Goal: Information Seeking & Learning: Compare options

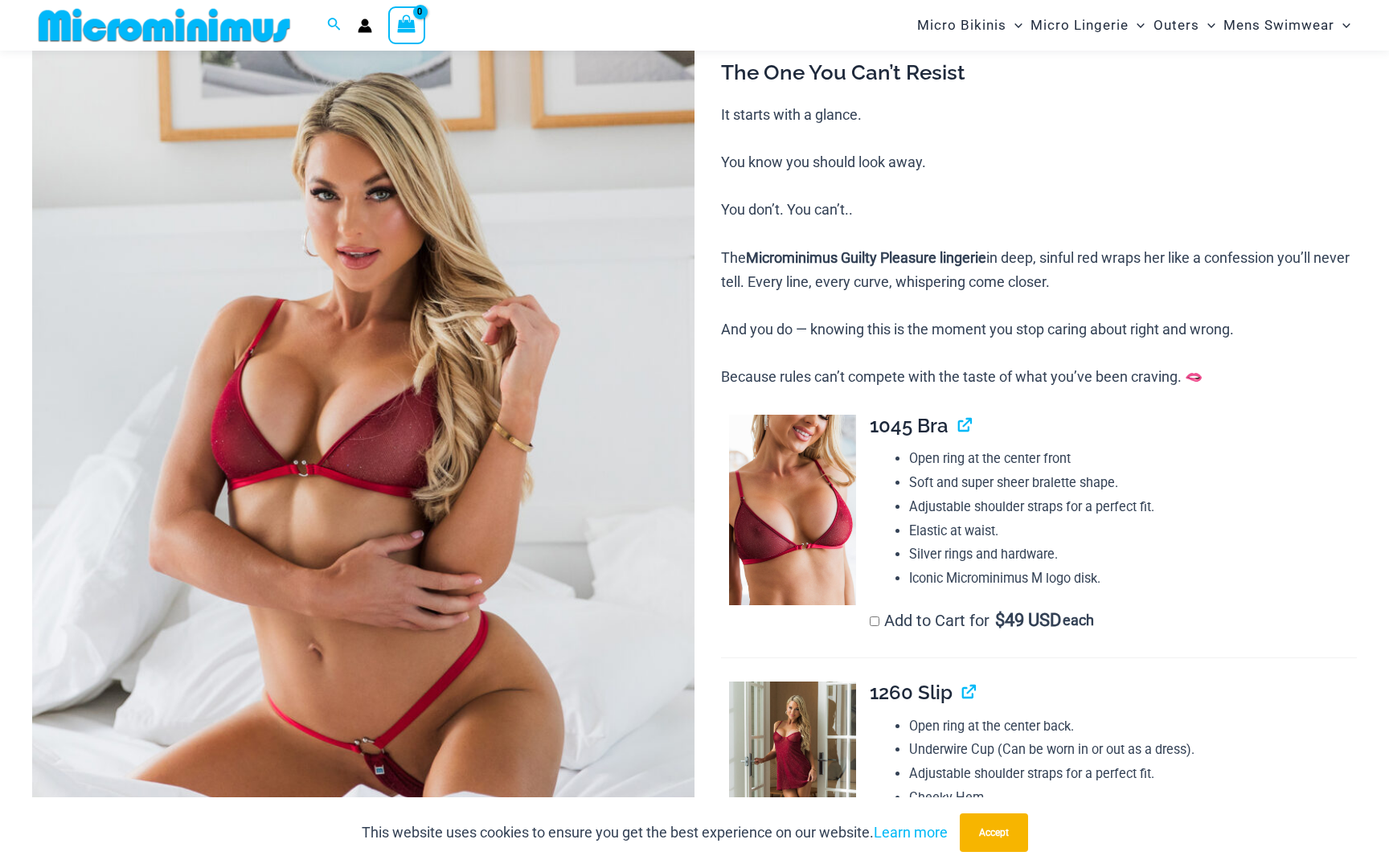
scroll to position [121, 0]
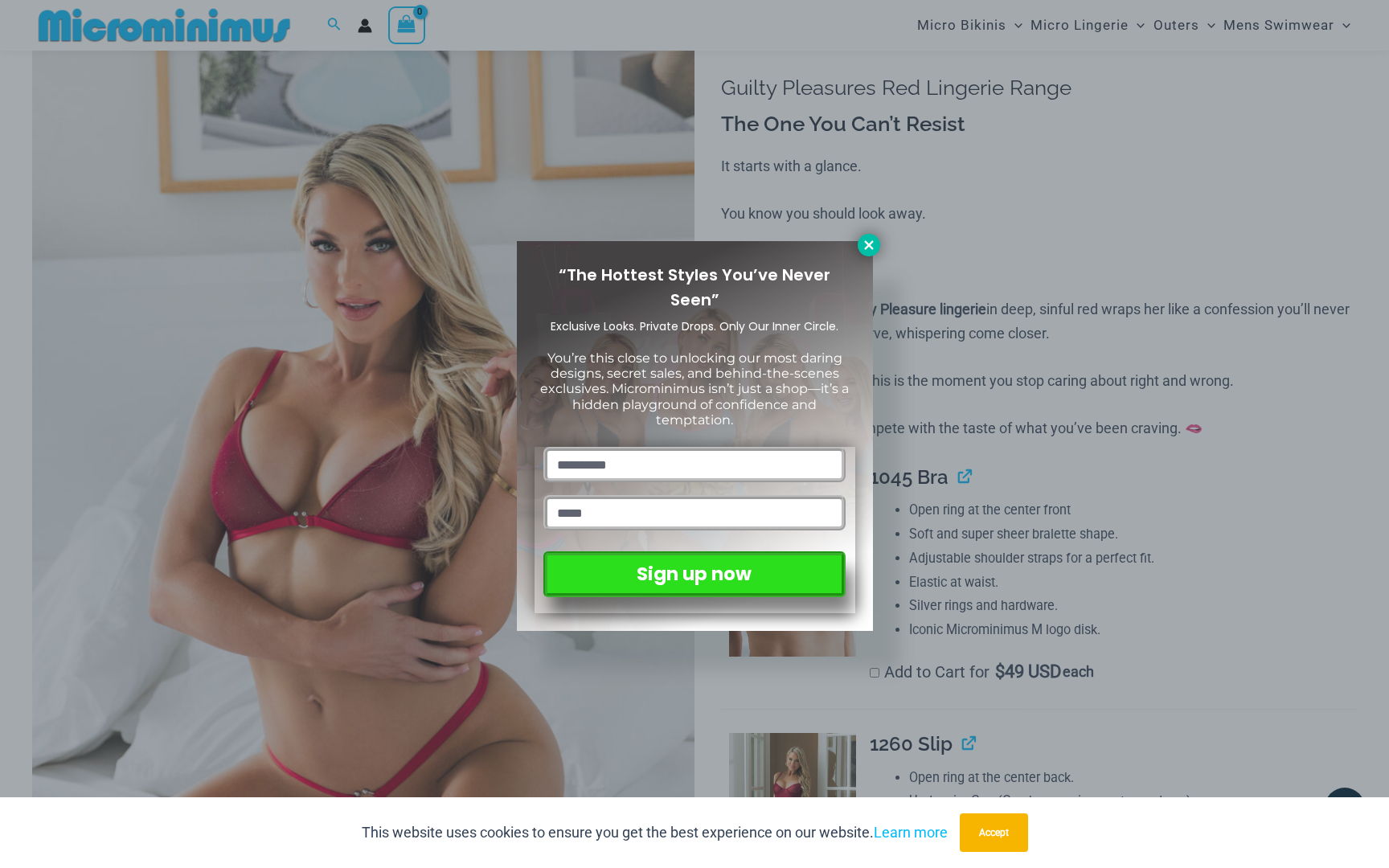
click at [870, 246] on icon at bounding box center [868, 244] width 8 height 8
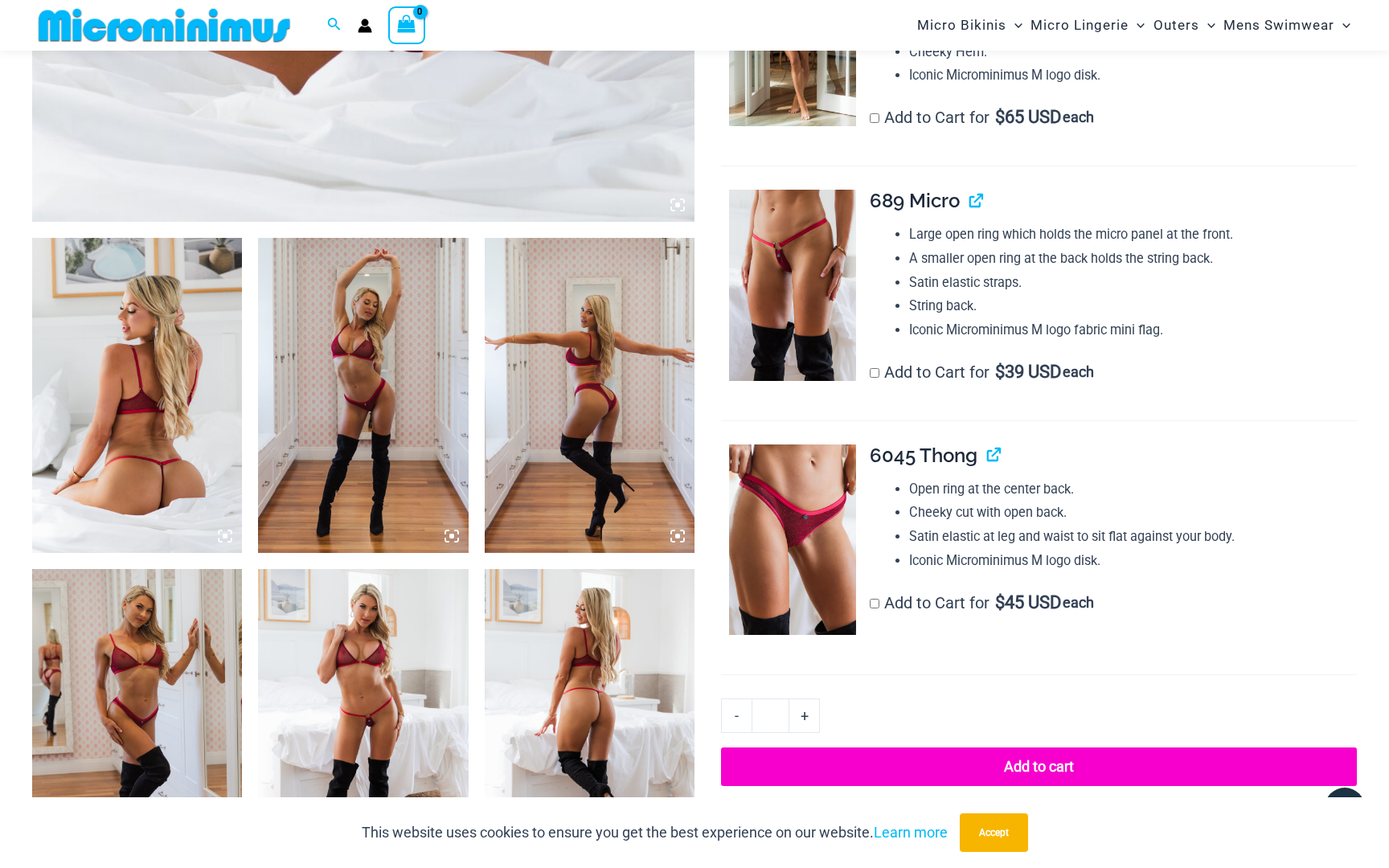
scroll to position [984, 0]
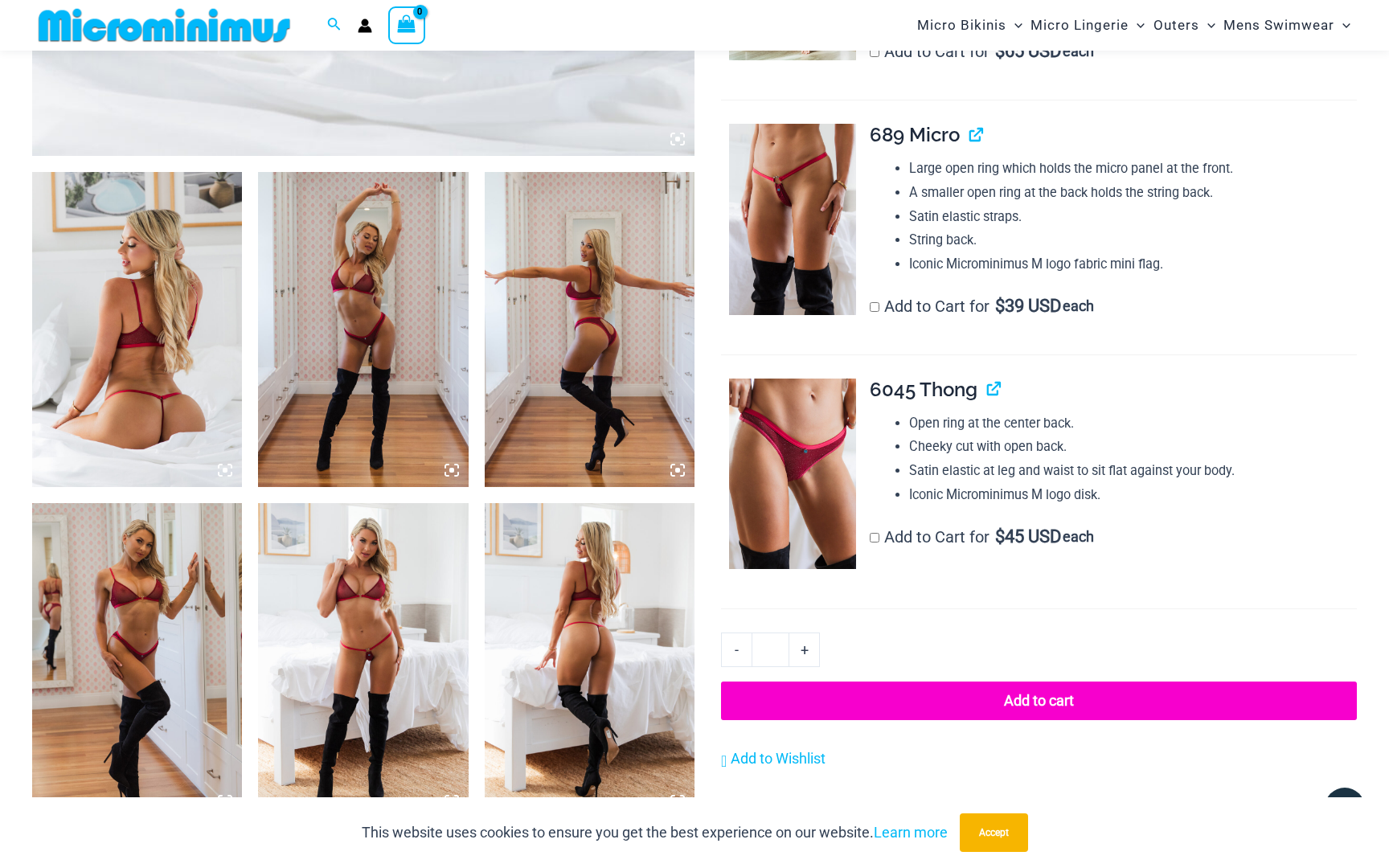
click at [174, 329] on img at bounding box center [137, 330] width 210 height 315
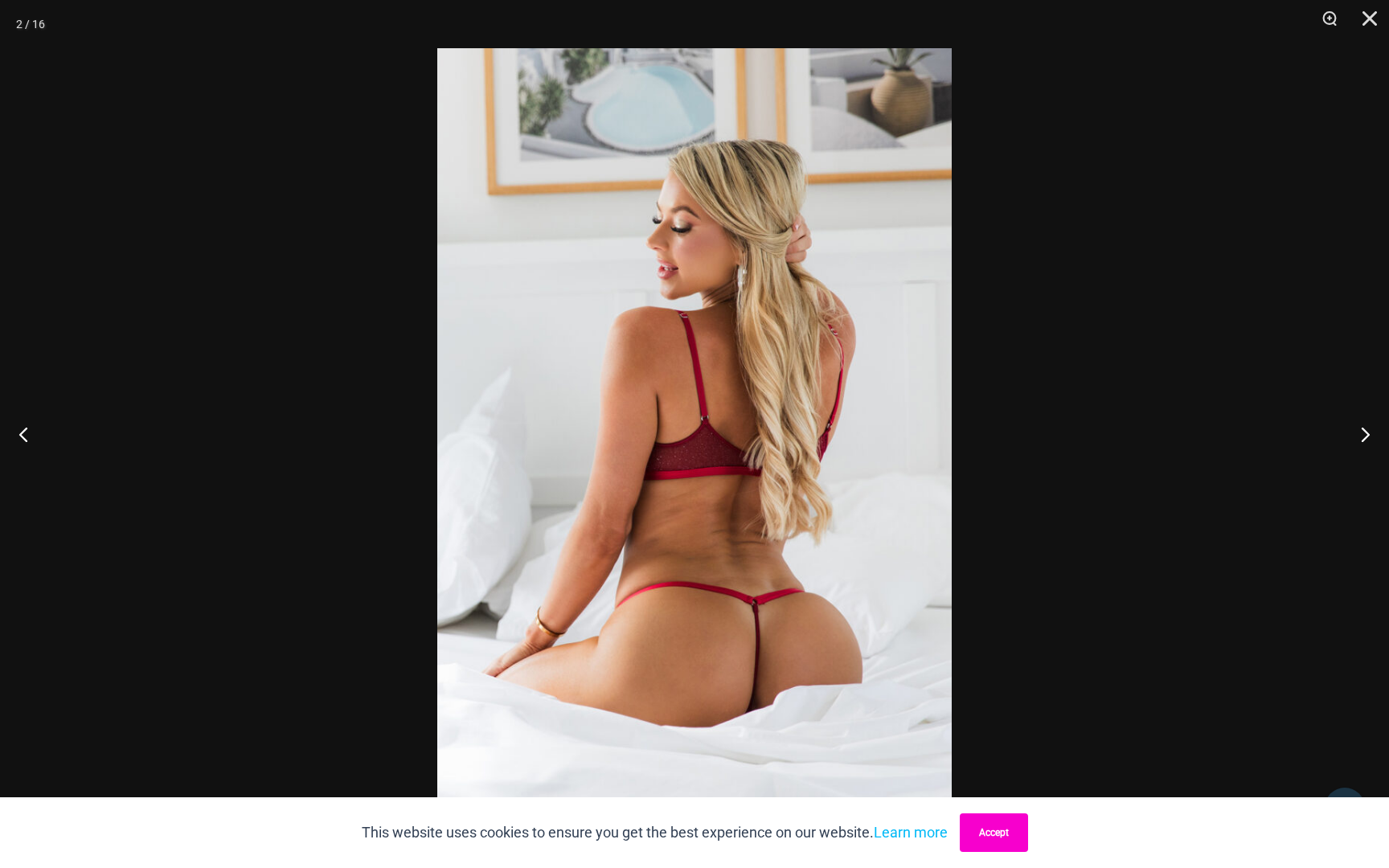
click at [989, 832] on button "Accept" at bounding box center [993, 832] width 68 height 38
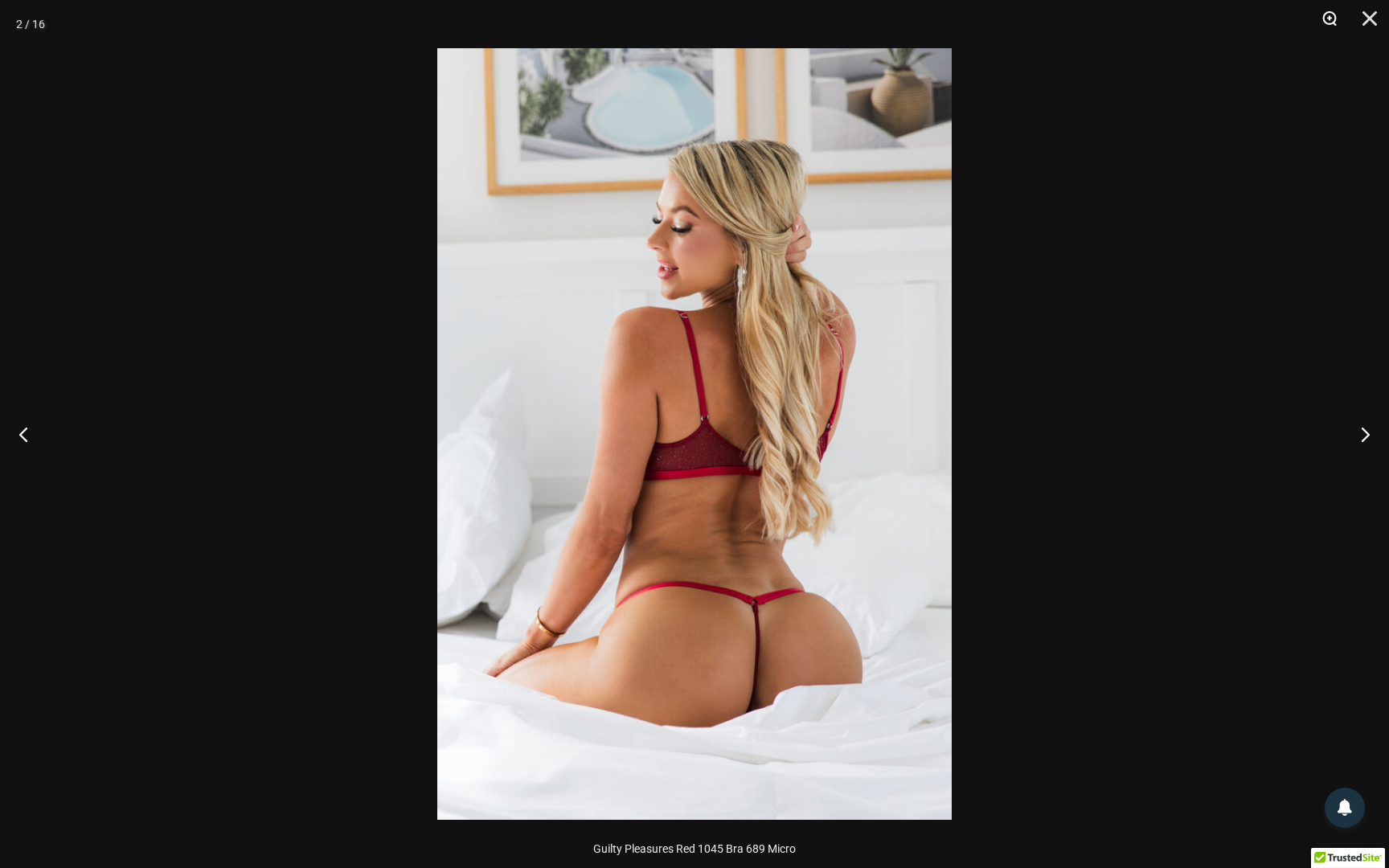
click at [1326, 15] on button "Zoom" at bounding box center [1323, 23] width 40 height 48
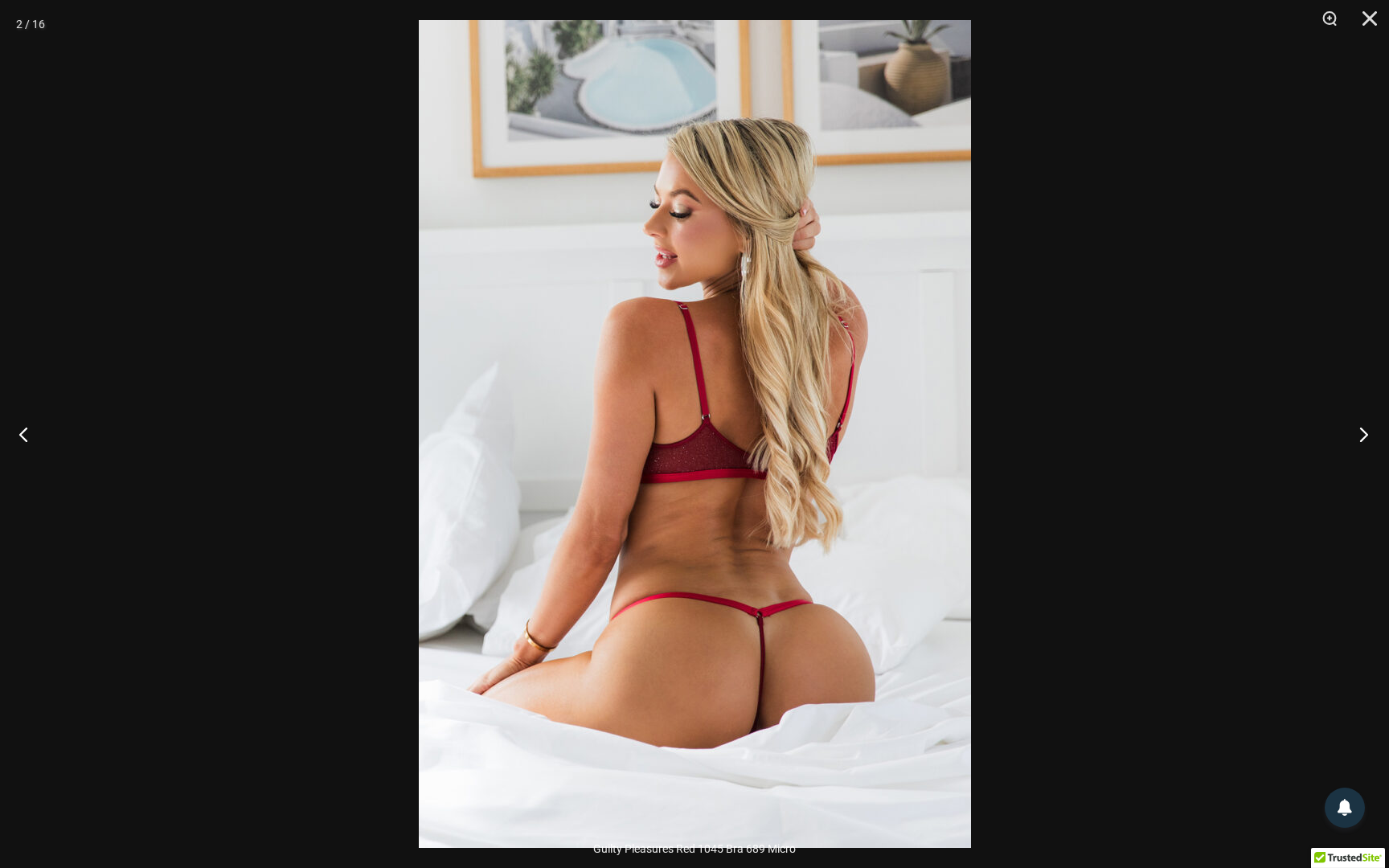
click at [1352, 437] on button "Next" at bounding box center [1358, 434] width 60 height 81
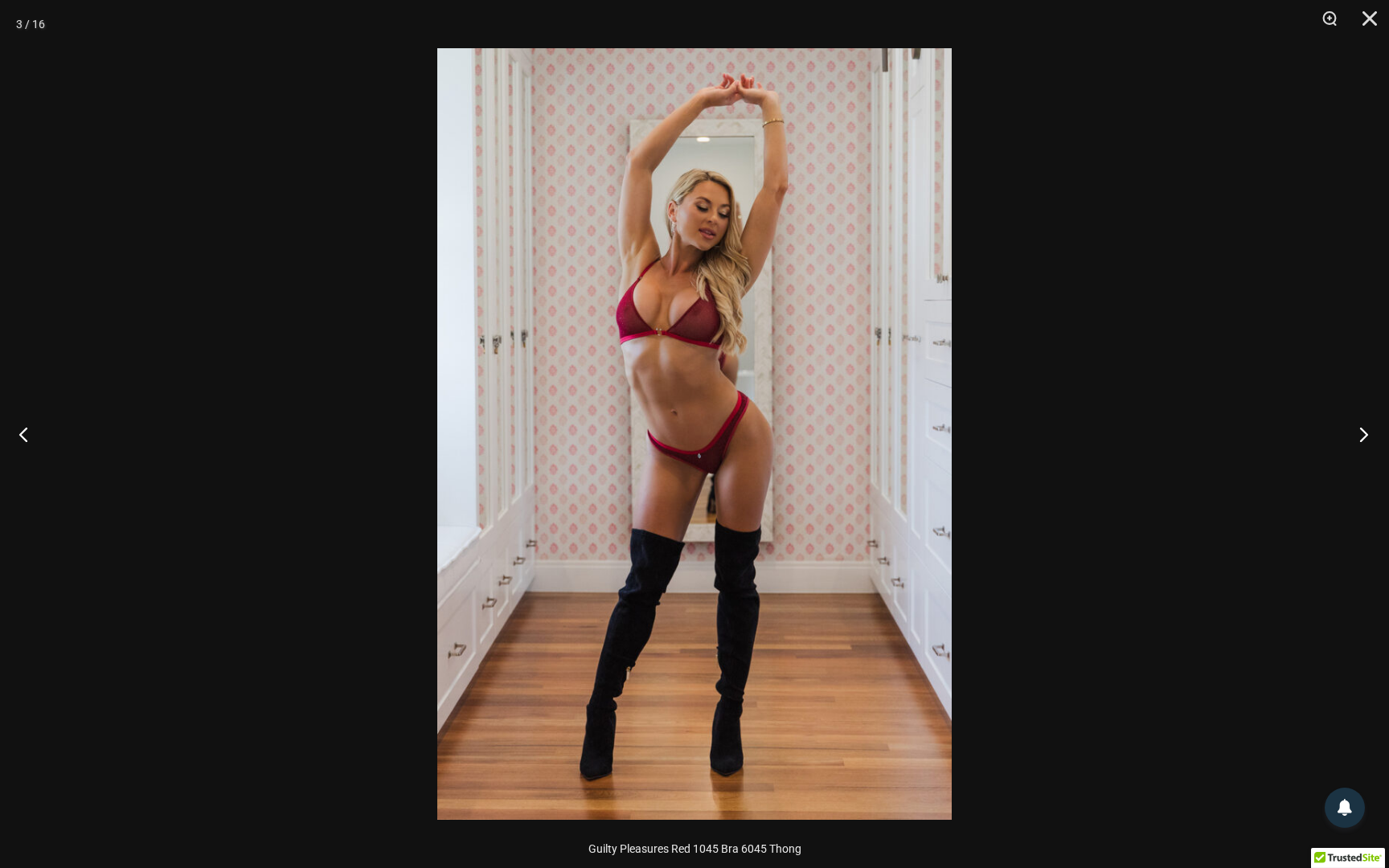
click at [1362, 433] on button "Next" at bounding box center [1358, 434] width 60 height 81
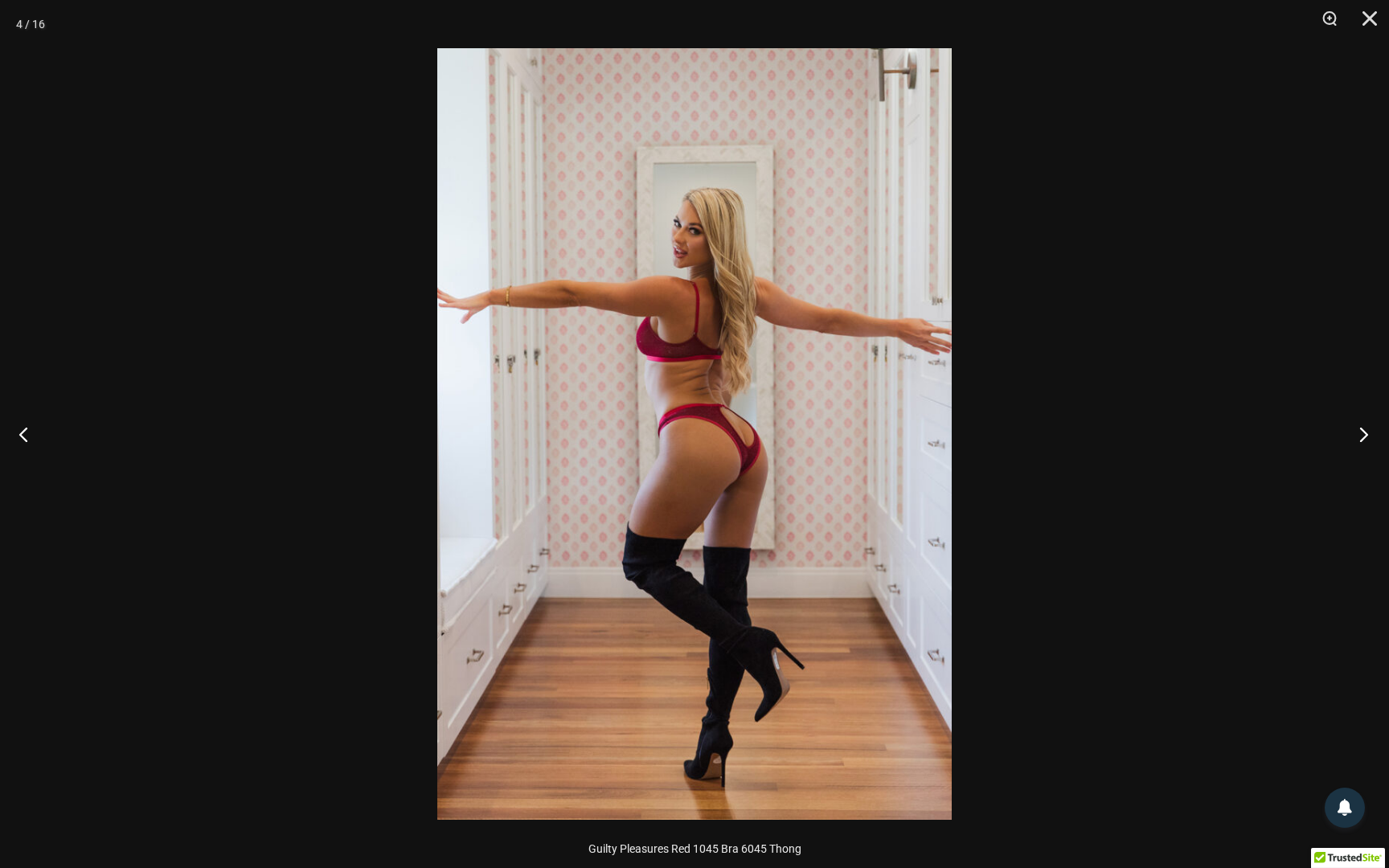
click at [1357, 425] on button "Next" at bounding box center [1358, 434] width 60 height 81
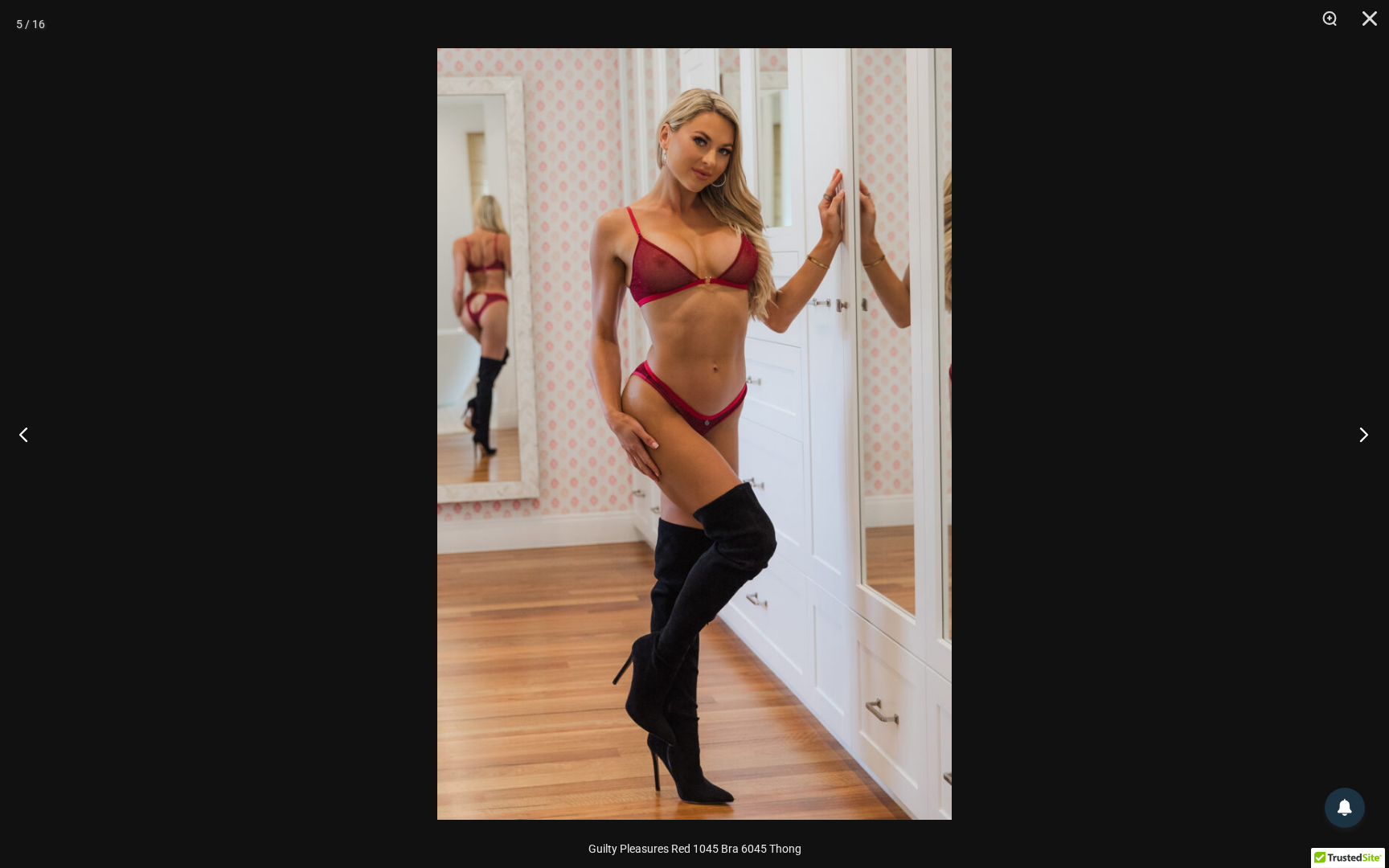
click at [1368, 430] on button "Next" at bounding box center [1358, 434] width 60 height 81
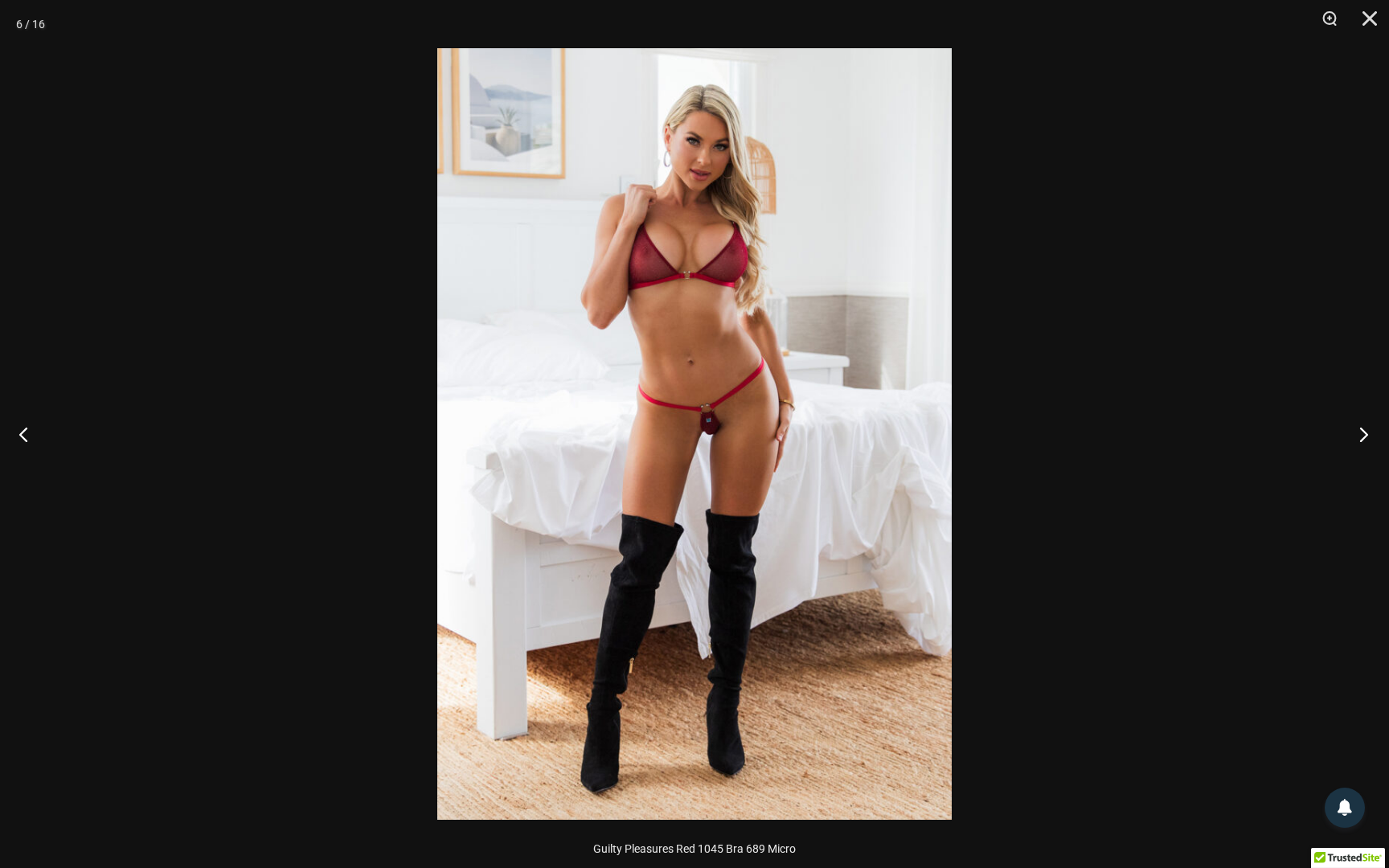
click at [1359, 433] on button "Next" at bounding box center [1358, 434] width 60 height 81
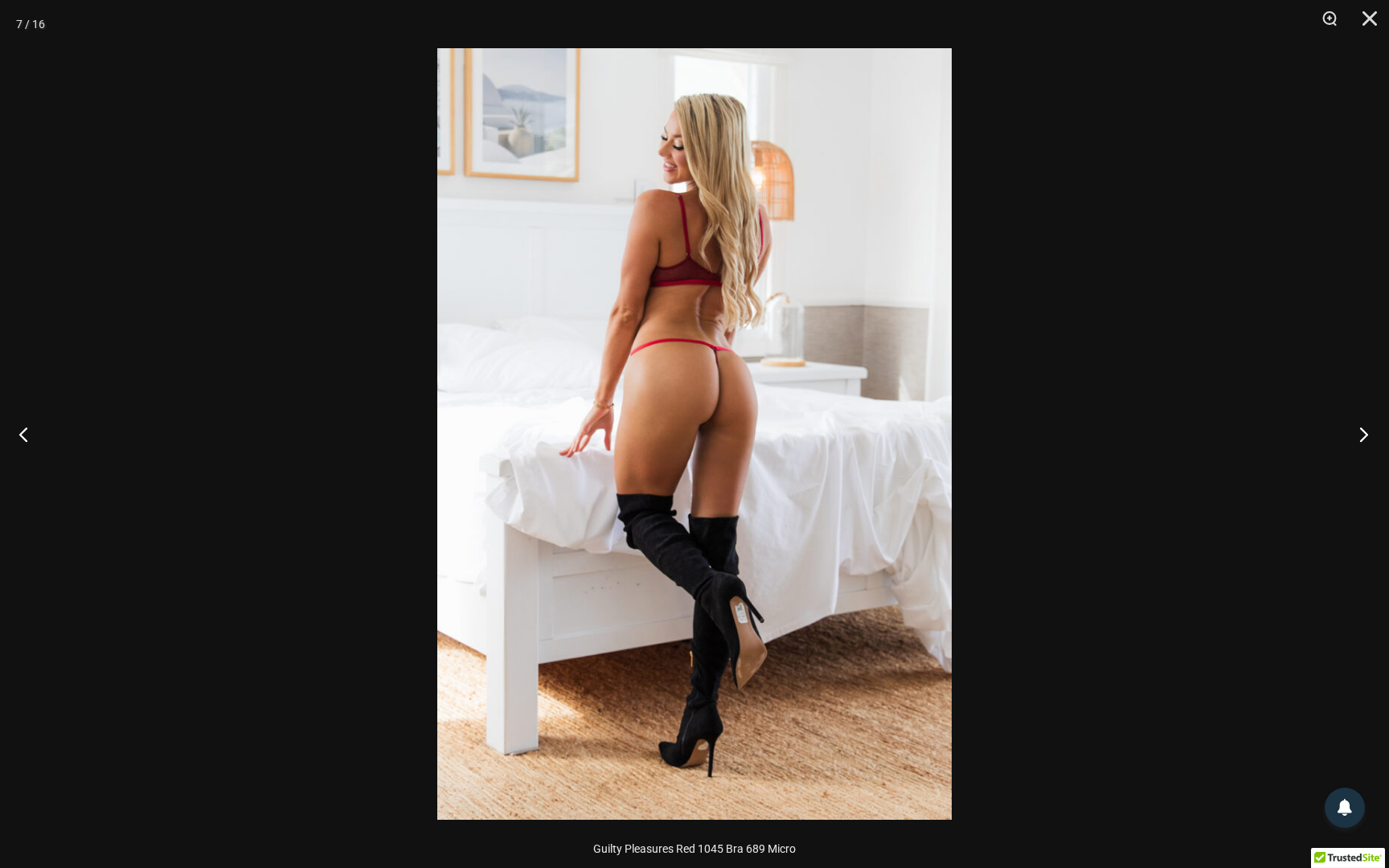
click at [1367, 429] on button "Next" at bounding box center [1358, 434] width 60 height 81
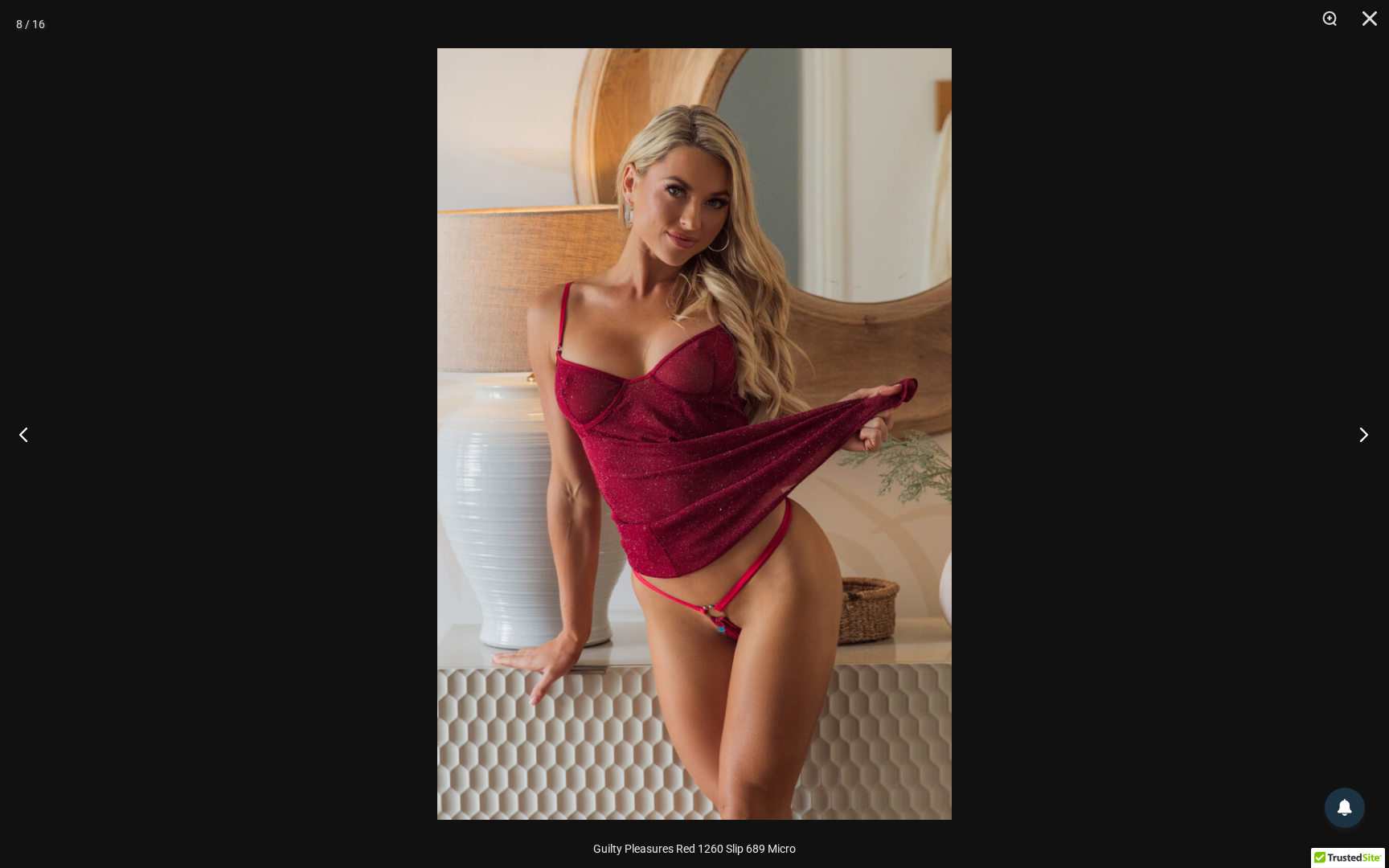
click at [1359, 433] on button "Next" at bounding box center [1358, 434] width 60 height 81
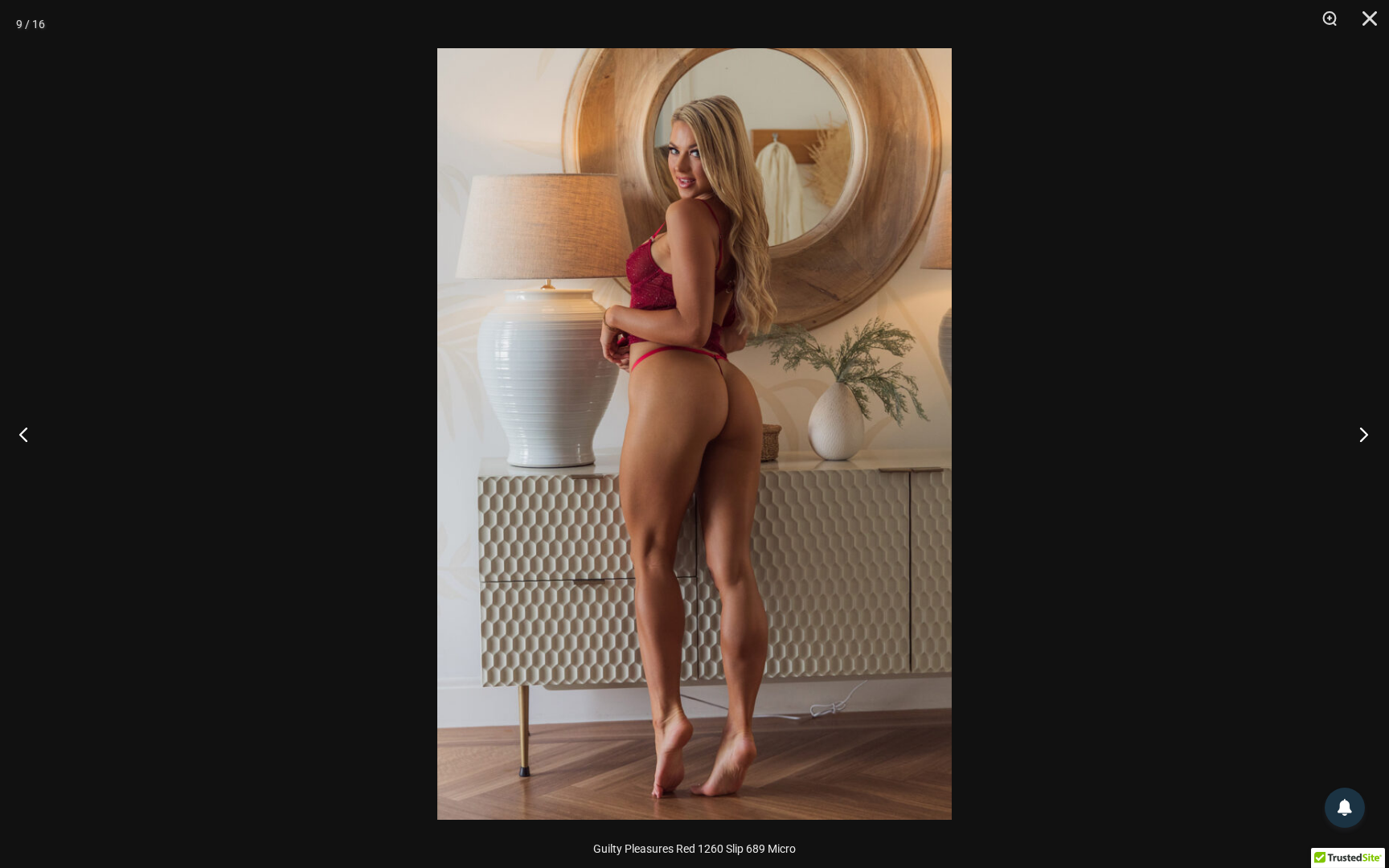
click at [1363, 431] on button "Next" at bounding box center [1358, 434] width 60 height 81
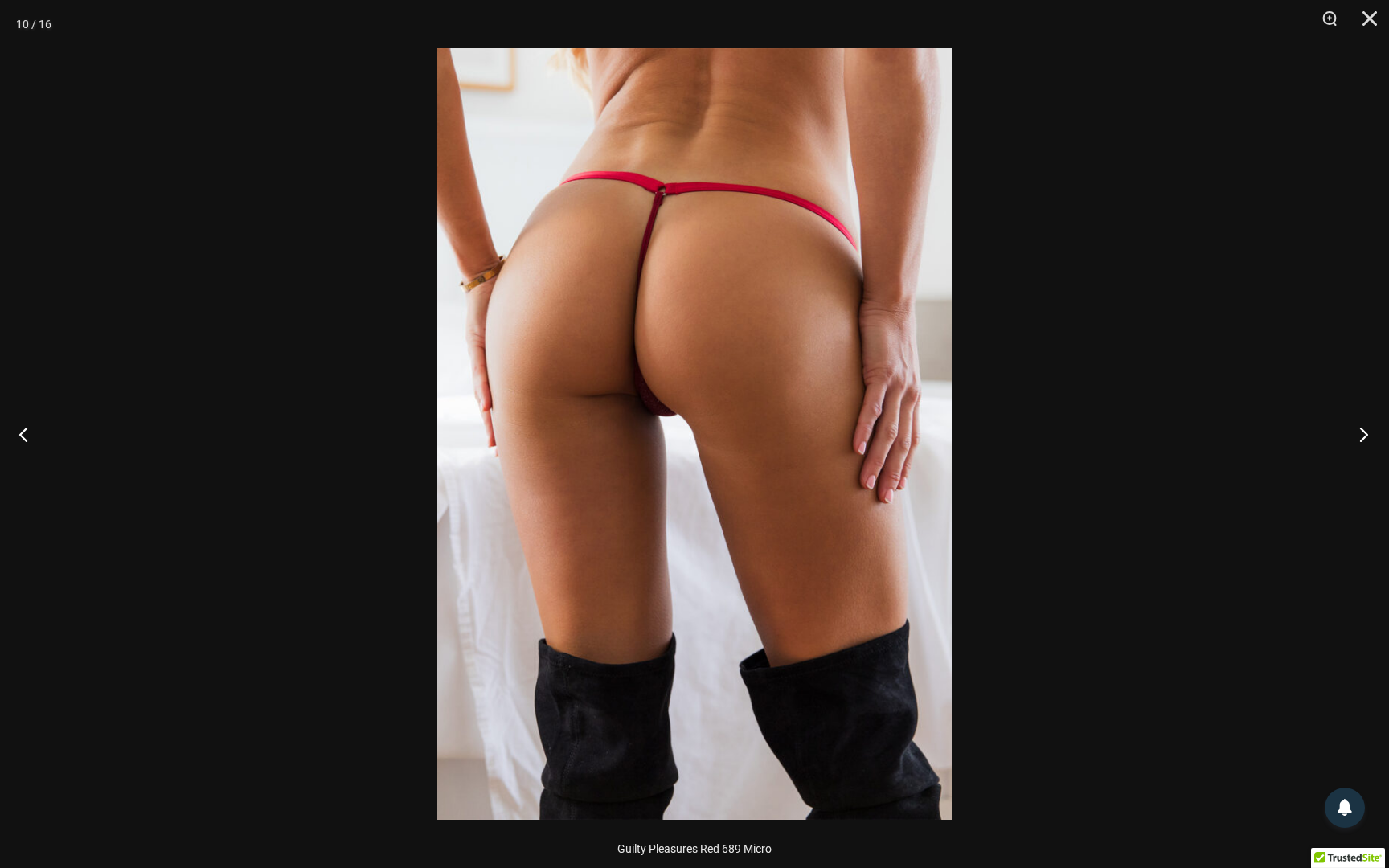
click at [1367, 434] on button "Next" at bounding box center [1358, 434] width 60 height 81
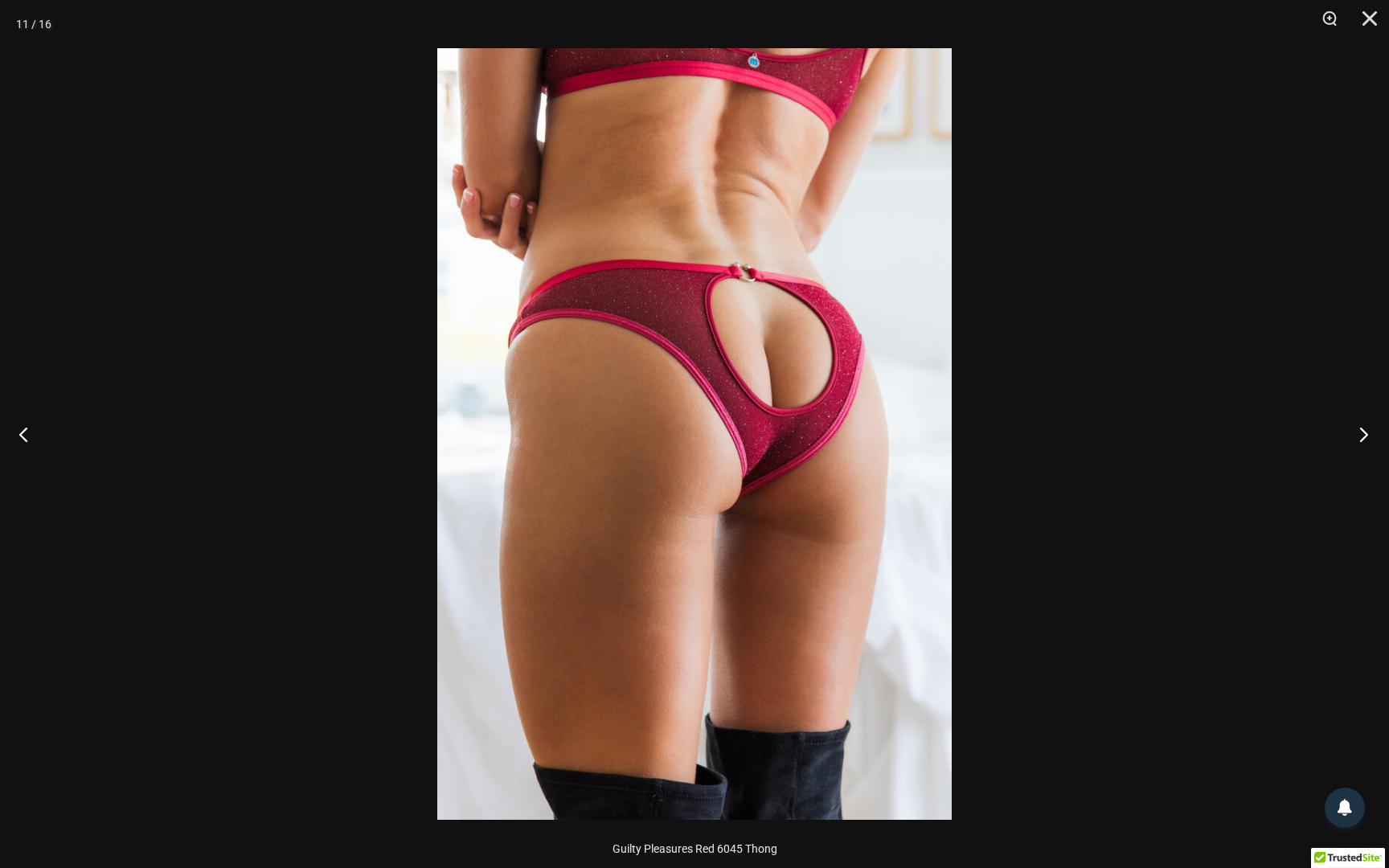
click at [1355, 430] on button "Next" at bounding box center [1358, 434] width 60 height 81
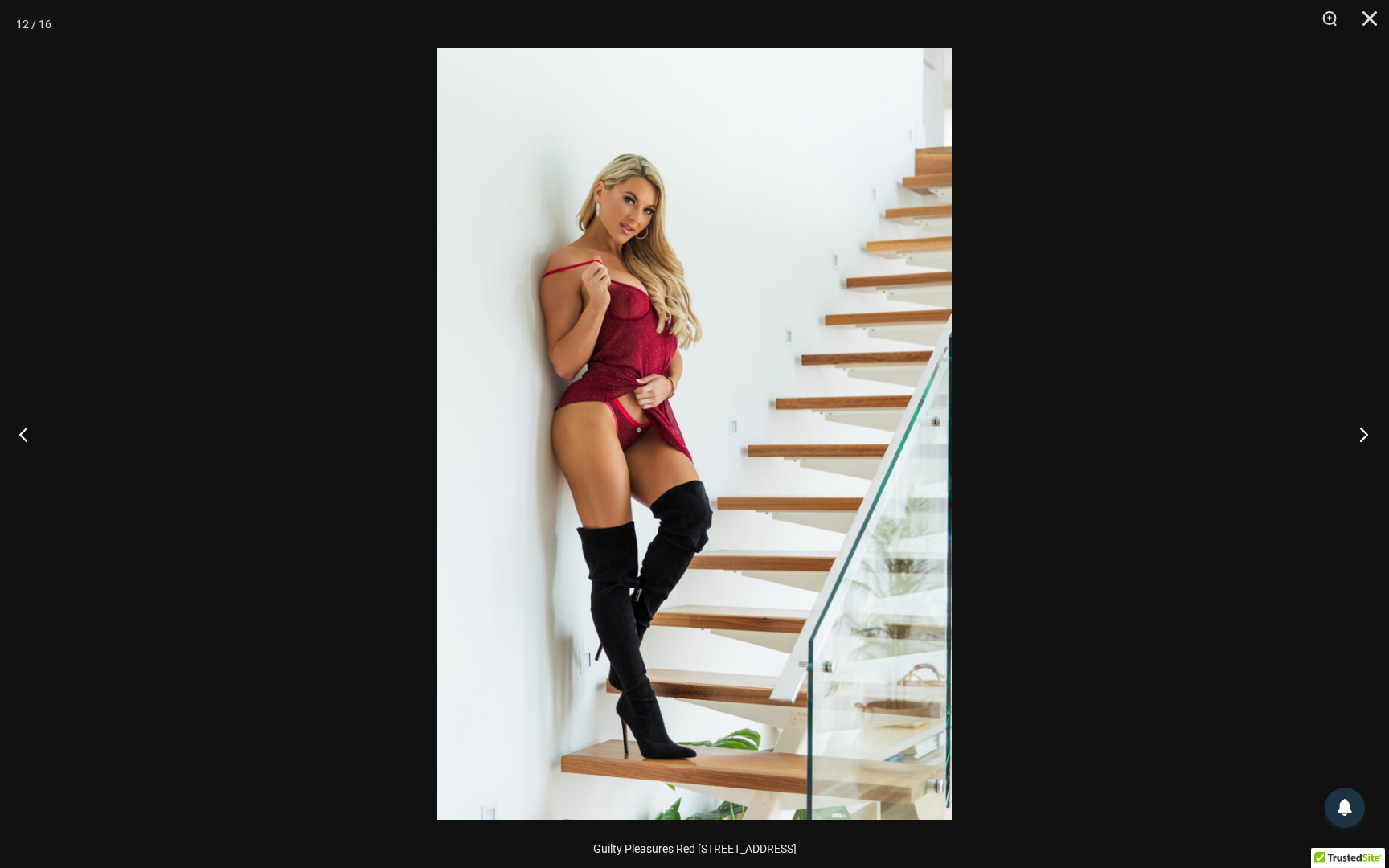
click at [1362, 442] on button "Next" at bounding box center [1358, 434] width 60 height 81
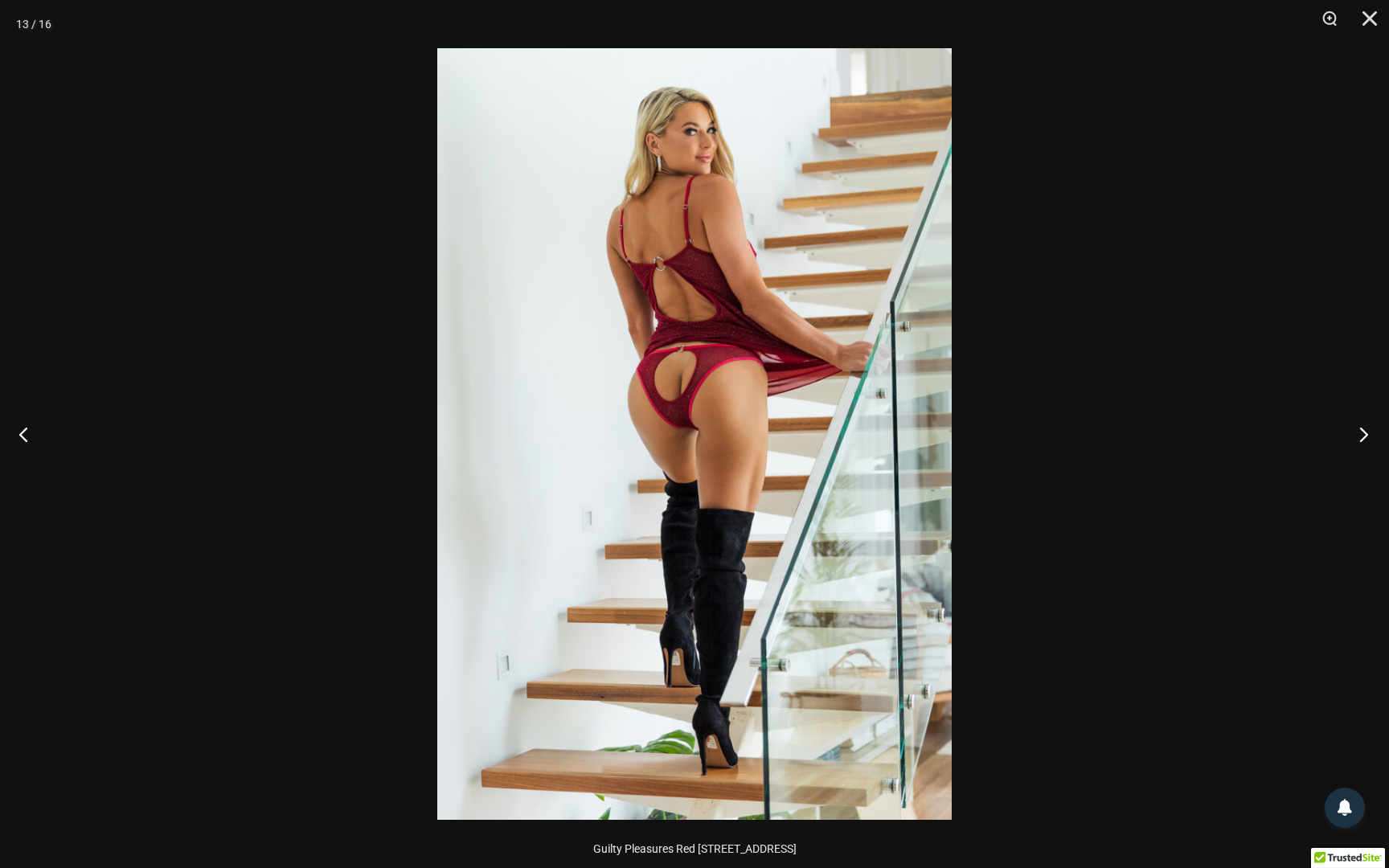
click at [1364, 437] on button "Next" at bounding box center [1358, 434] width 60 height 81
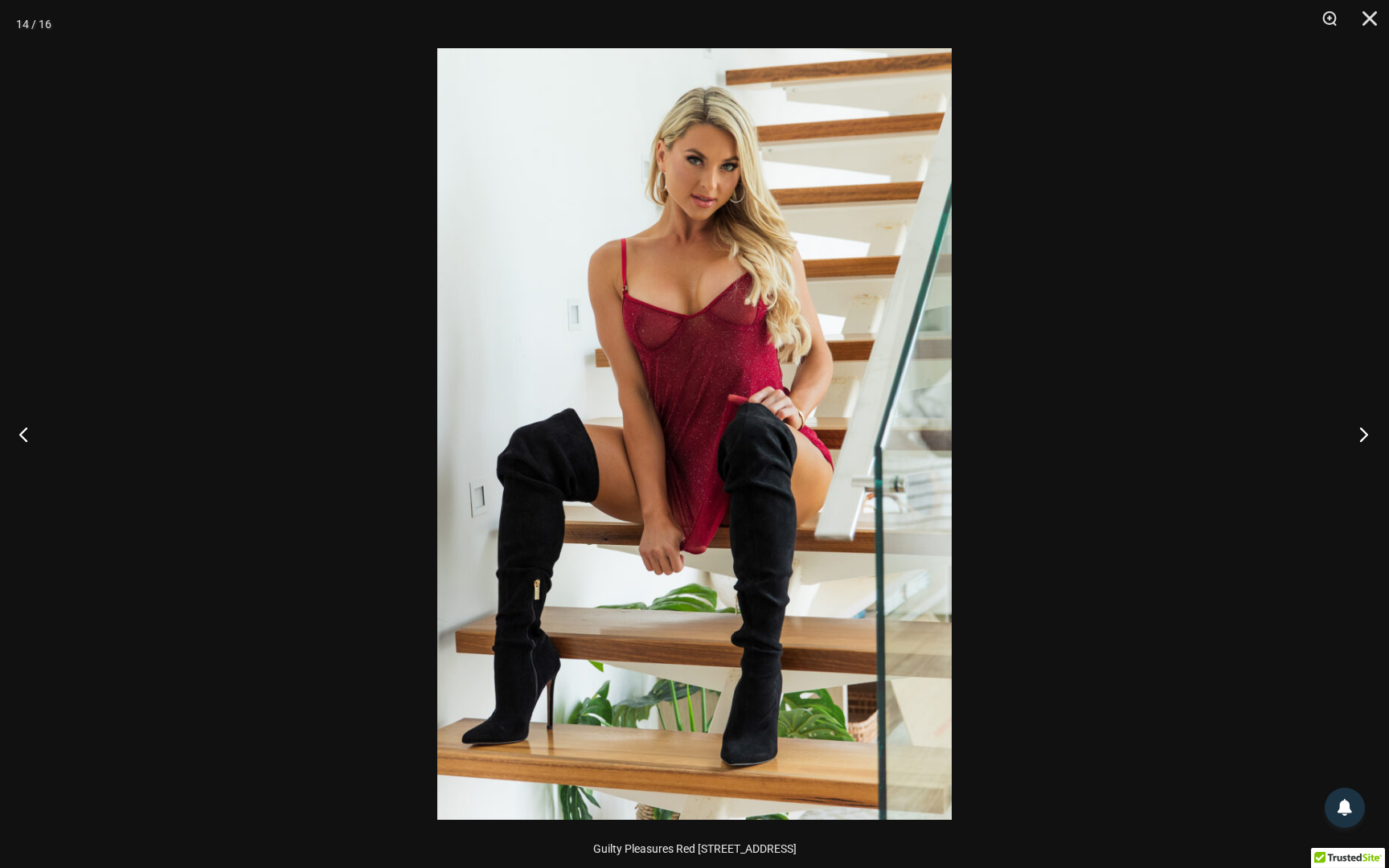
click at [1366, 436] on button "Next" at bounding box center [1358, 434] width 60 height 81
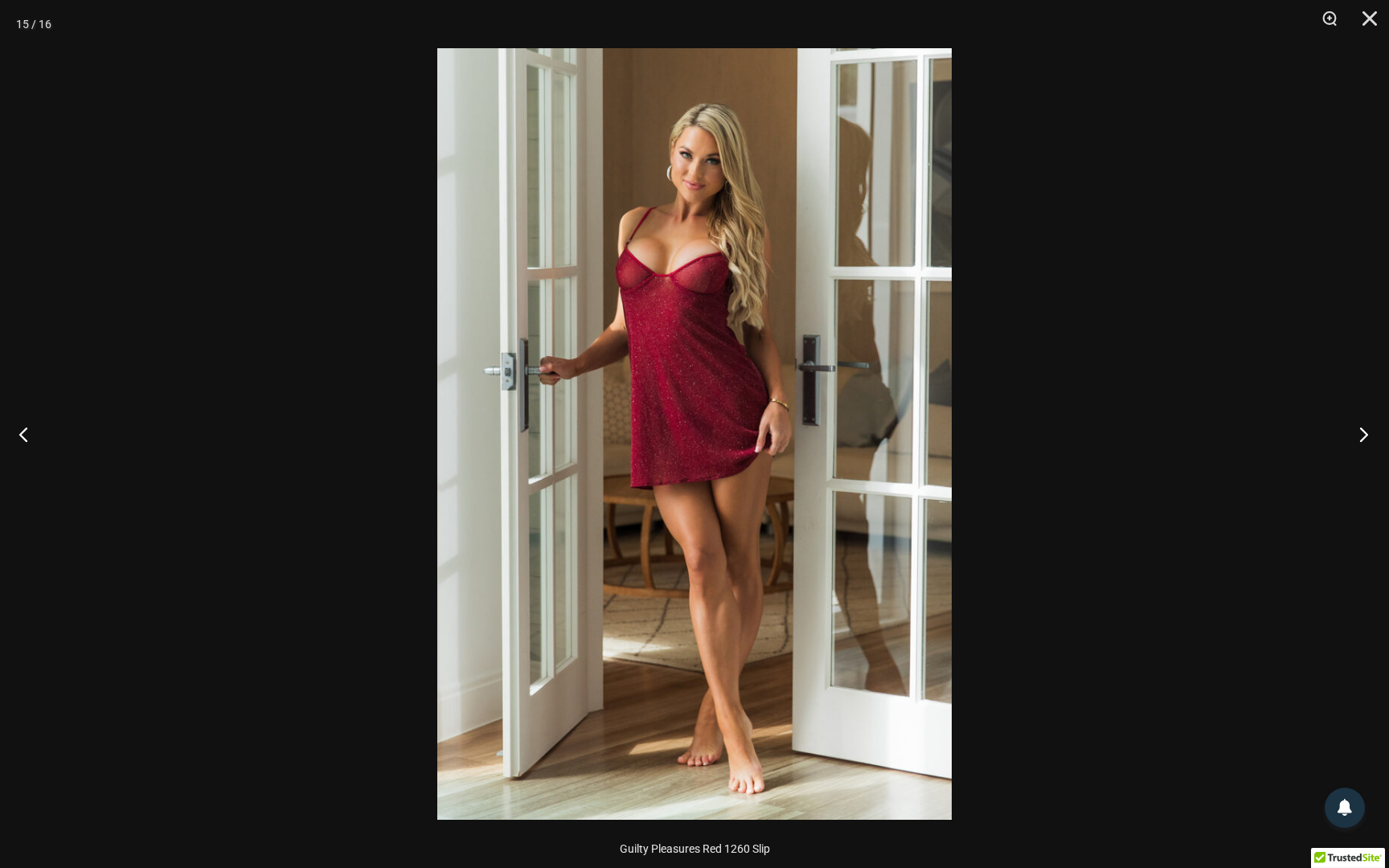
click at [1362, 431] on button "Next" at bounding box center [1358, 434] width 60 height 81
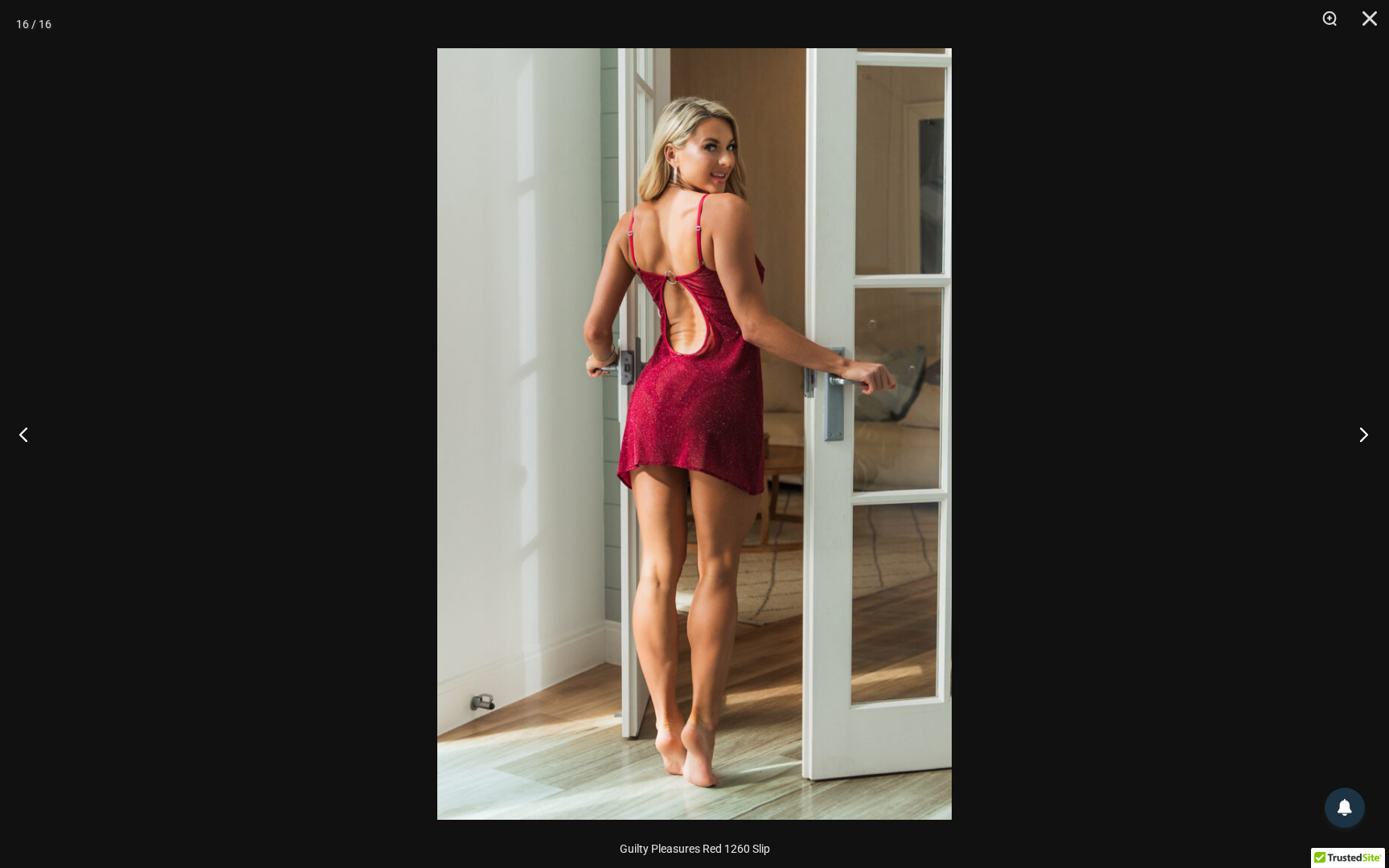
click at [1359, 436] on button "Next" at bounding box center [1358, 434] width 60 height 81
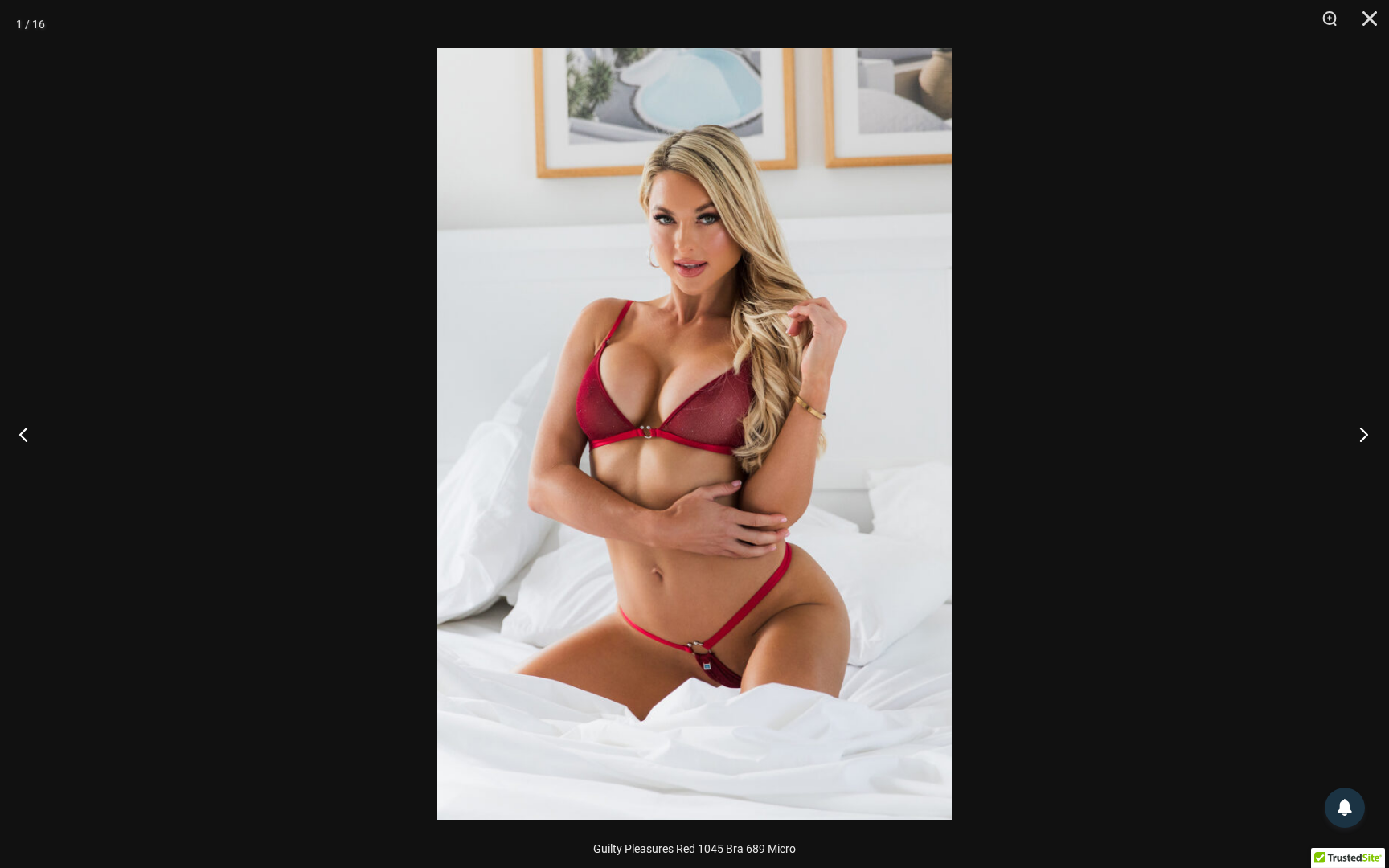
click at [1356, 435] on button "Next" at bounding box center [1358, 434] width 60 height 81
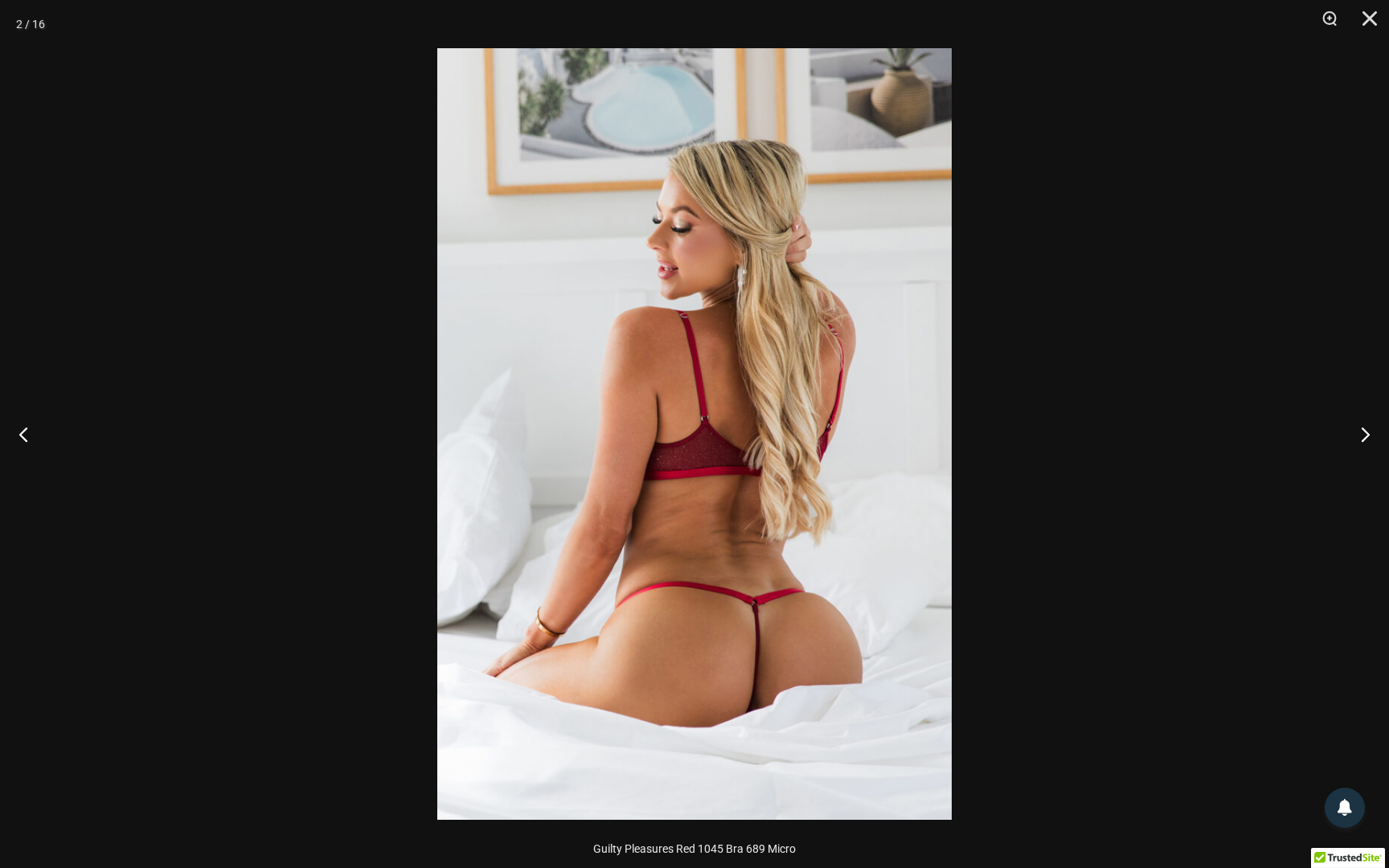
click at [817, 463] on img at bounding box center [694, 433] width 515 height 771
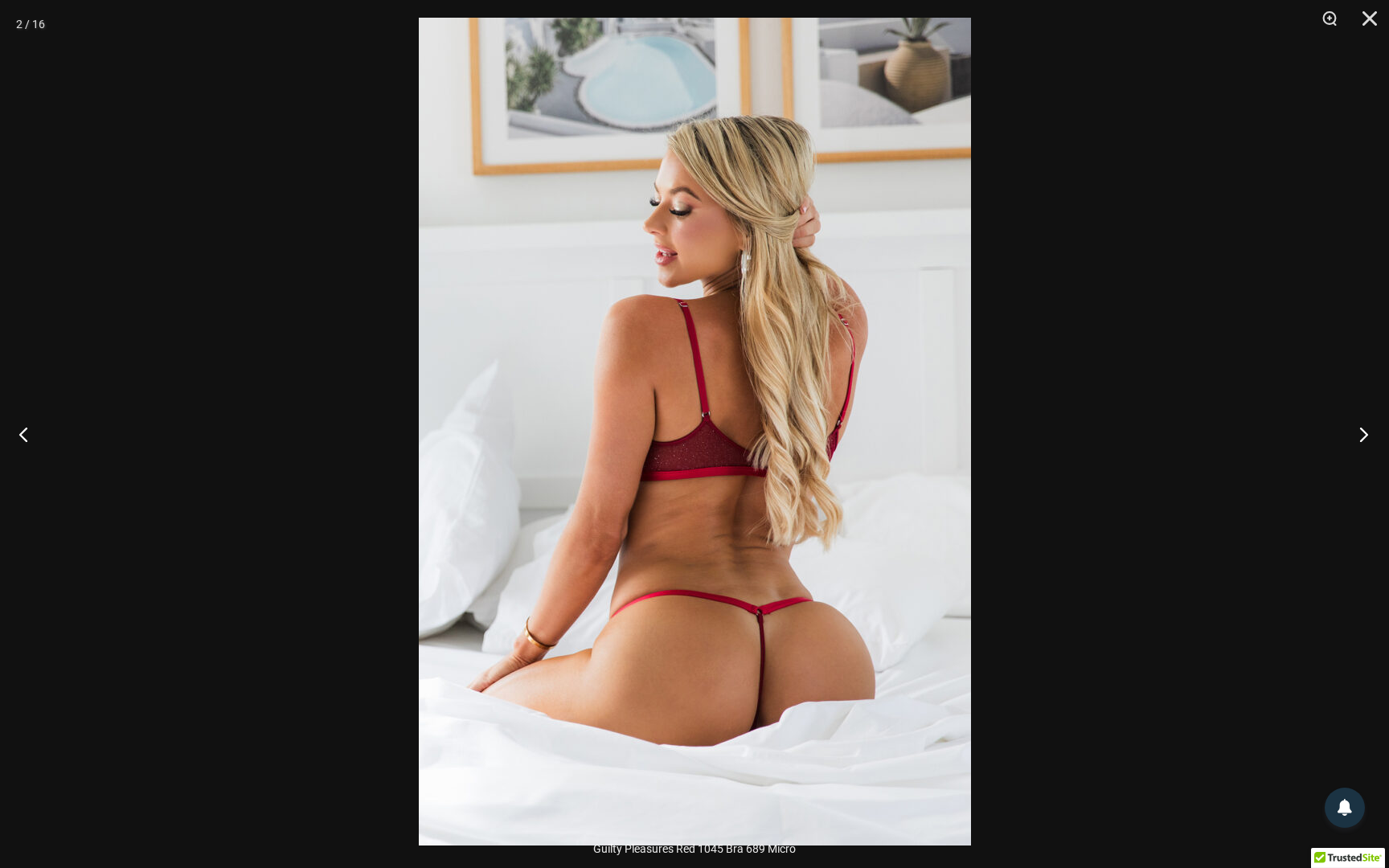
click at [1356, 439] on button "Next" at bounding box center [1358, 434] width 60 height 81
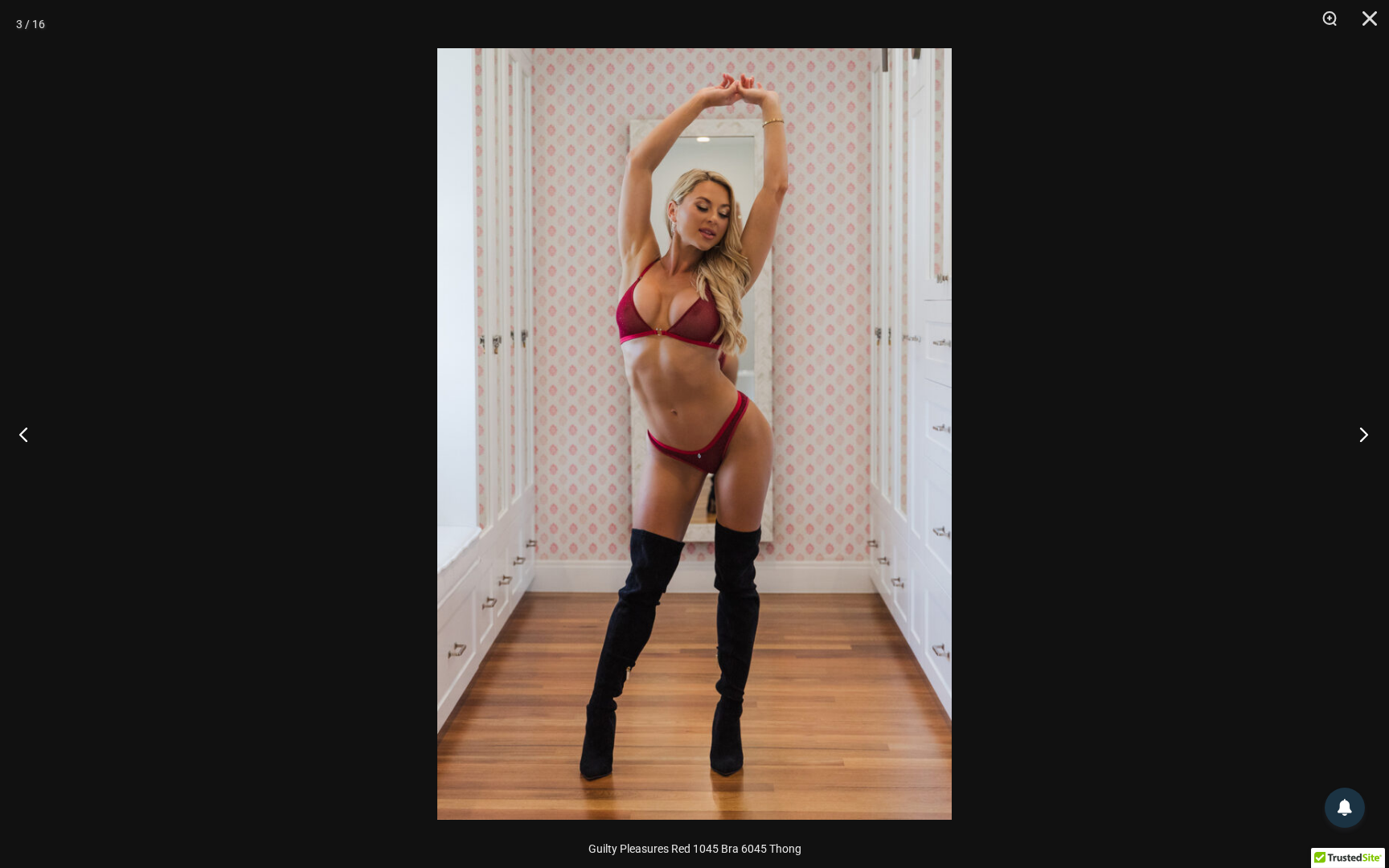
click at [1360, 431] on button "Next" at bounding box center [1358, 434] width 60 height 81
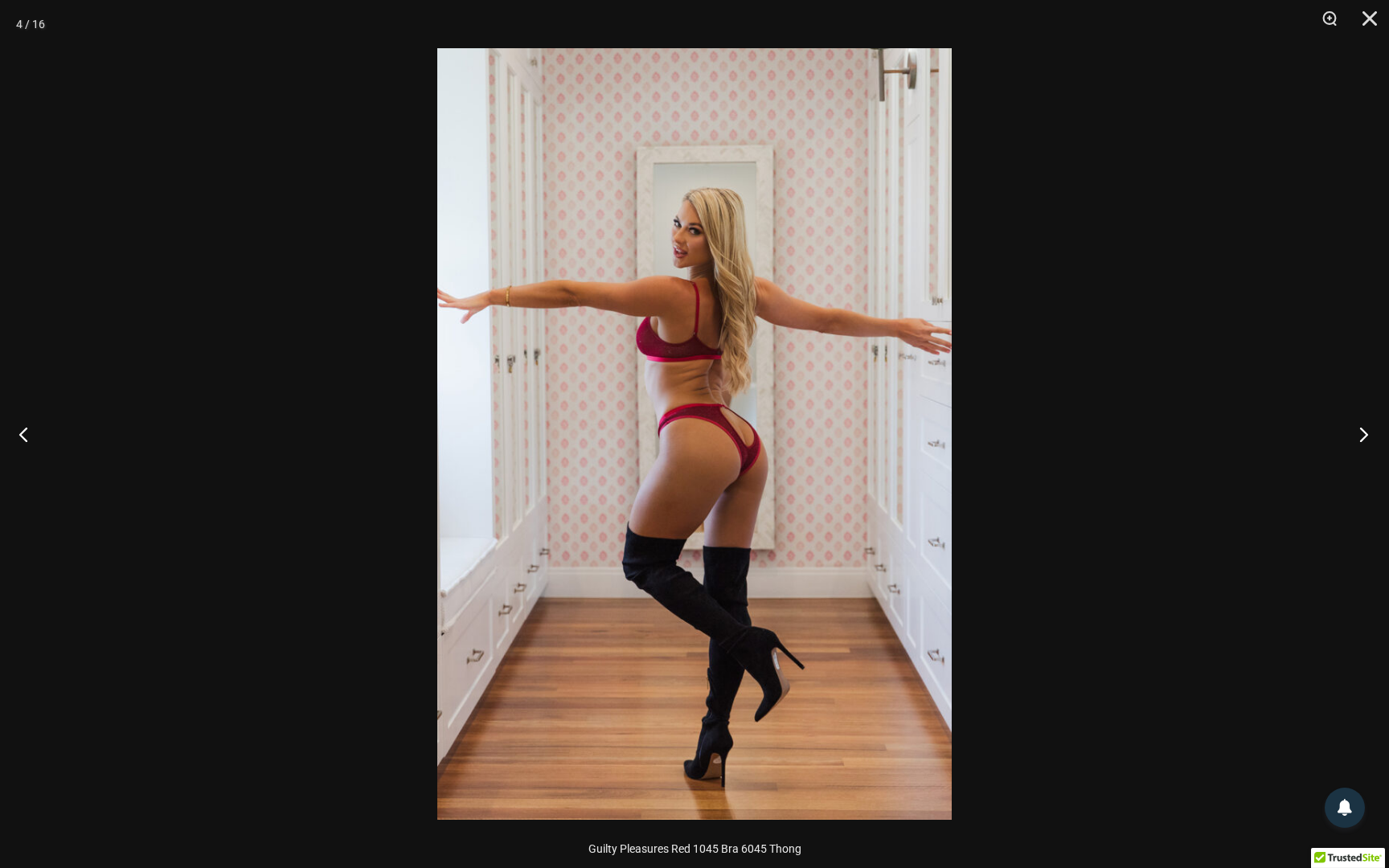
click at [1352, 433] on button "Next" at bounding box center [1358, 434] width 60 height 81
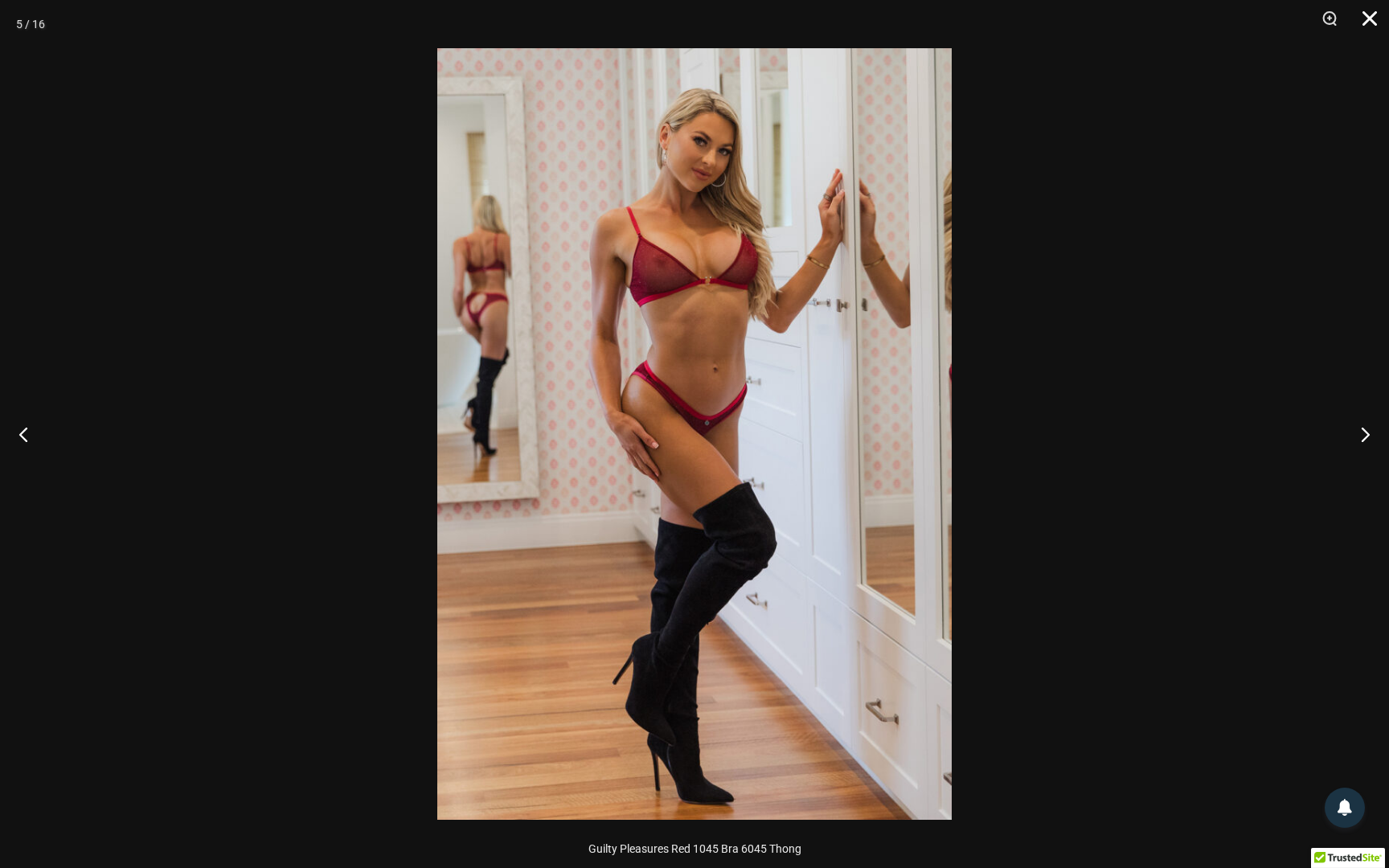
click at [1371, 17] on button "Close" at bounding box center [1364, 23] width 40 height 48
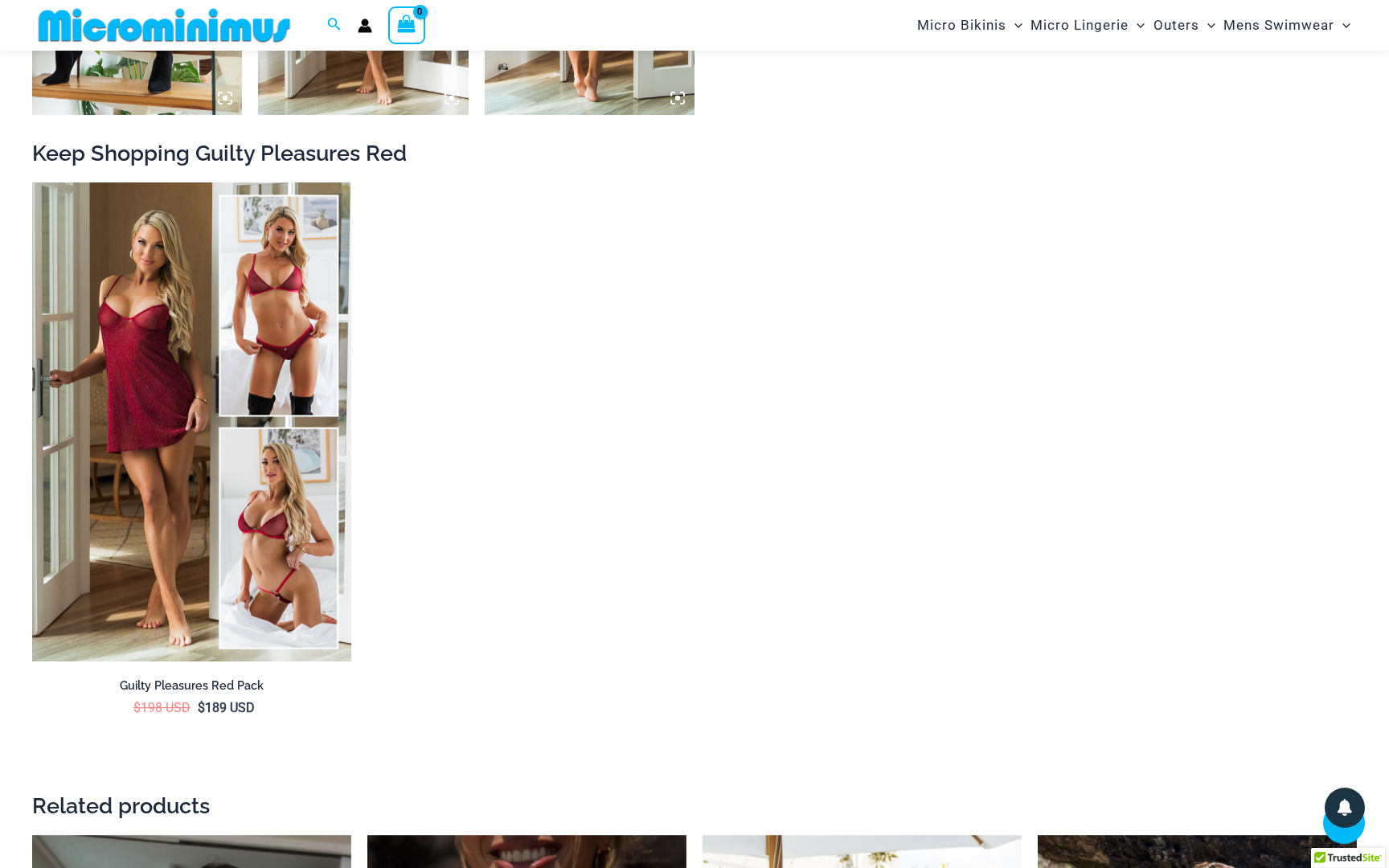
scroll to position [2682, 0]
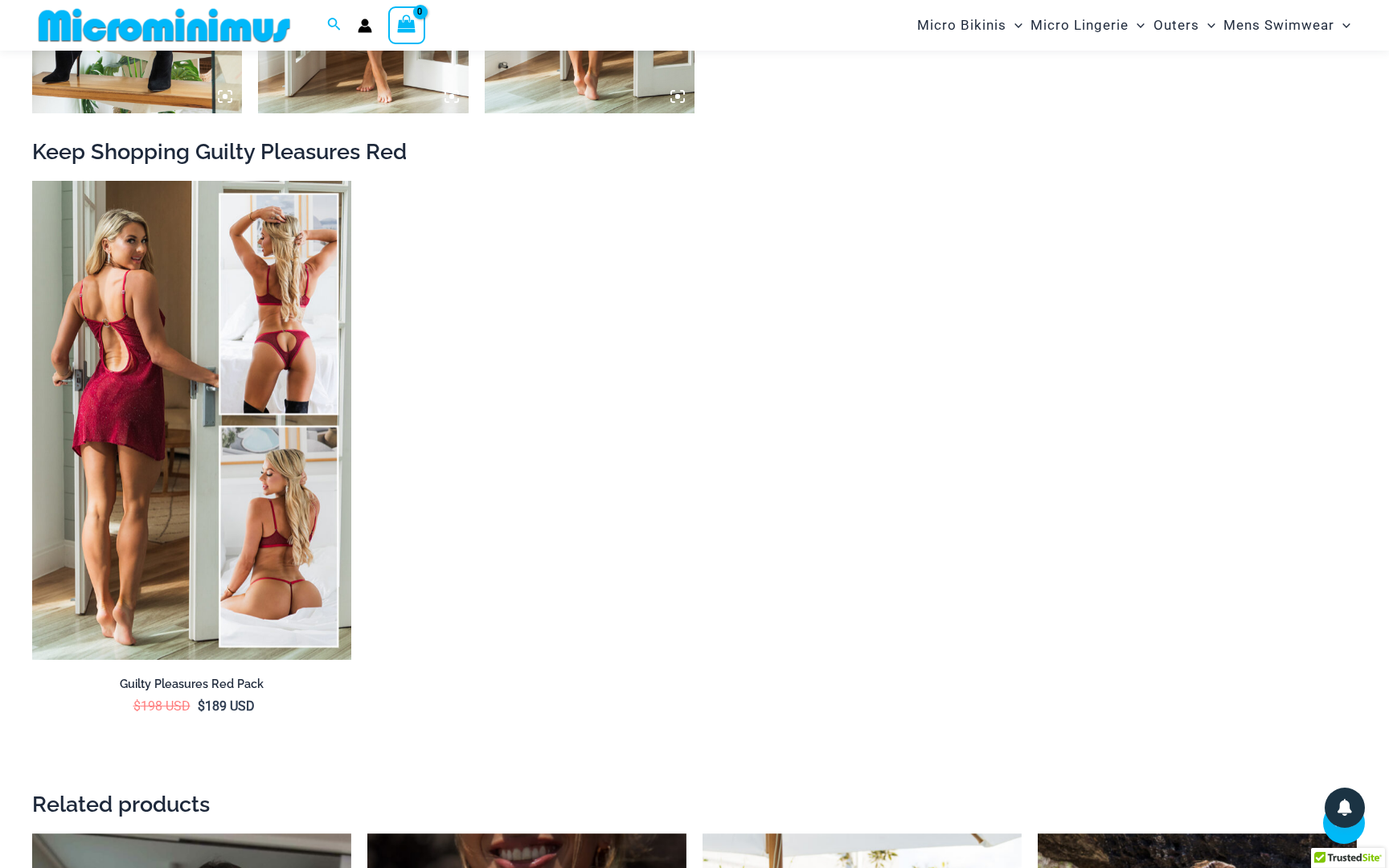
click at [231, 471] on img at bounding box center [191, 420] width 319 height 479
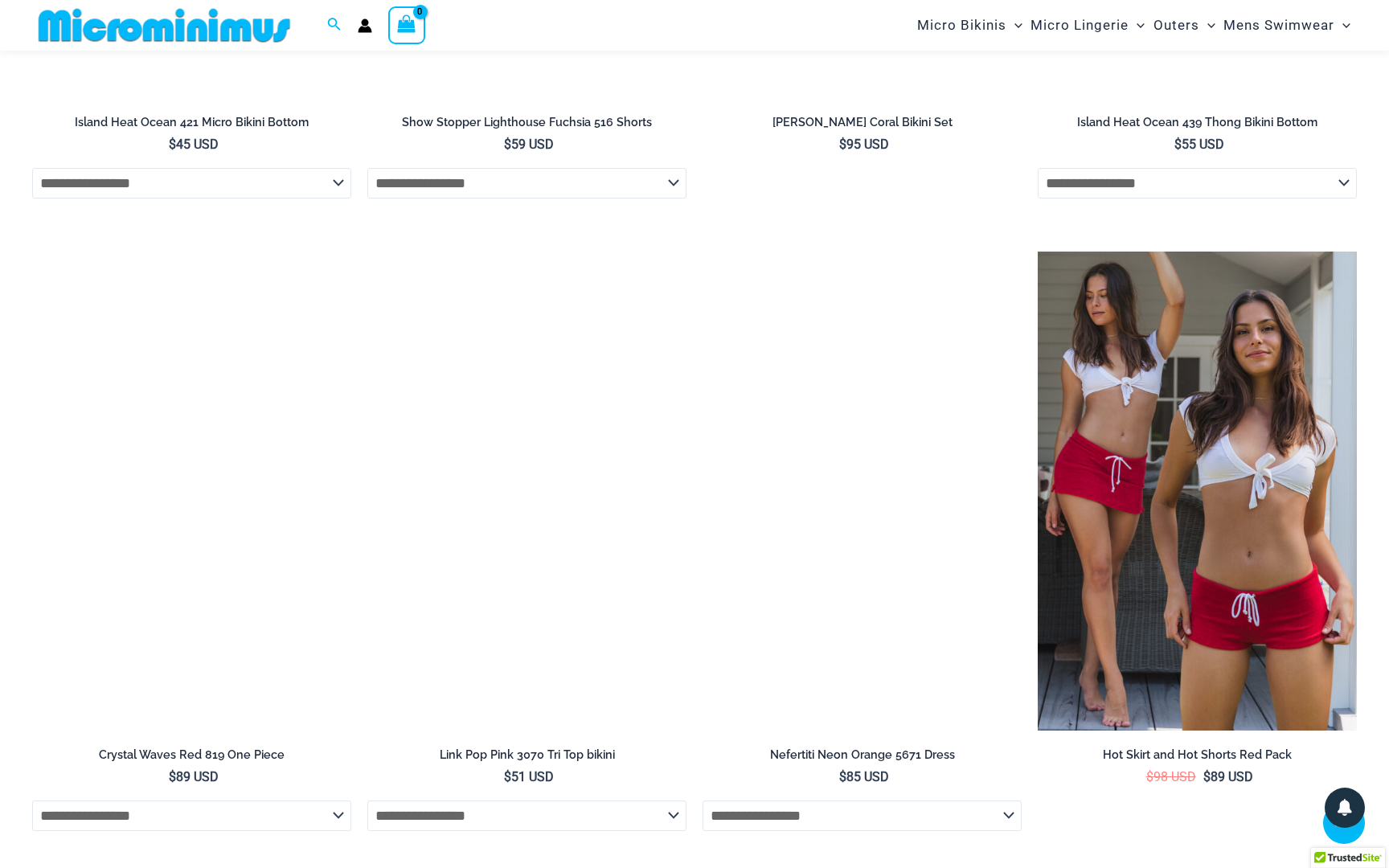
scroll to position [4533, 0]
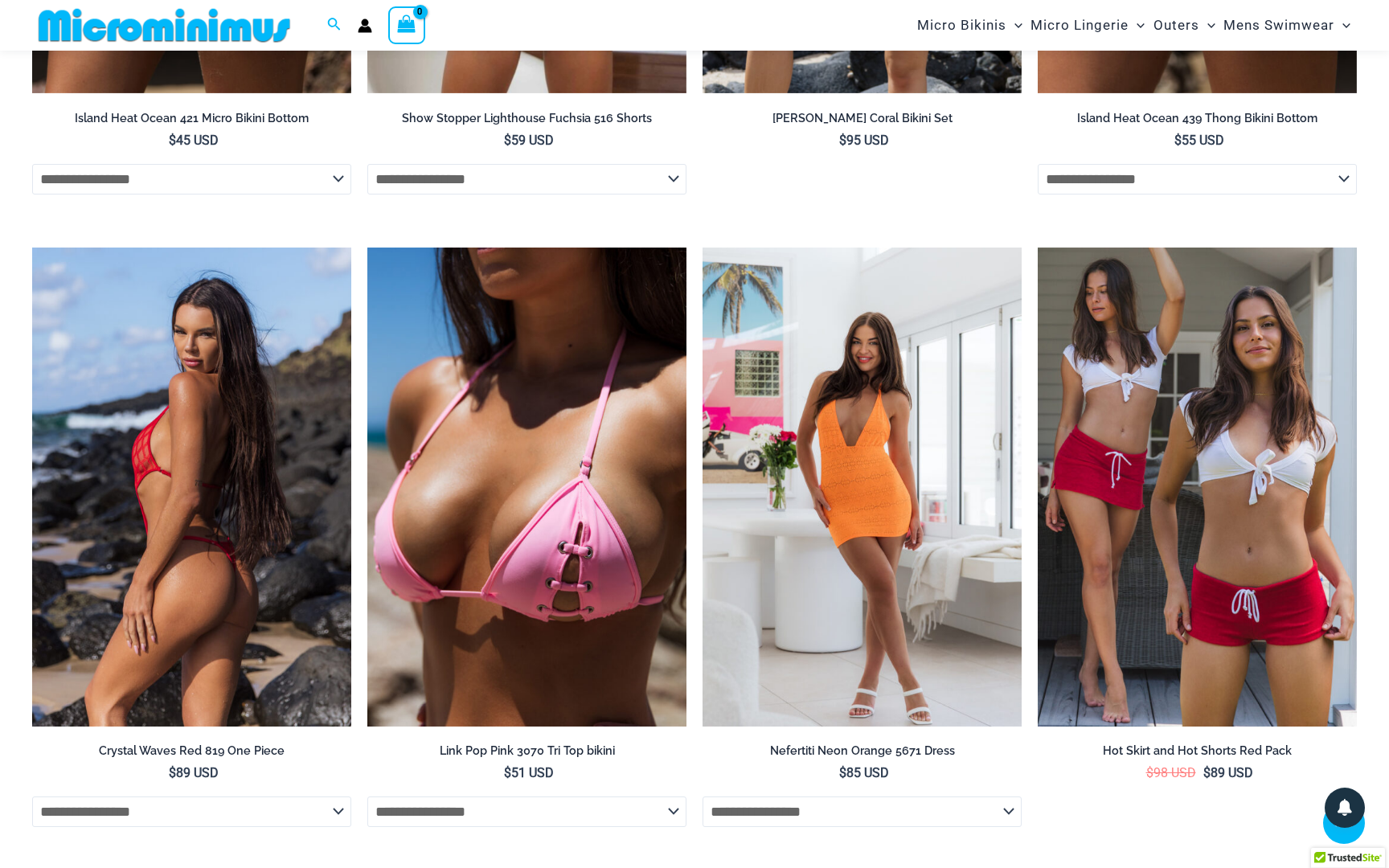
click at [227, 471] on img at bounding box center [191, 486] width 319 height 479
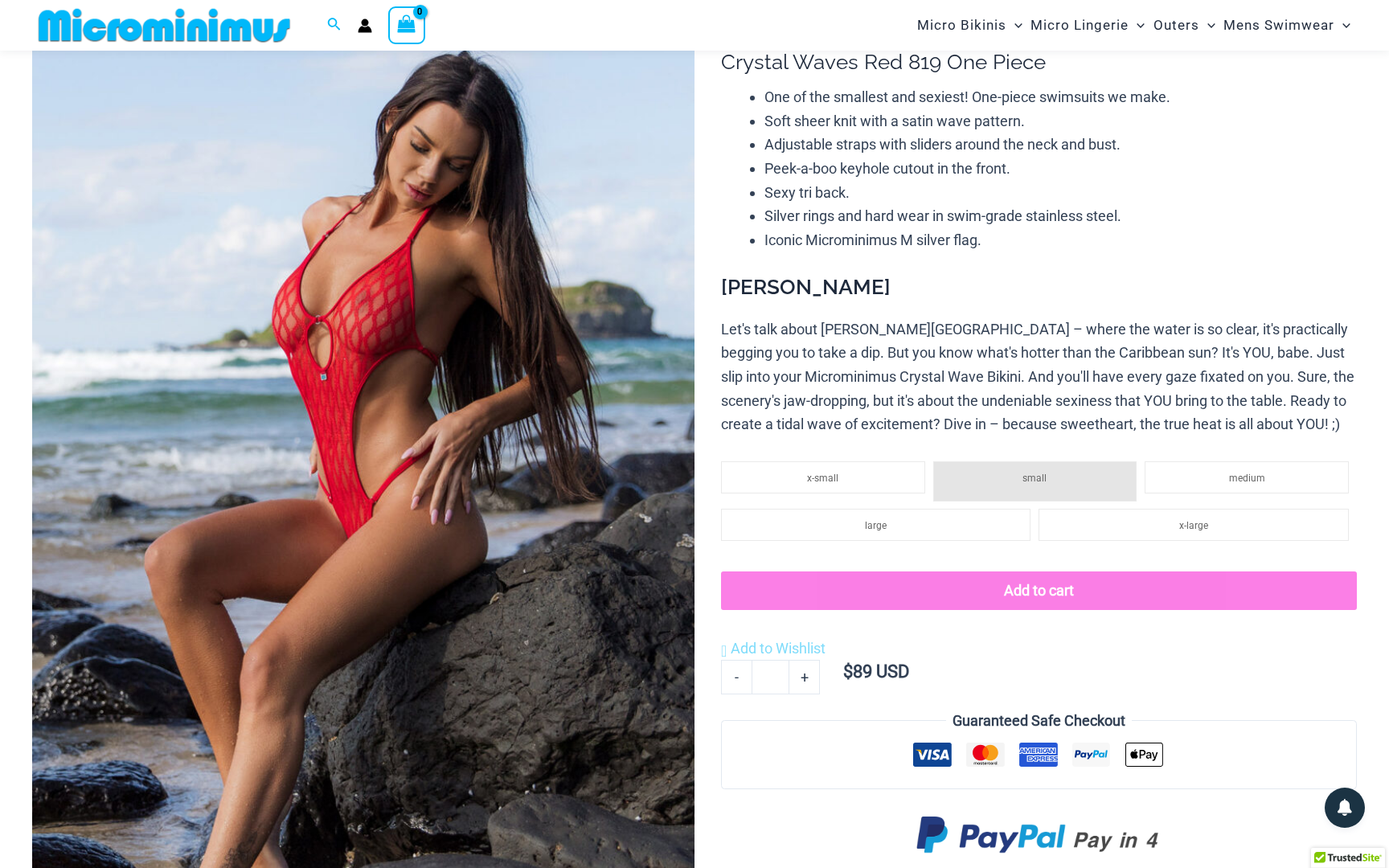
scroll to position [102, 0]
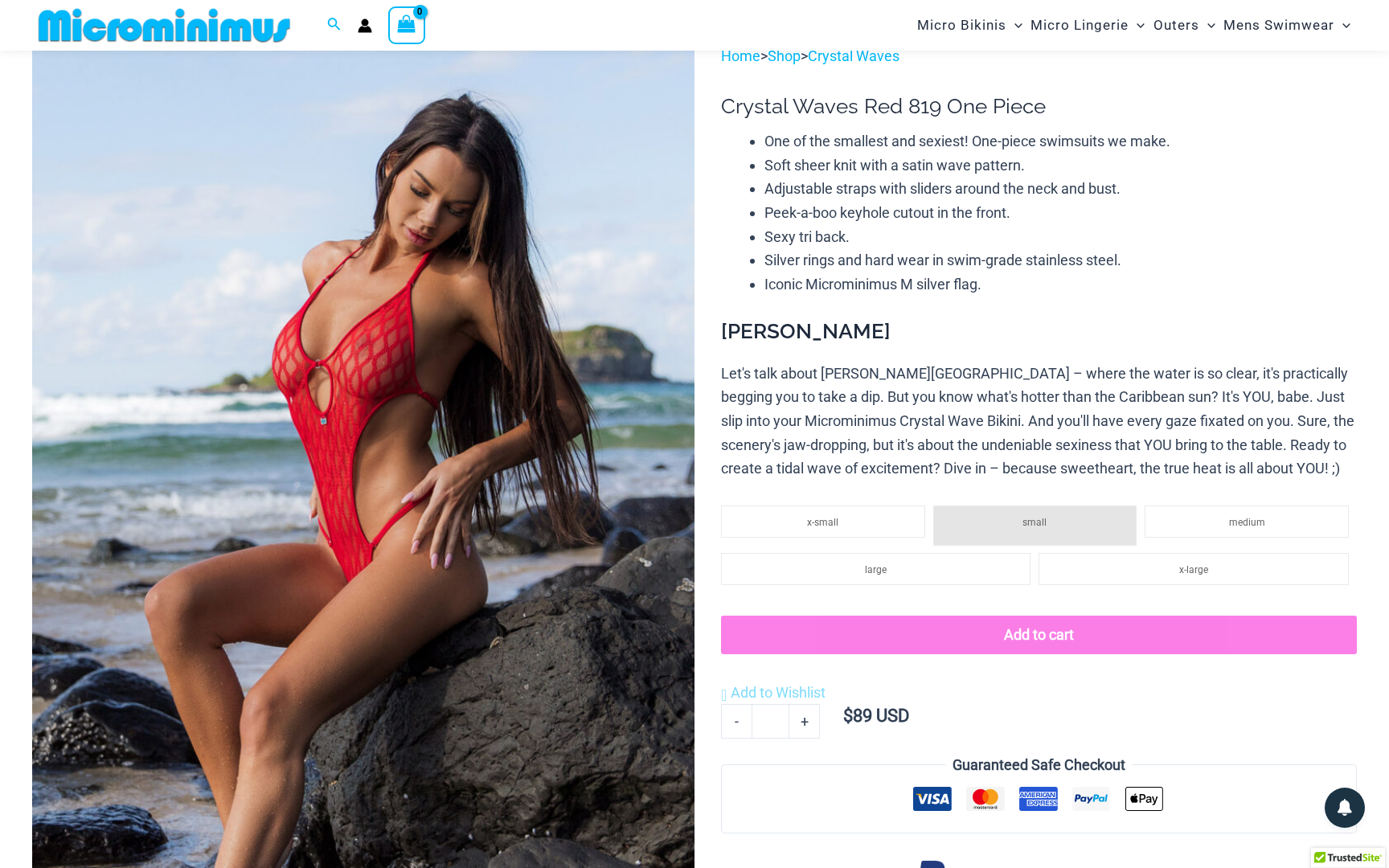
click at [395, 494] on img at bounding box center [363, 541] width 663 height 994
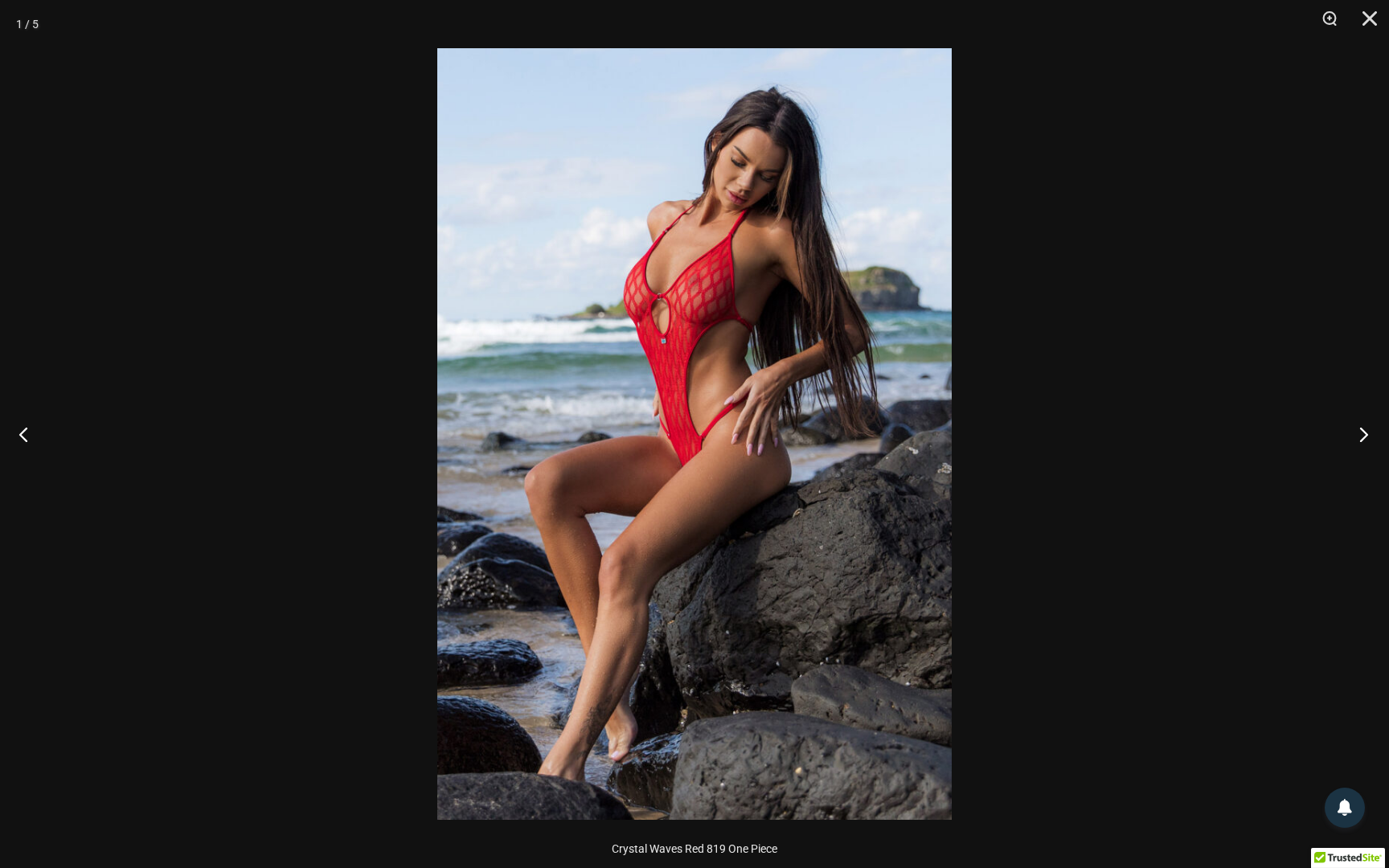
click at [1362, 438] on button "Next" at bounding box center [1358, 434] width 60 height 81
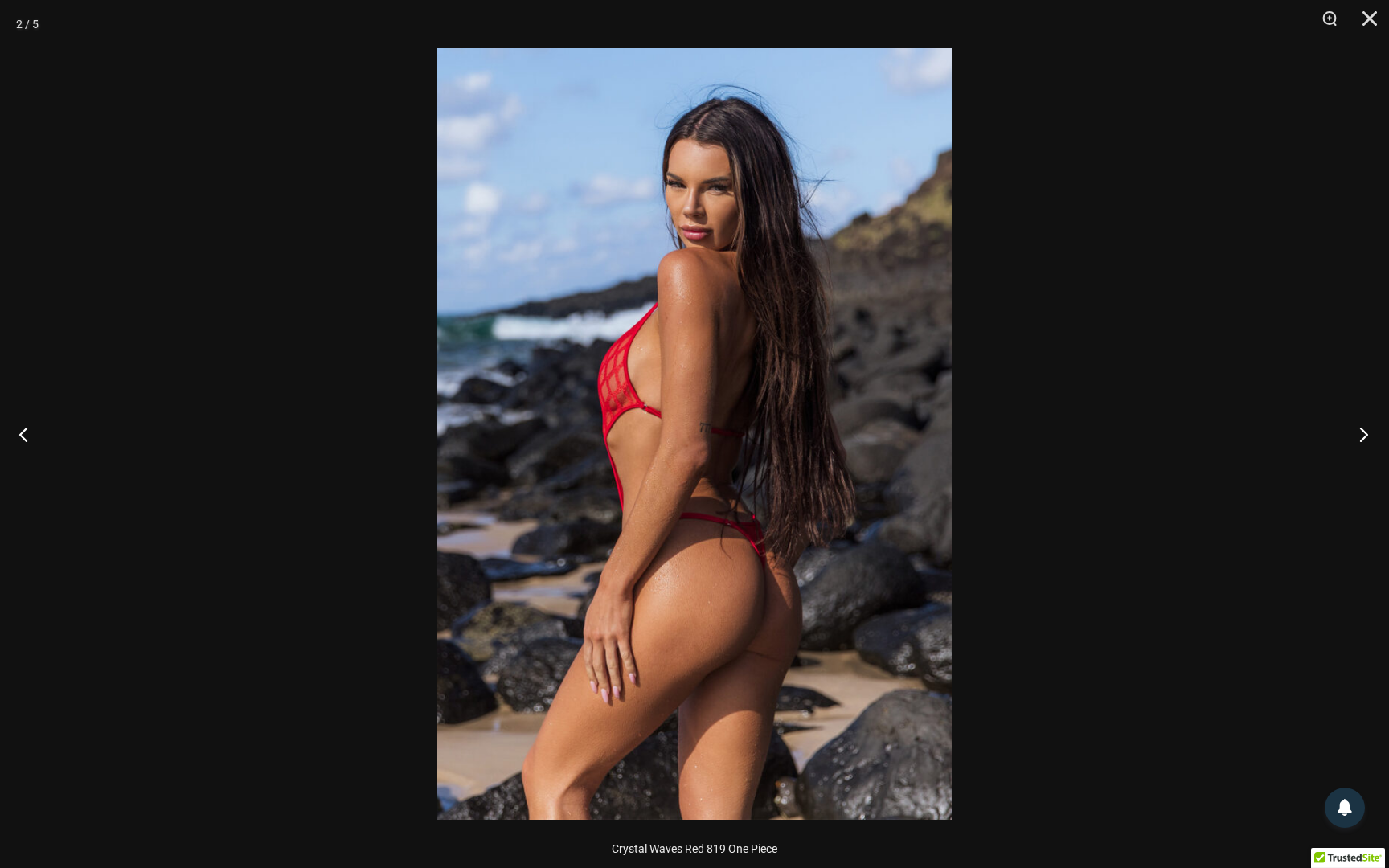
click at [1355, 430] on button "Next" at bounding box center [1358, 434] width 60 height 81
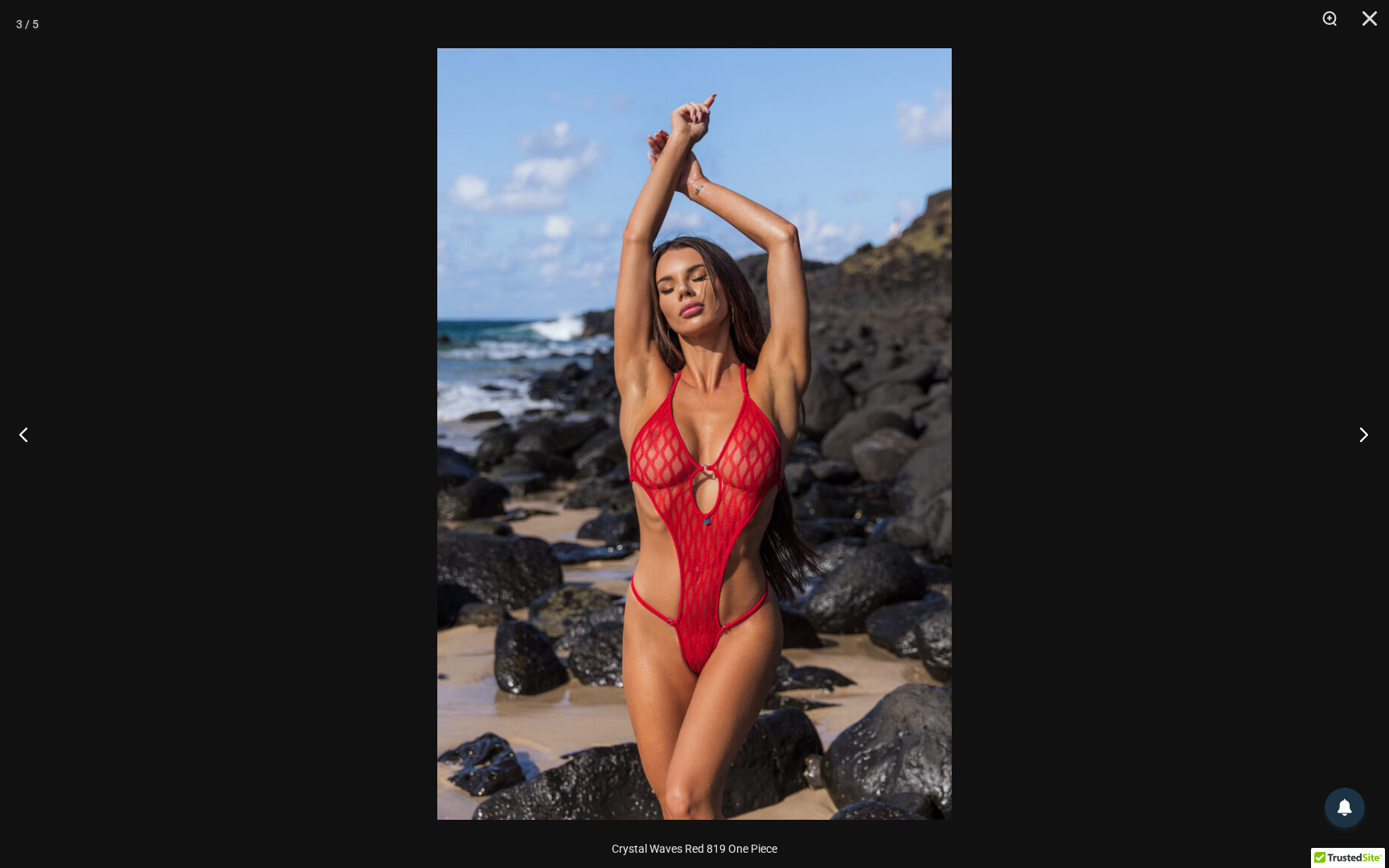
click at [1367, 434] on button "Next" at bounding box center [1358, 434] width 60 height 81
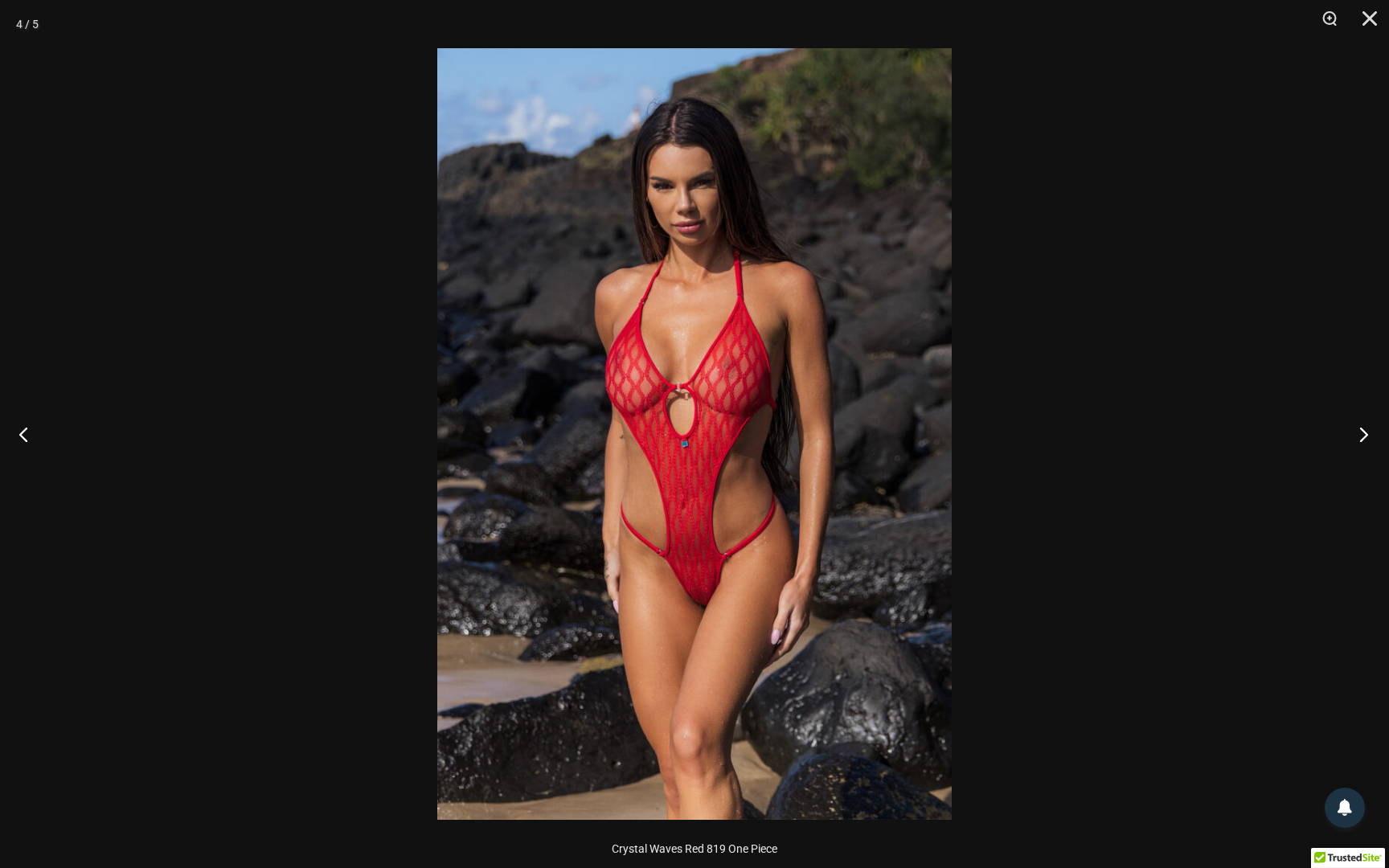
click at [1364, 437] on button "Next" at bounding box center [1358, 434] width 60 height 81
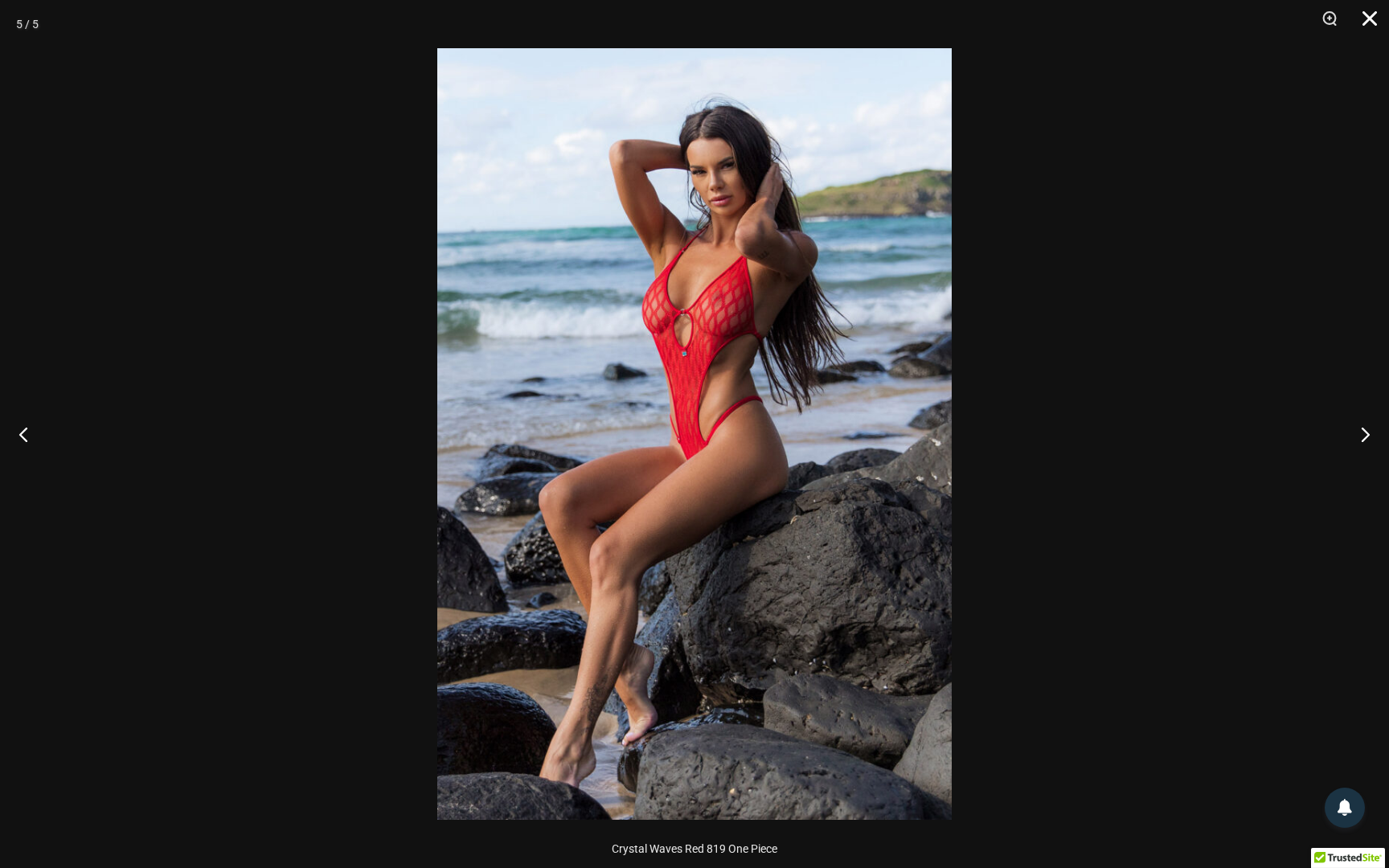
click at [1362, 15] on button "Close" at bounding box center [1364, 23] width 40 height 48
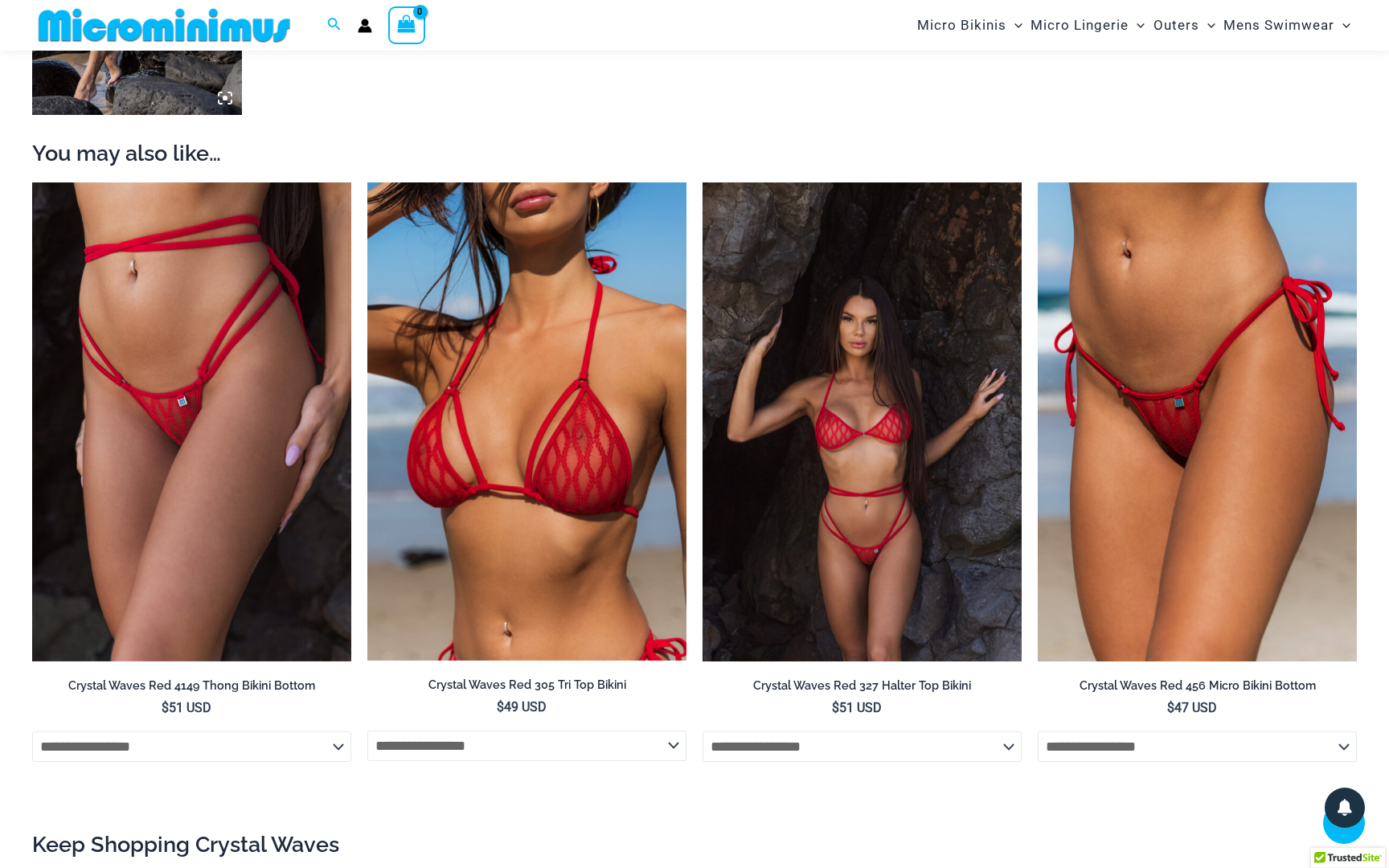
scroll to position [1687, 0]
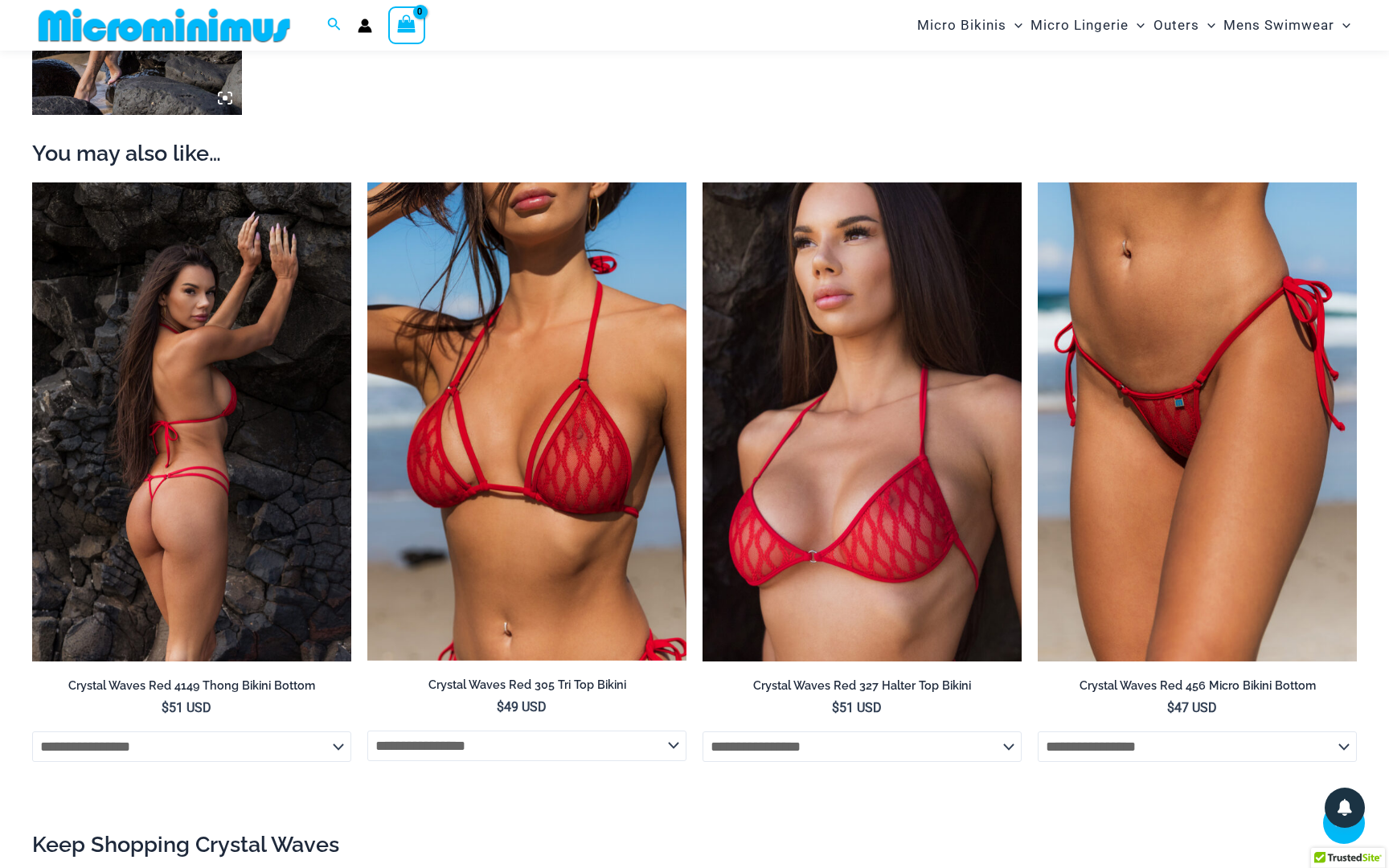
click at [291, 366] on img at bounding box center [191, 422] width 319 height 479
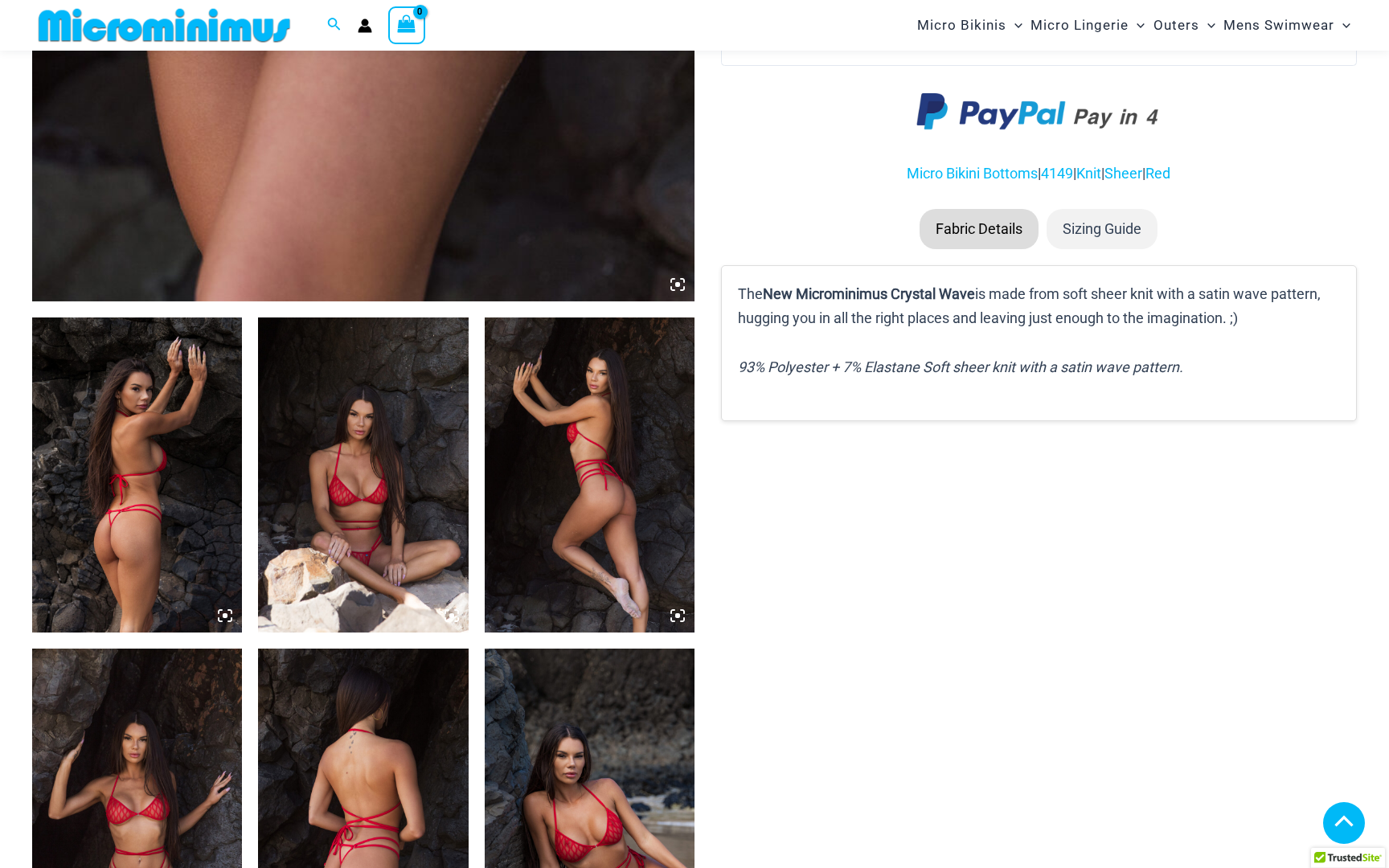
scroll to position [839, 0]
click at [166, 469] on img at bounding box center [137, 474] width 210 height 315
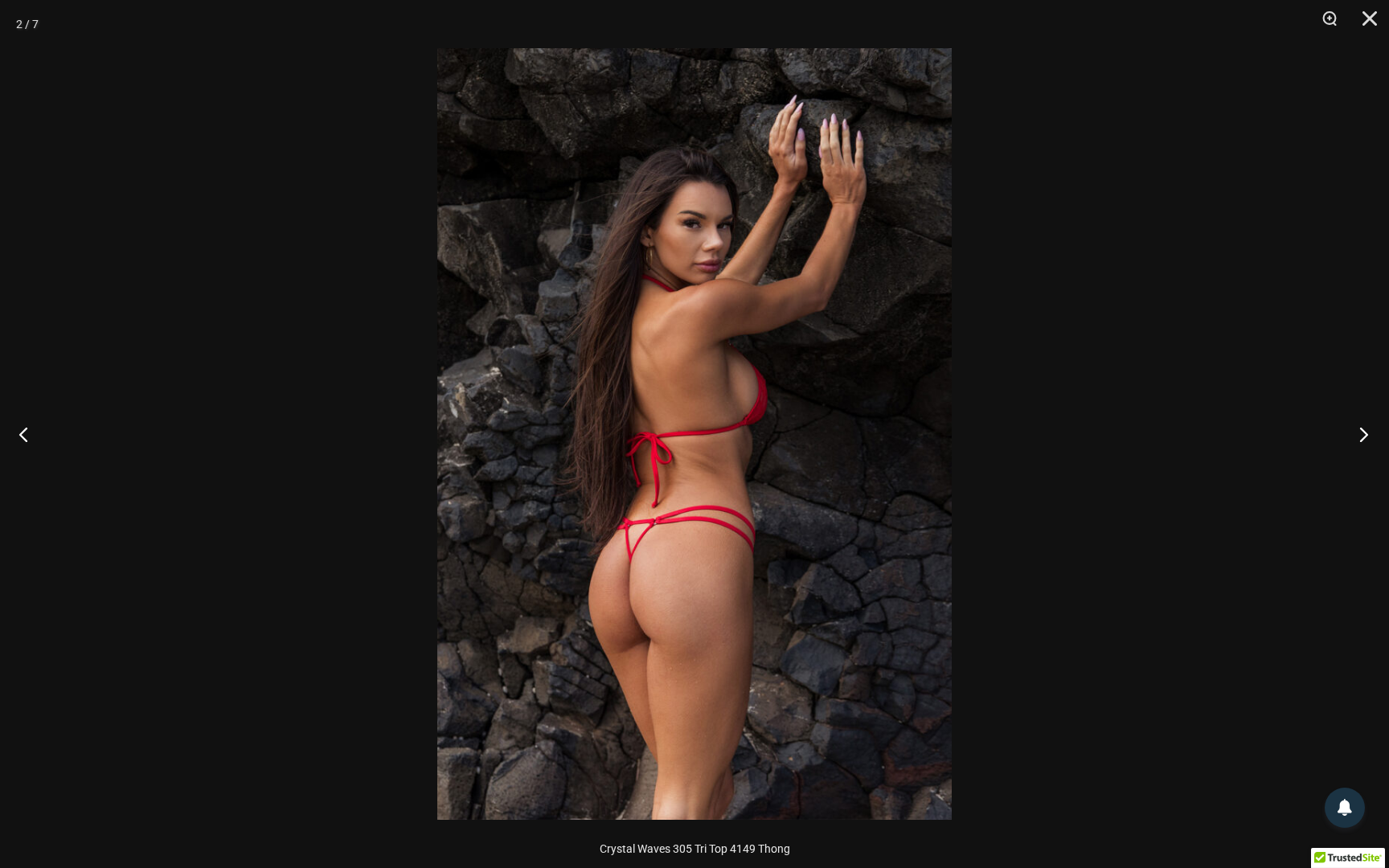
click at [1365, 428] on button "Next" at bounding box center [1358, 434] width 60 height 81
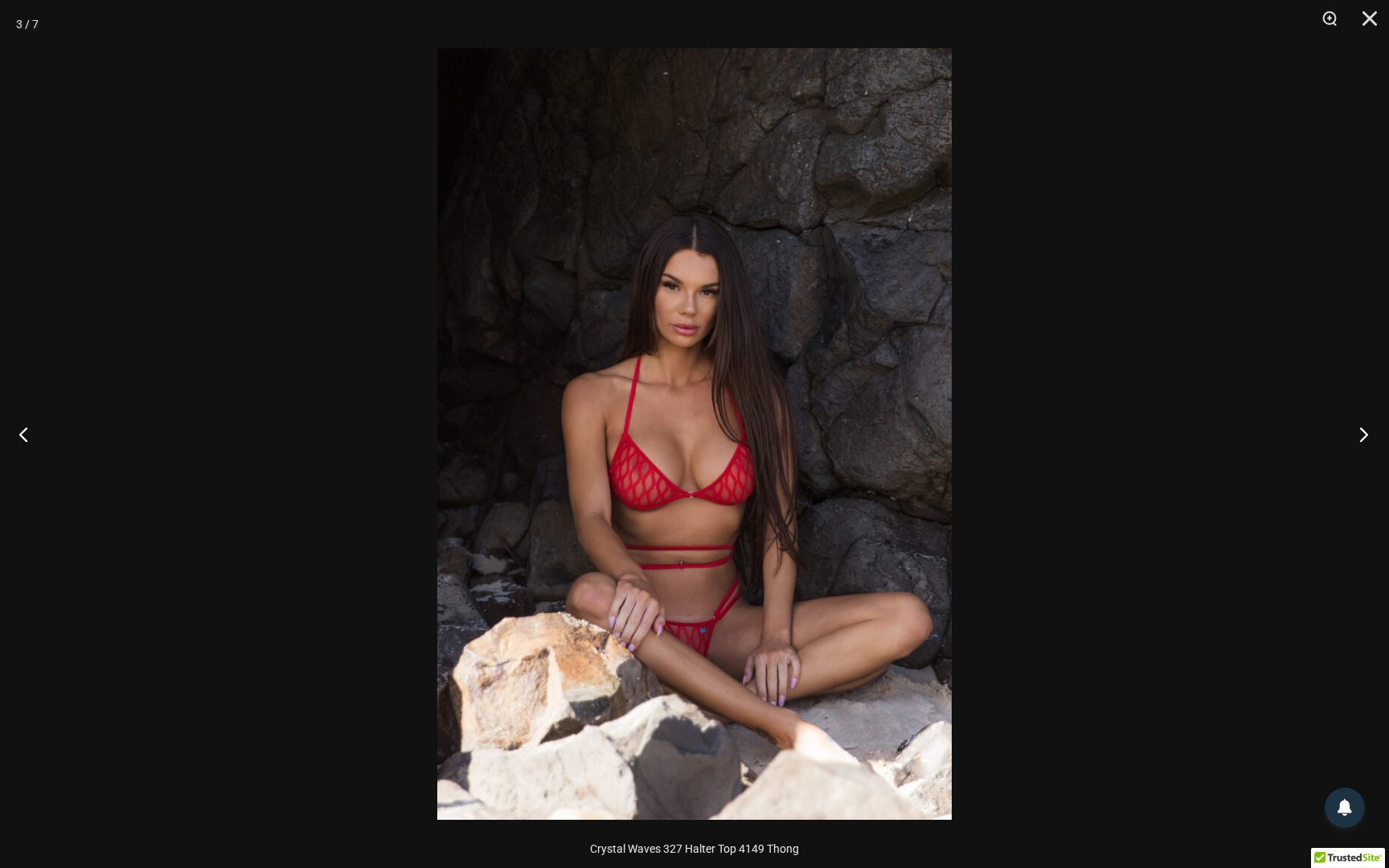
click at [1373, 425] on button "Next" at bounding box center [1358, 434] width 60 height 81
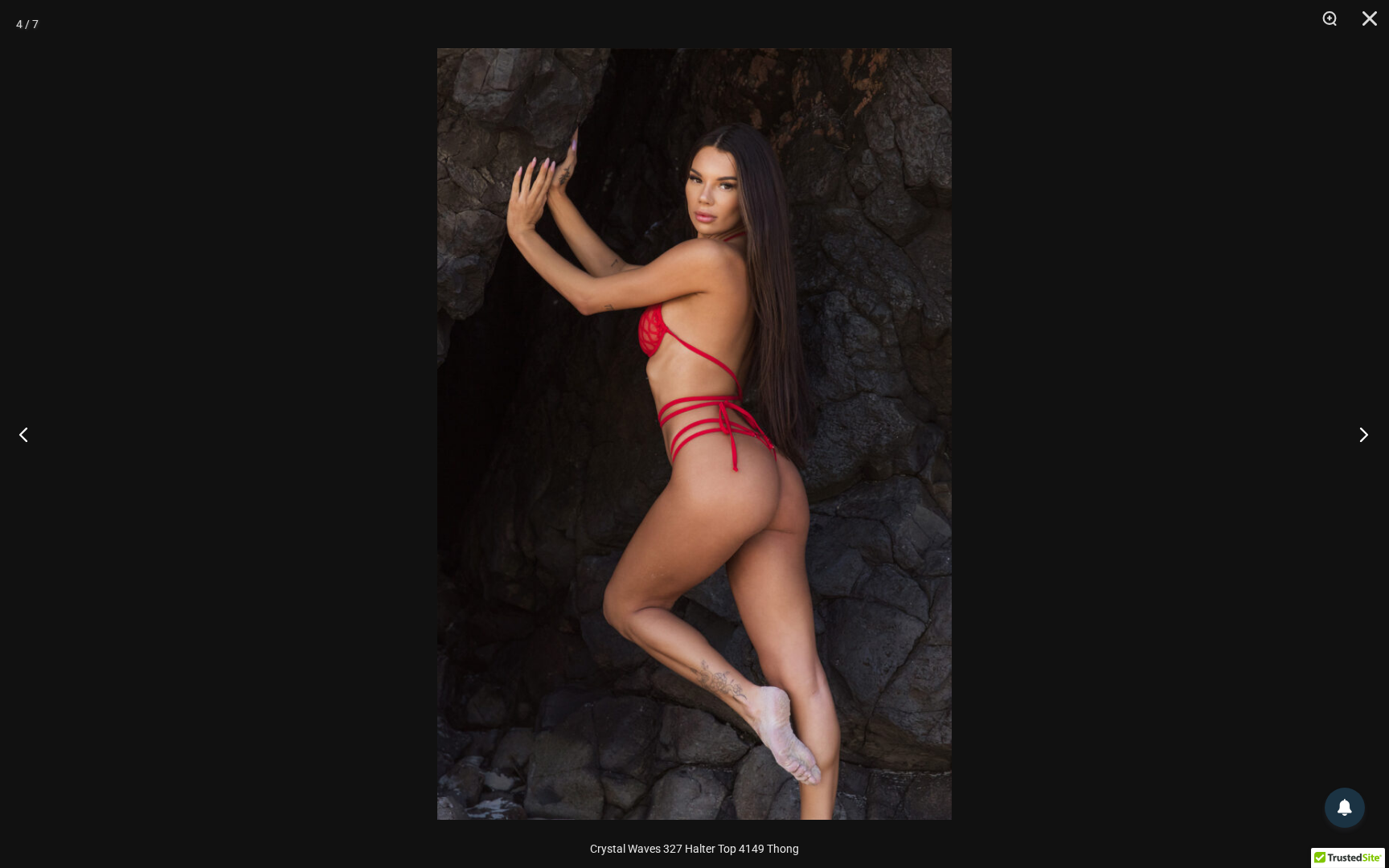
click at [1362, 434] on button "Next" at bounding box center [1358, 434] width 60 height 81
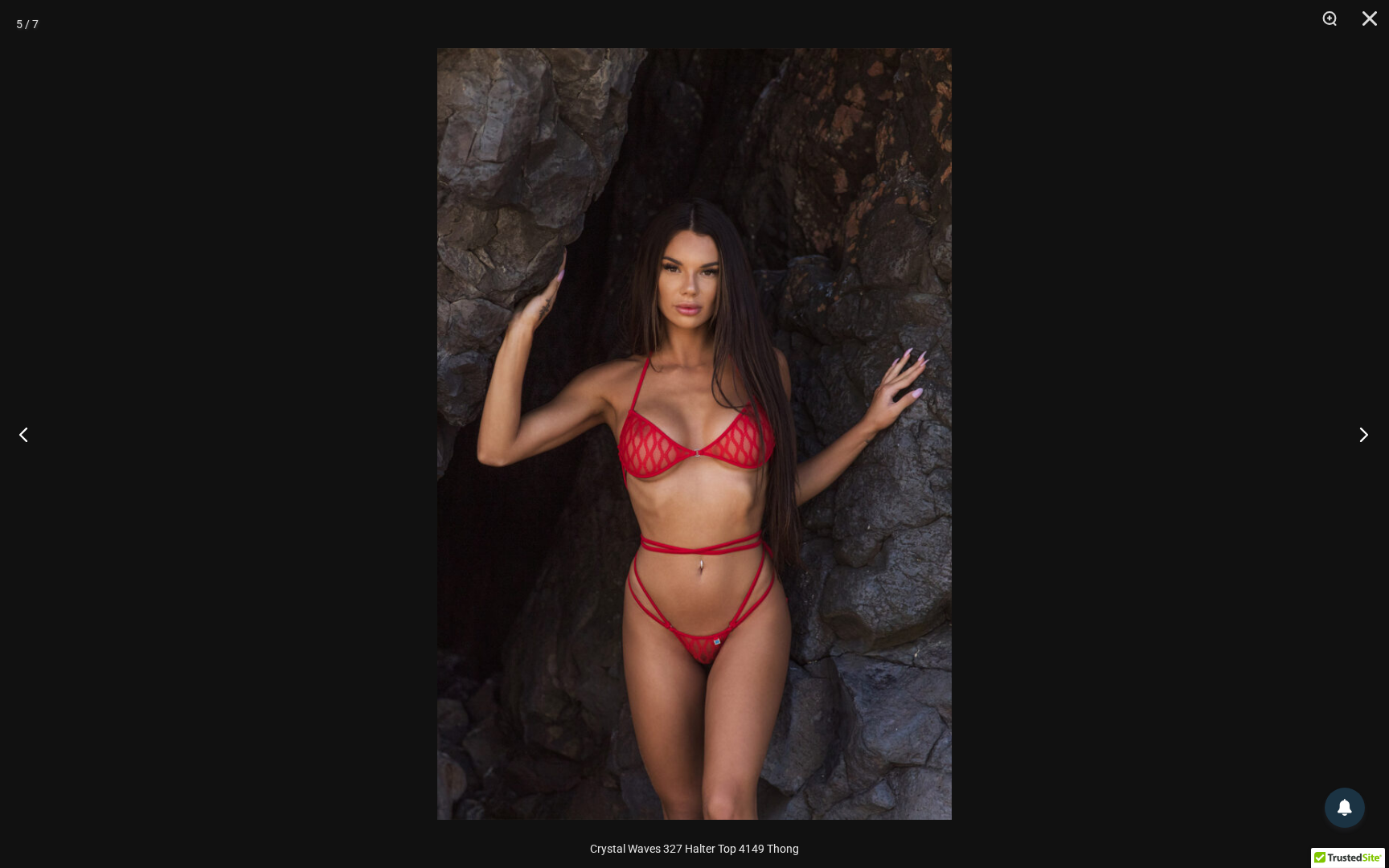
click at [1359, 431] on button "Next" at bounding box center [1358, 434] width 60 height 81
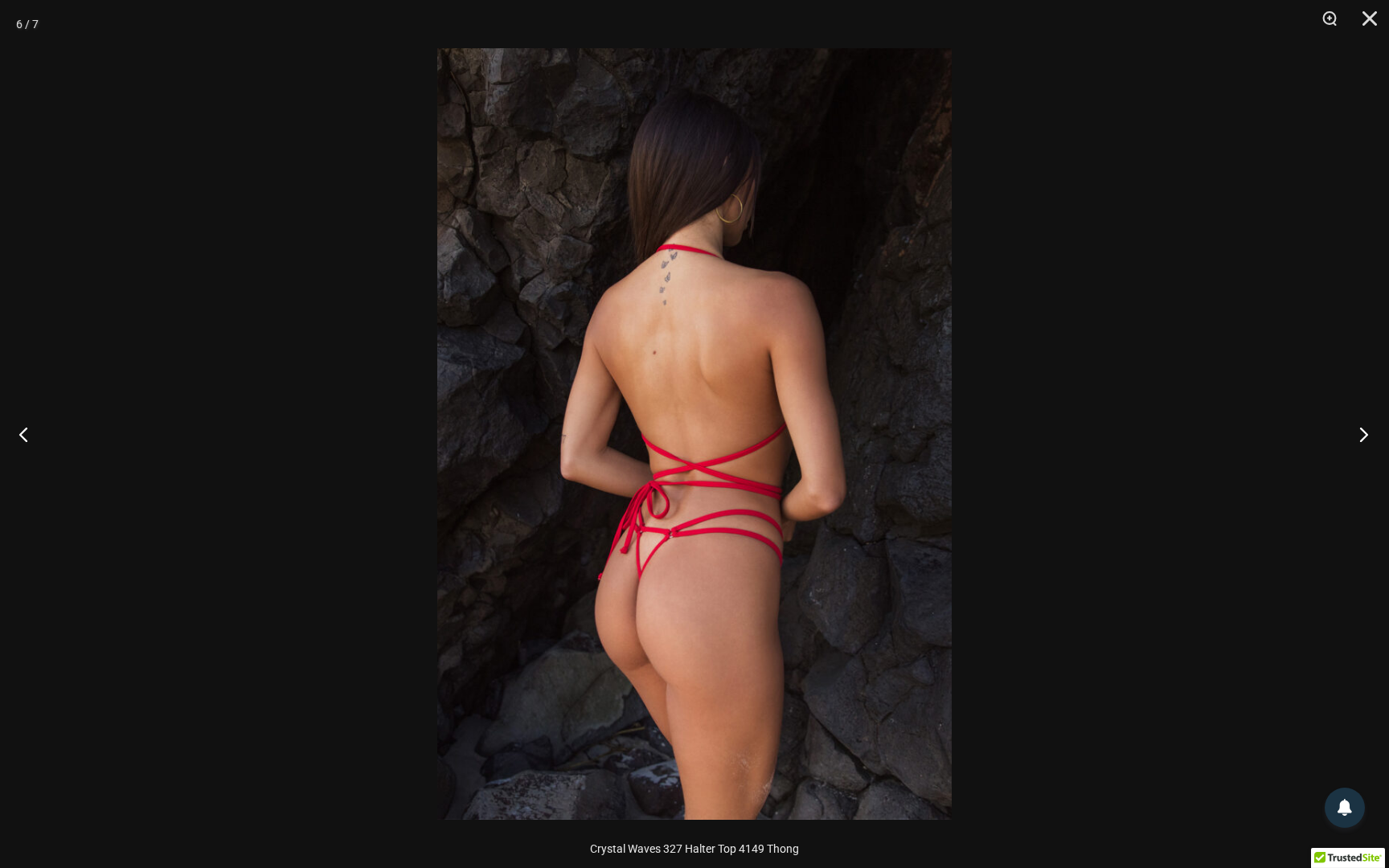
click at [1351, 441] on button "Next" at bounding box center [1358, 434] width 60 height 81
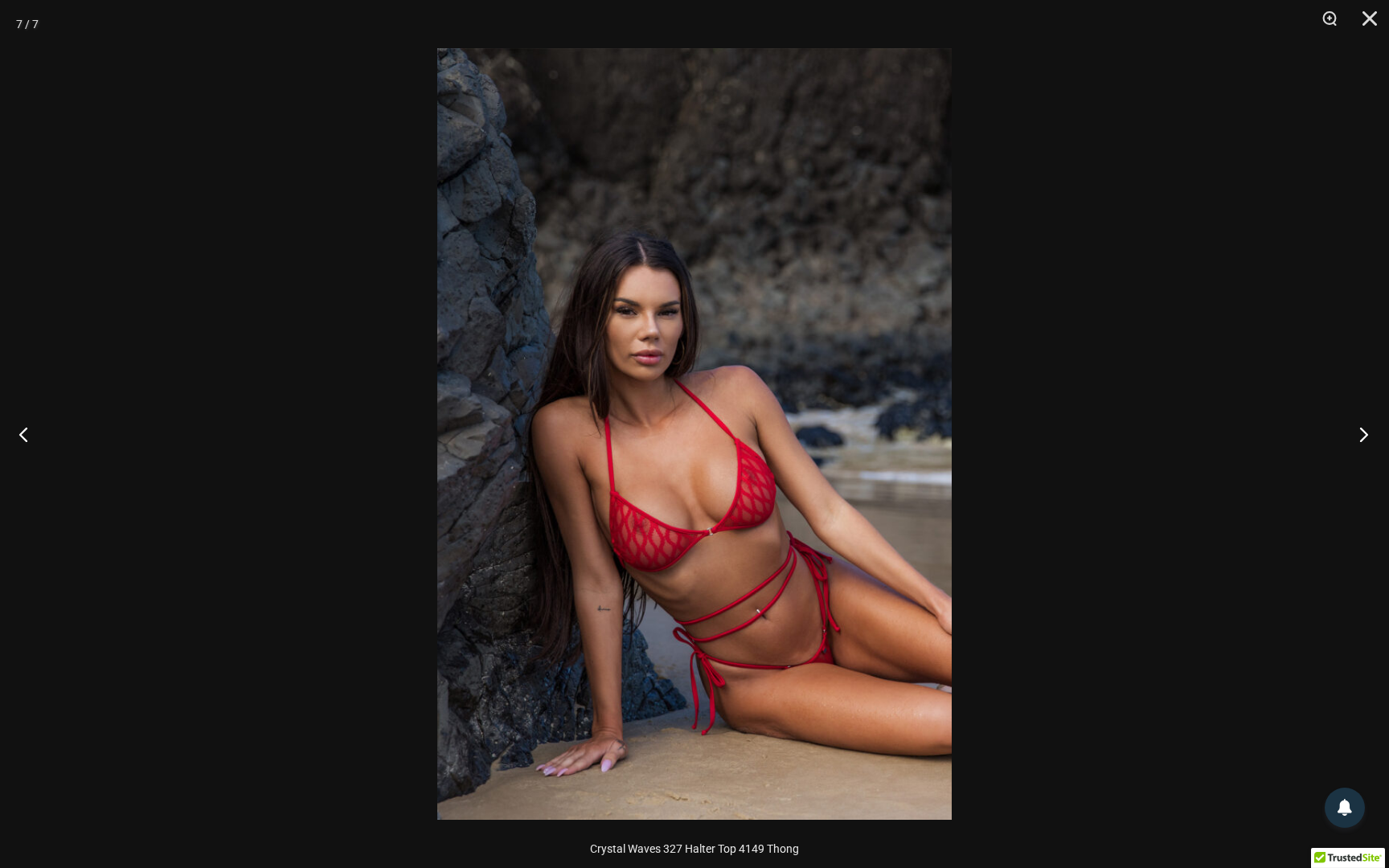
click at [1367, 434] on button "Next" at bounding box center [1358, 434] width 60 height 81
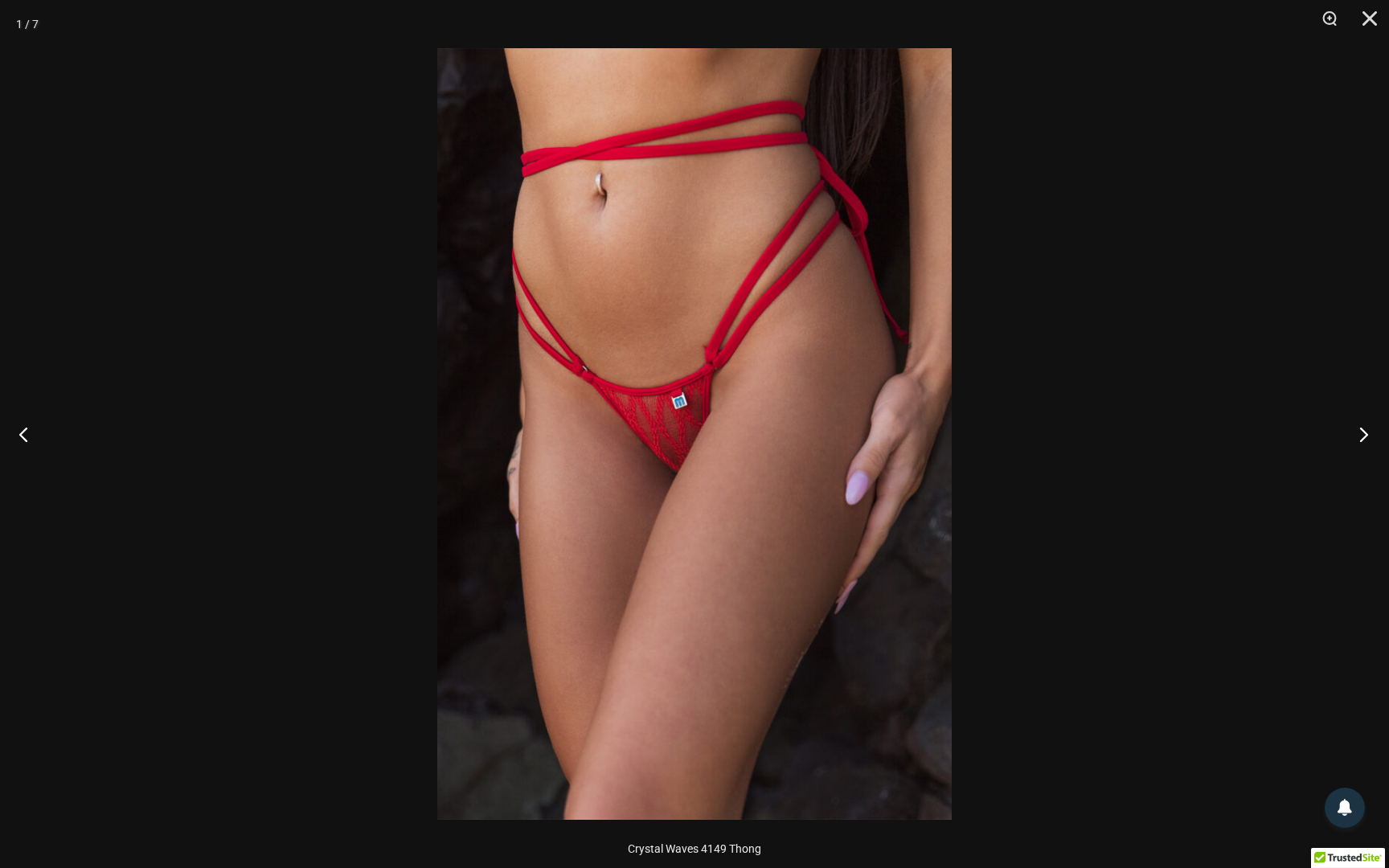
click at [1366, 431] on button "Next" at bounding box center [1358, 434] width 60 height 81
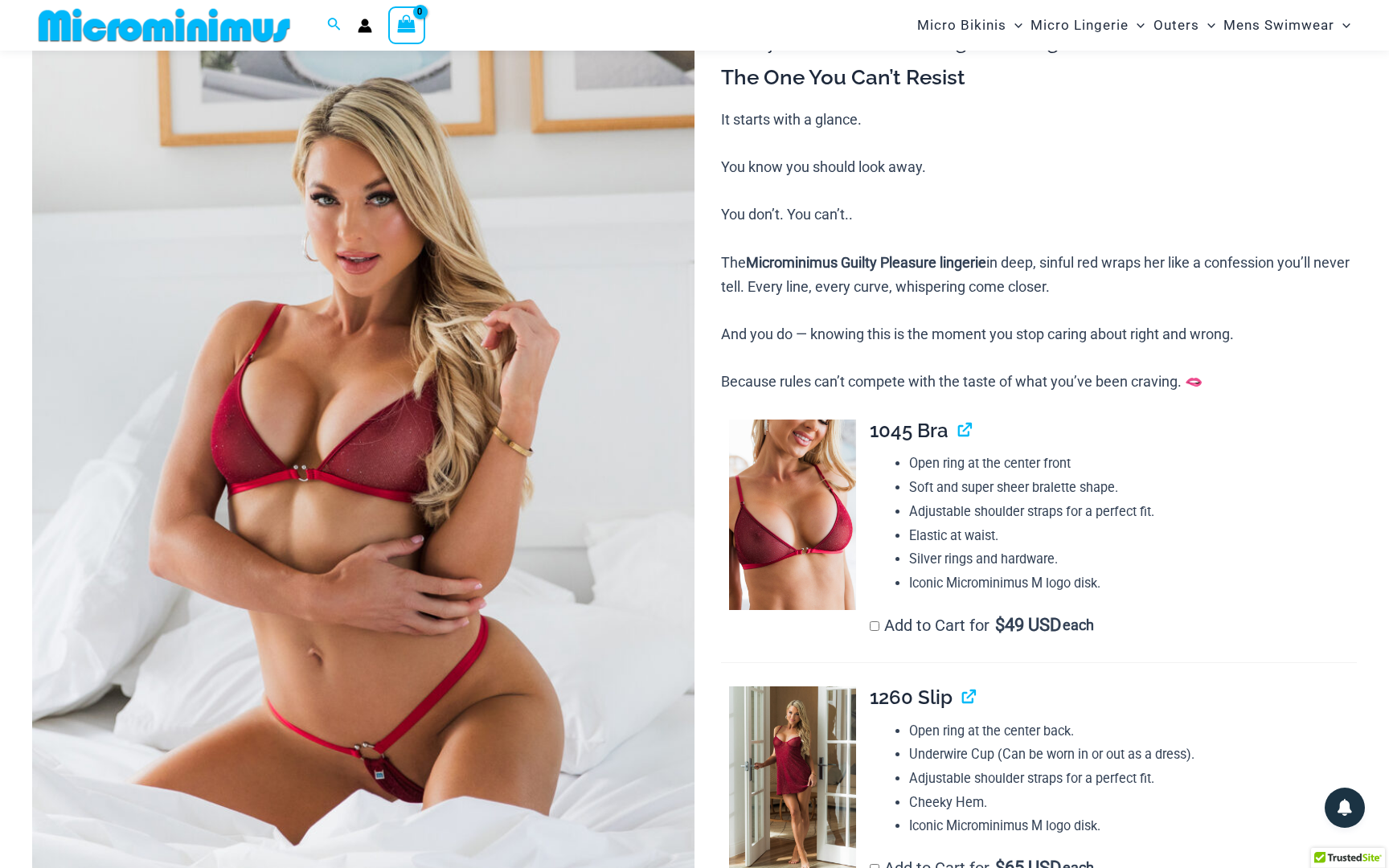
scroll to position [168, 0]
click at [790, 474] on img at bounding box center [792, 514] width 127 height 190
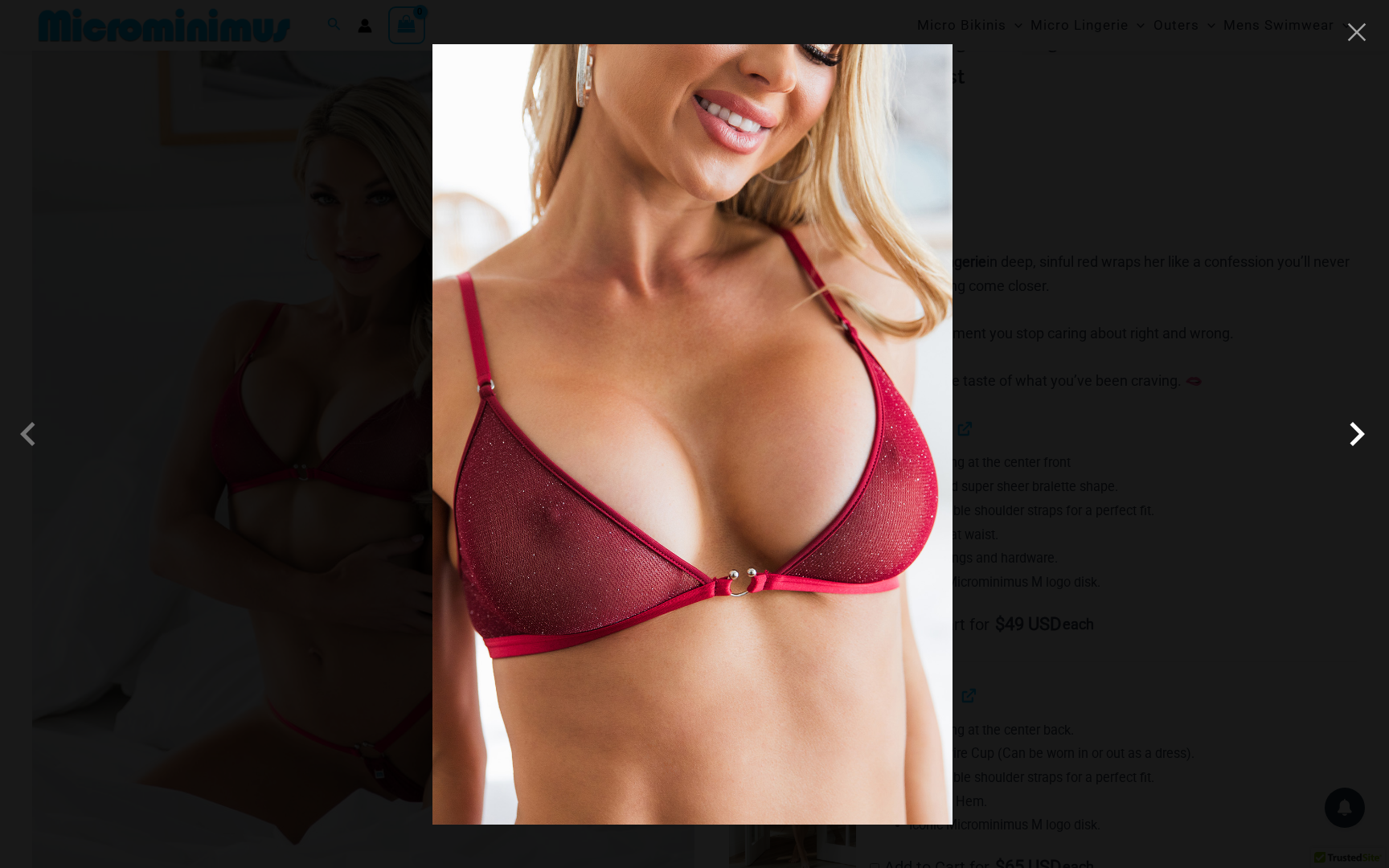
click at [1352, 437] on span at bounding box center [1356, 433] width 48 height 48
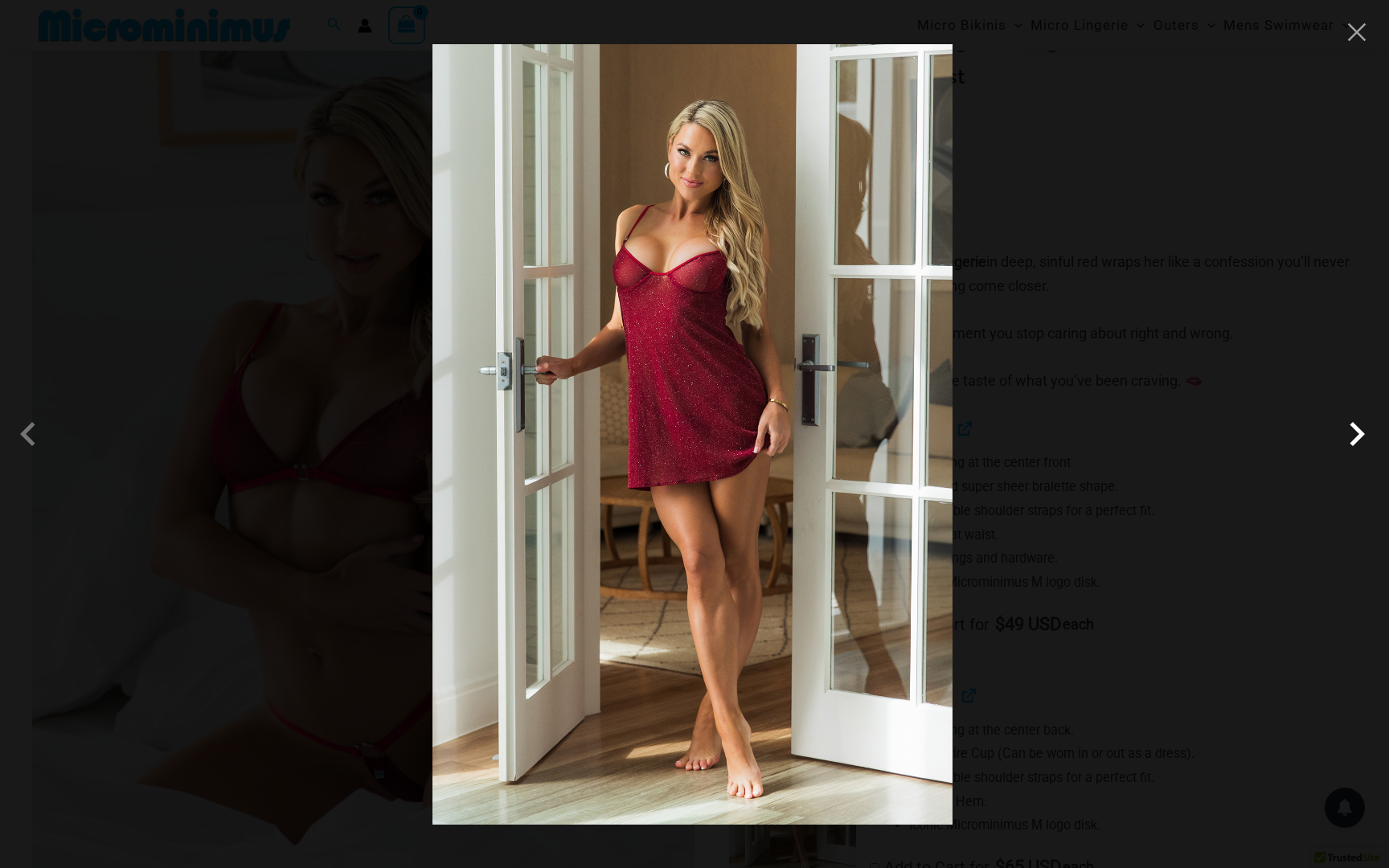
click at [1358, 436] on span at bounding box center [1356, 433] width 48 height 48
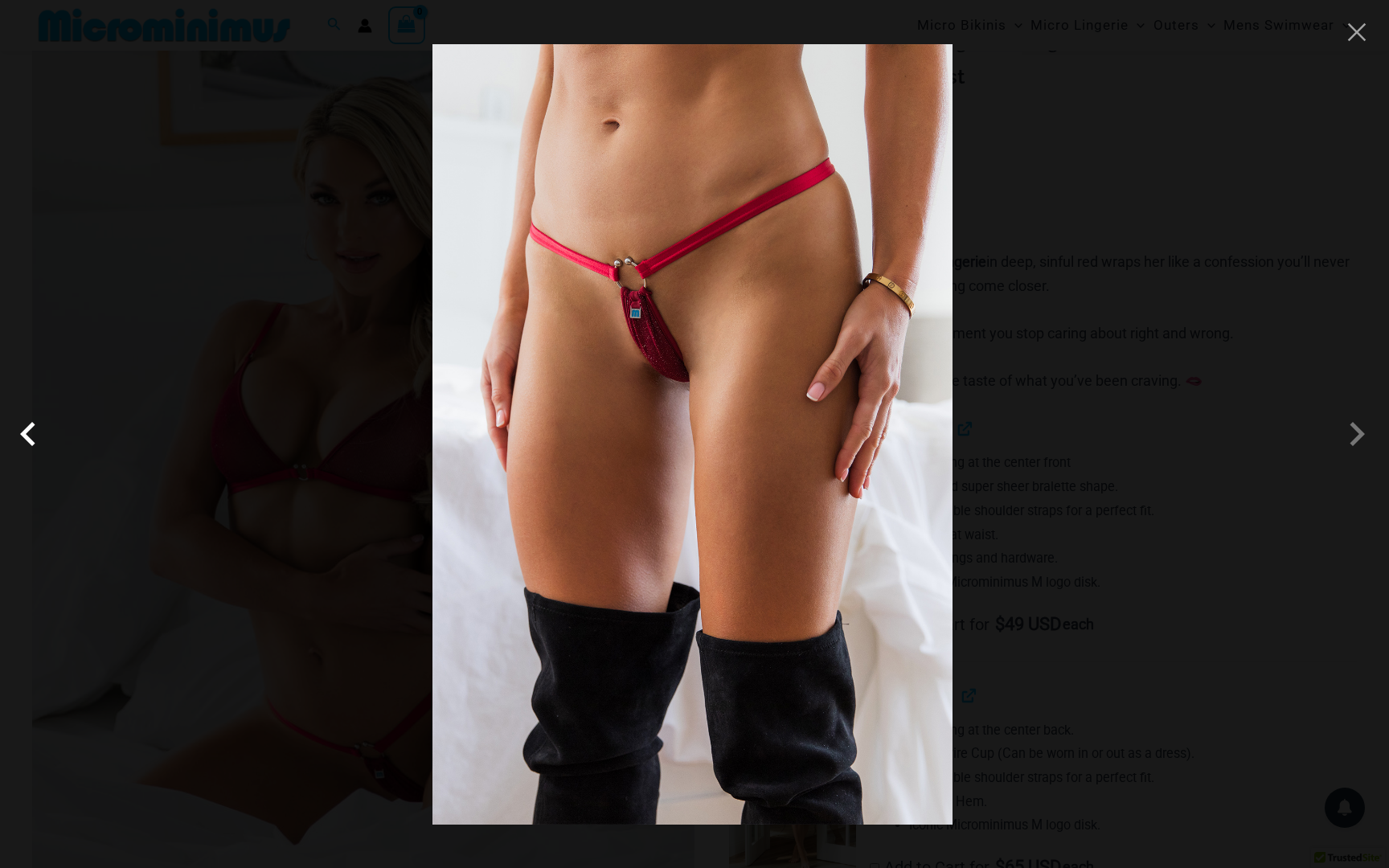
click at [36, 435] on span at bounding box center [32, 433] width 48 height 48
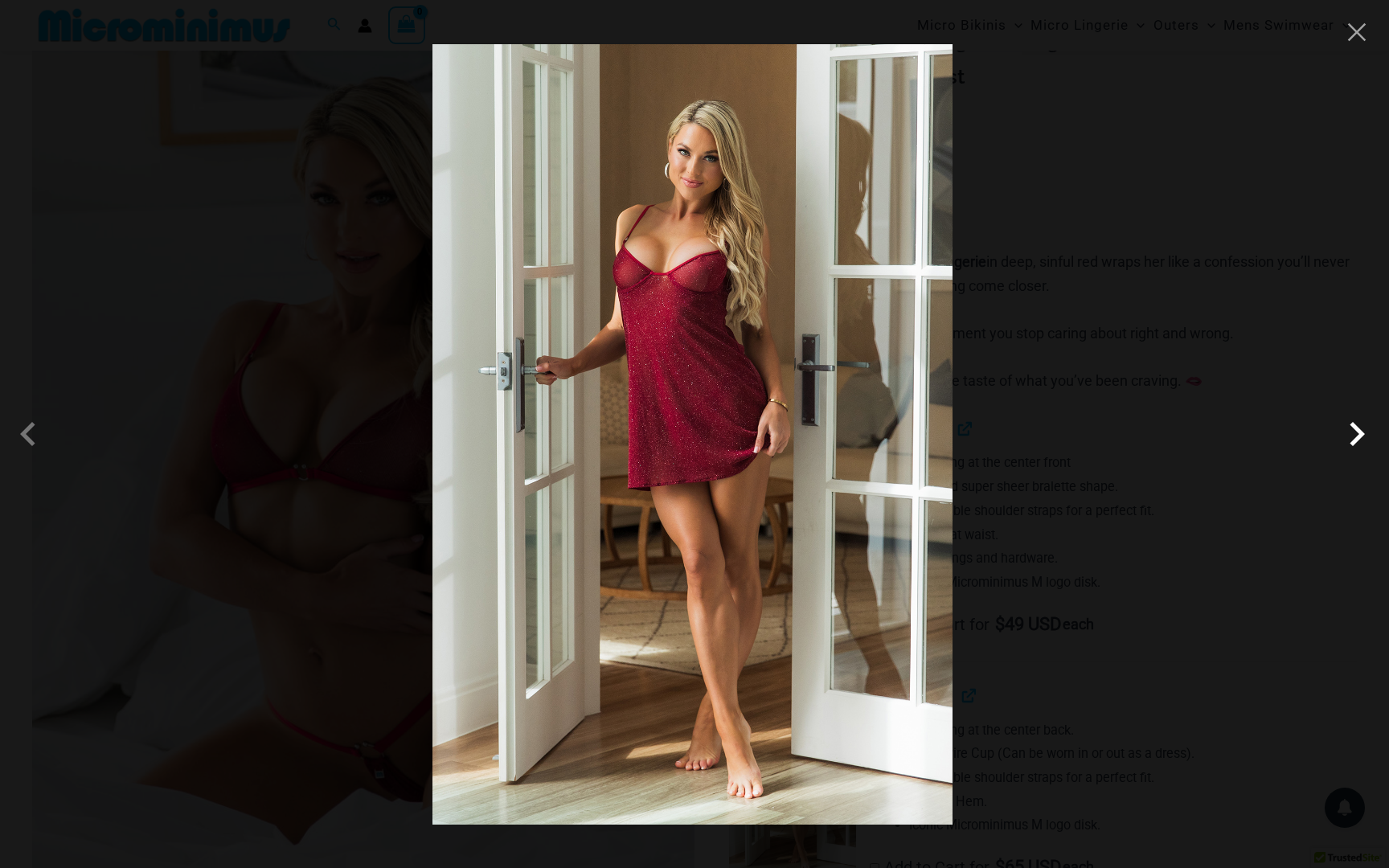
click at [1353, 433] on span at bounding box center [1356, 433] width 48 height 48
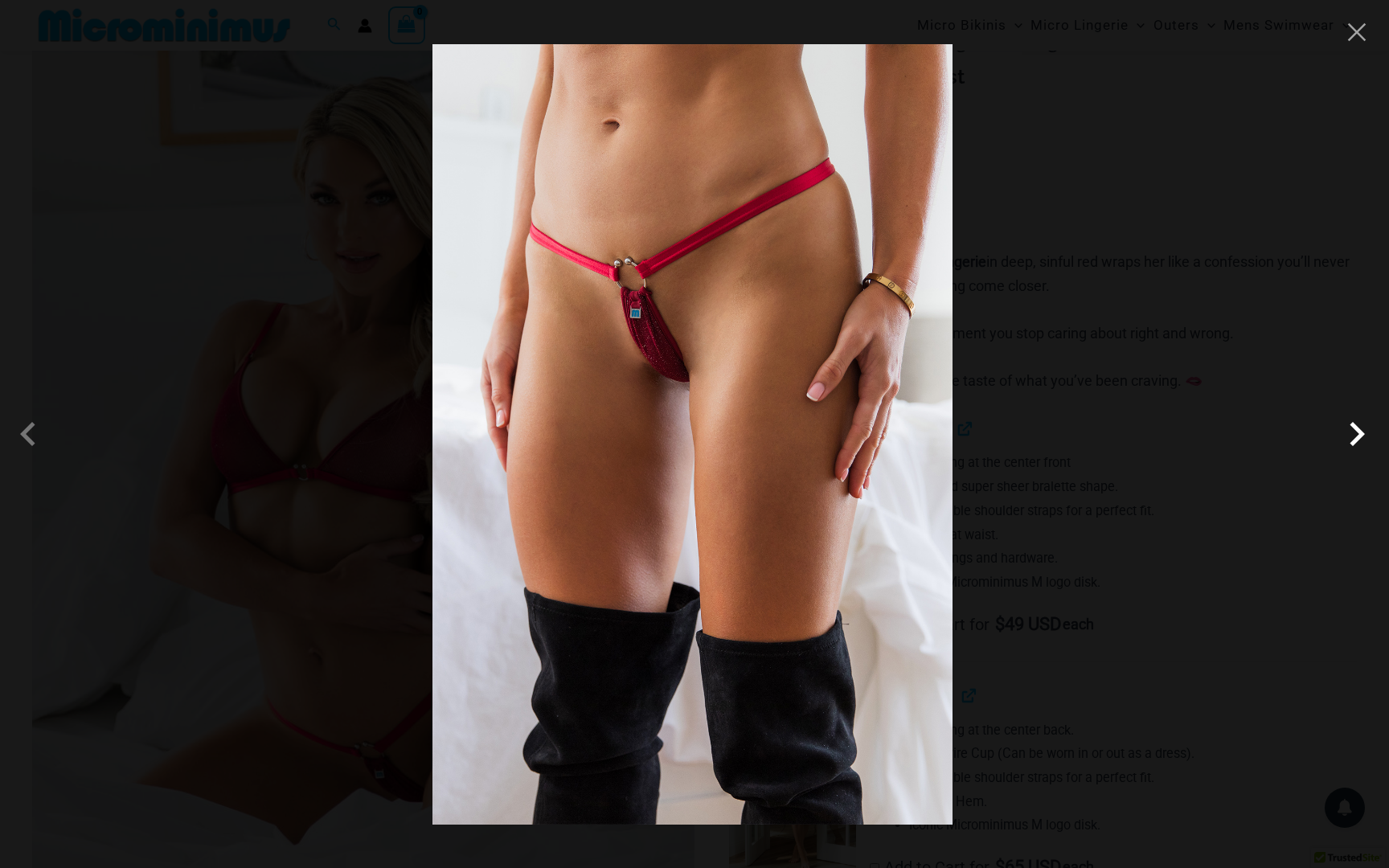
click at [1373, 437] on span at bounding box center [1356, 433] width 48 height 48
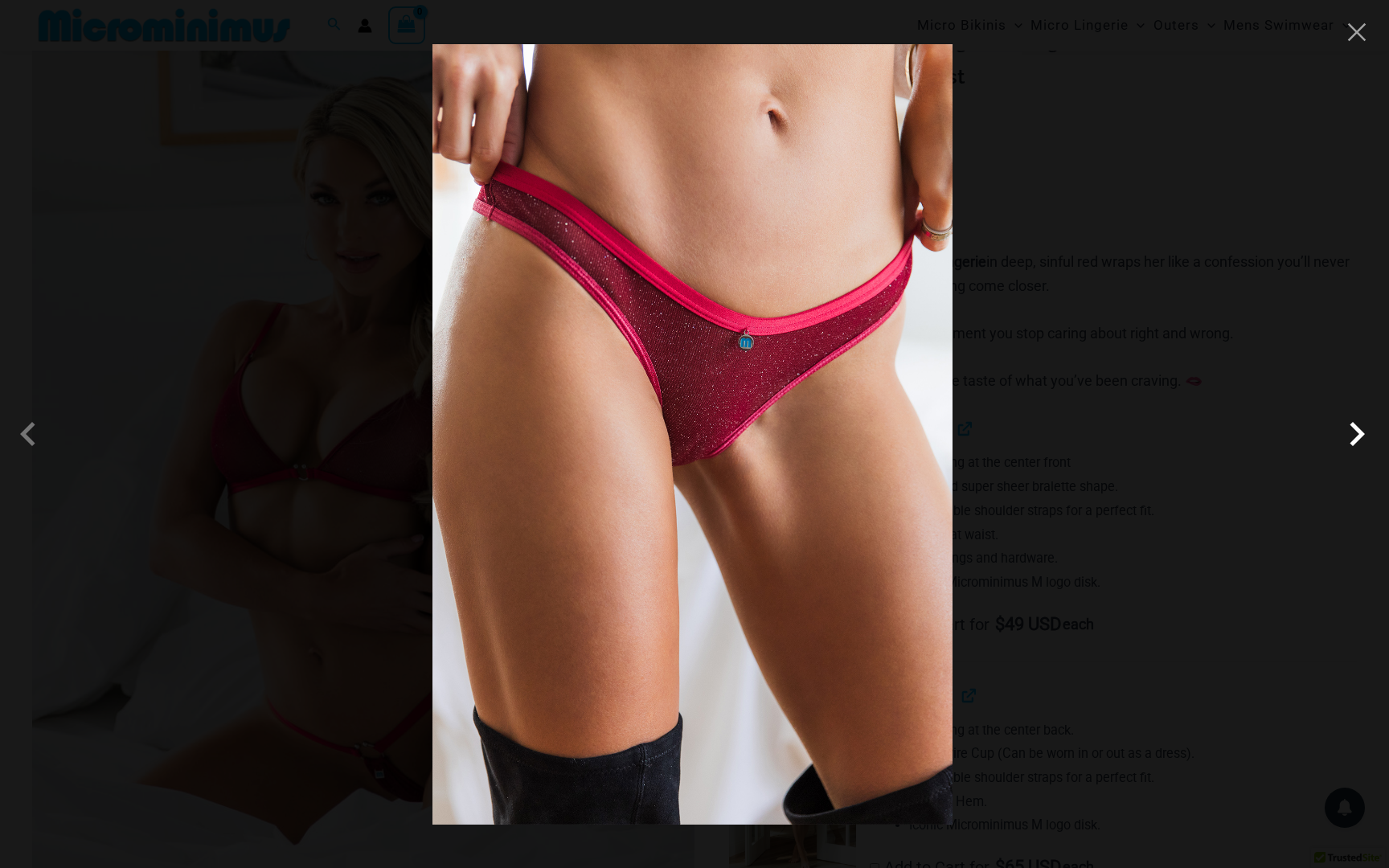
click at [1351, 435] on span at bounding box center [1356, 433] width 48 height 48
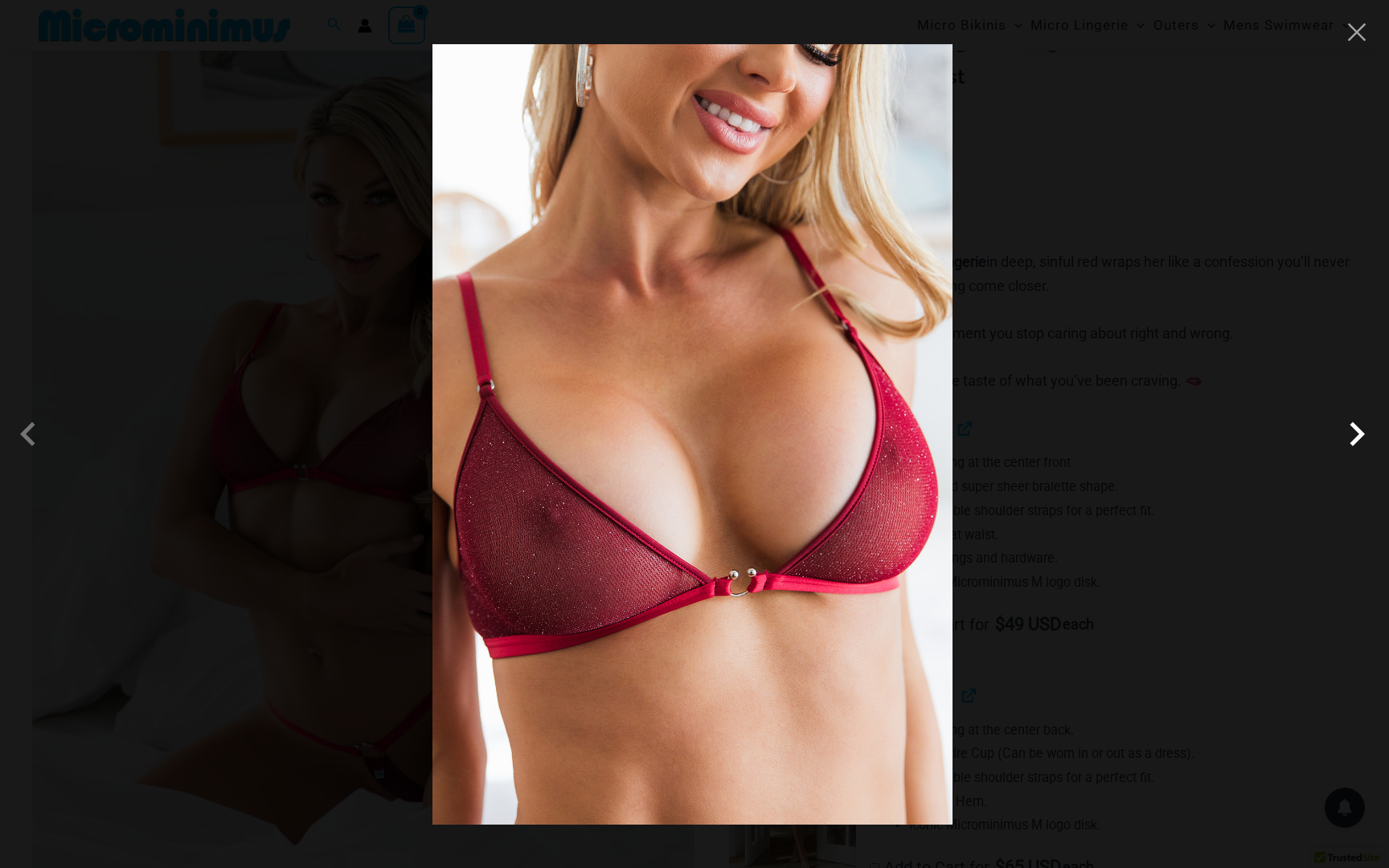
click at [1357, 432] on span at bounding box center [1356, 433] width 48 height 48
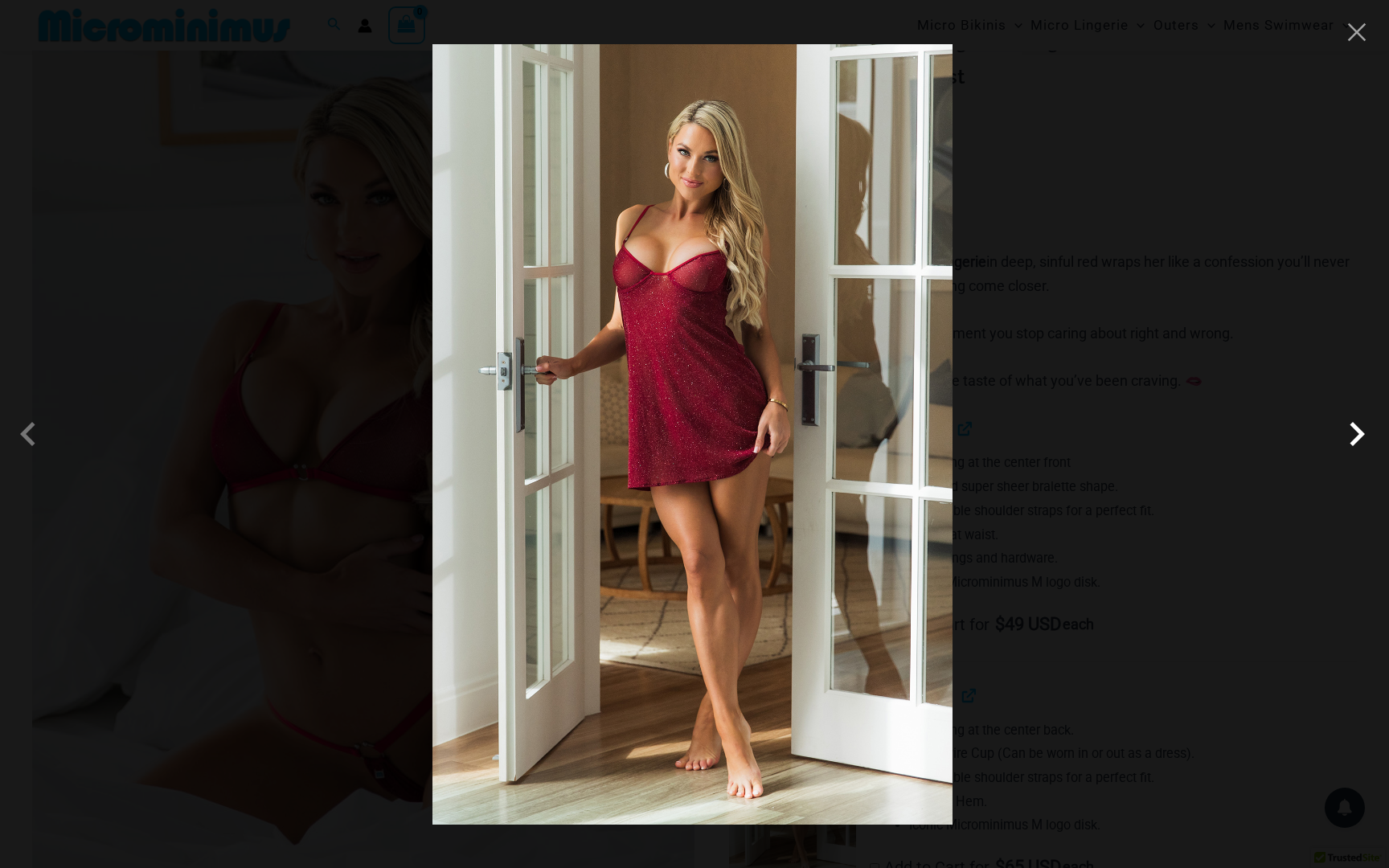
click at [1361, 439] on span at bounding box center [1356, 433] width 48 height 48
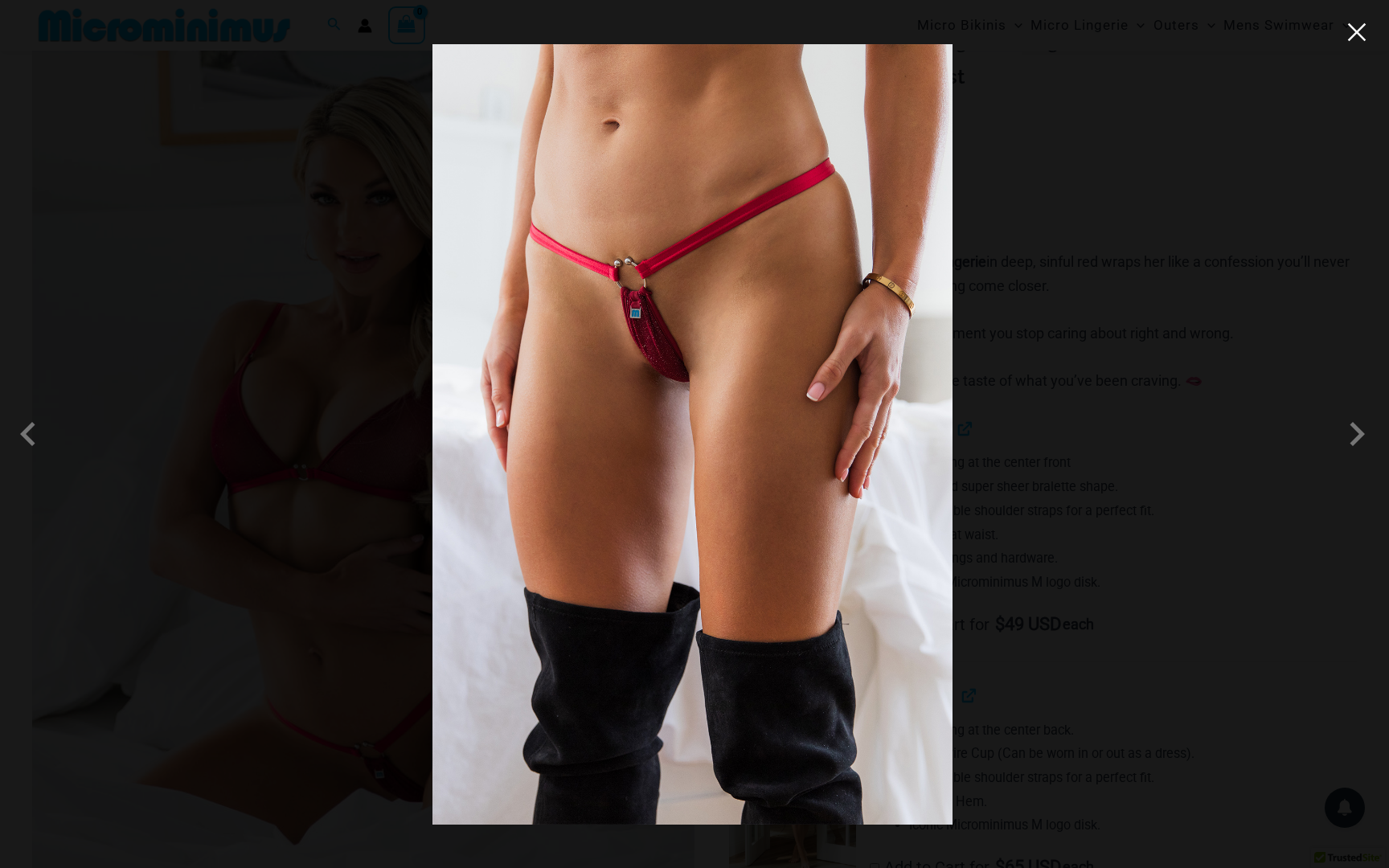
click at [1356, 33] on button "Close" at bounding box center [1357, 32] width 24 height 24
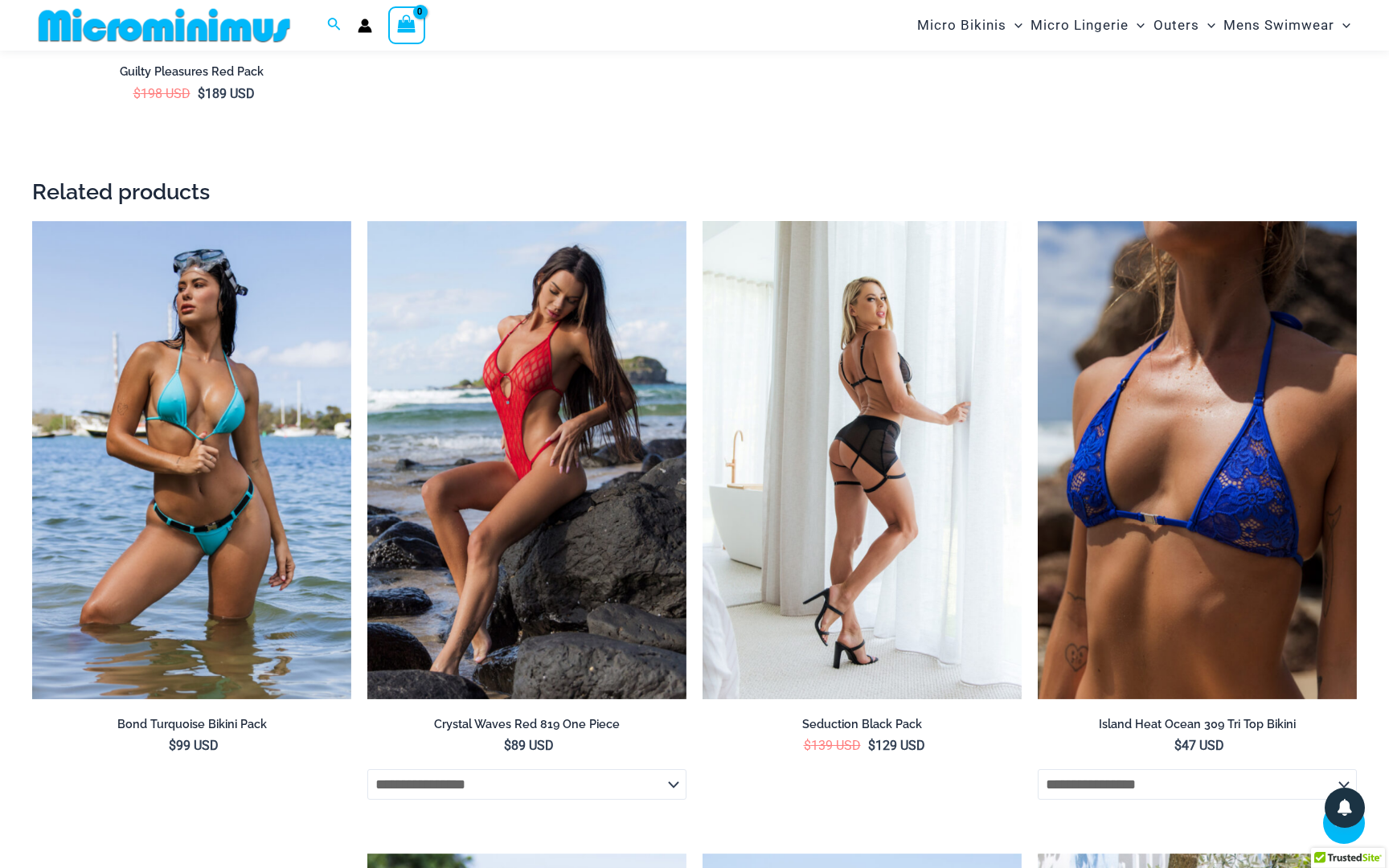
scroll to position [3297, 0]
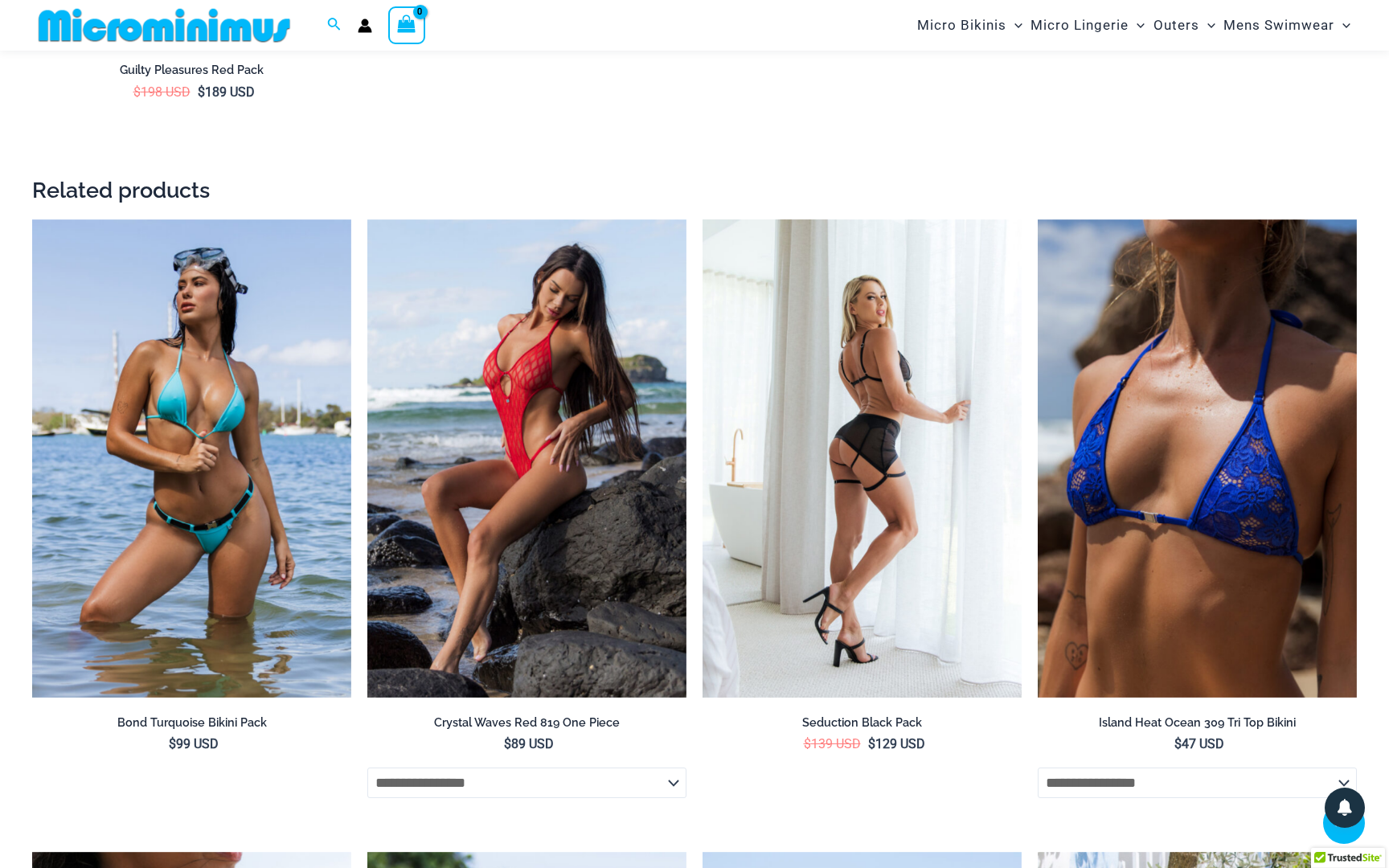
click at [828, 410] on img at bounding box center [861, 458] width 319 height 479
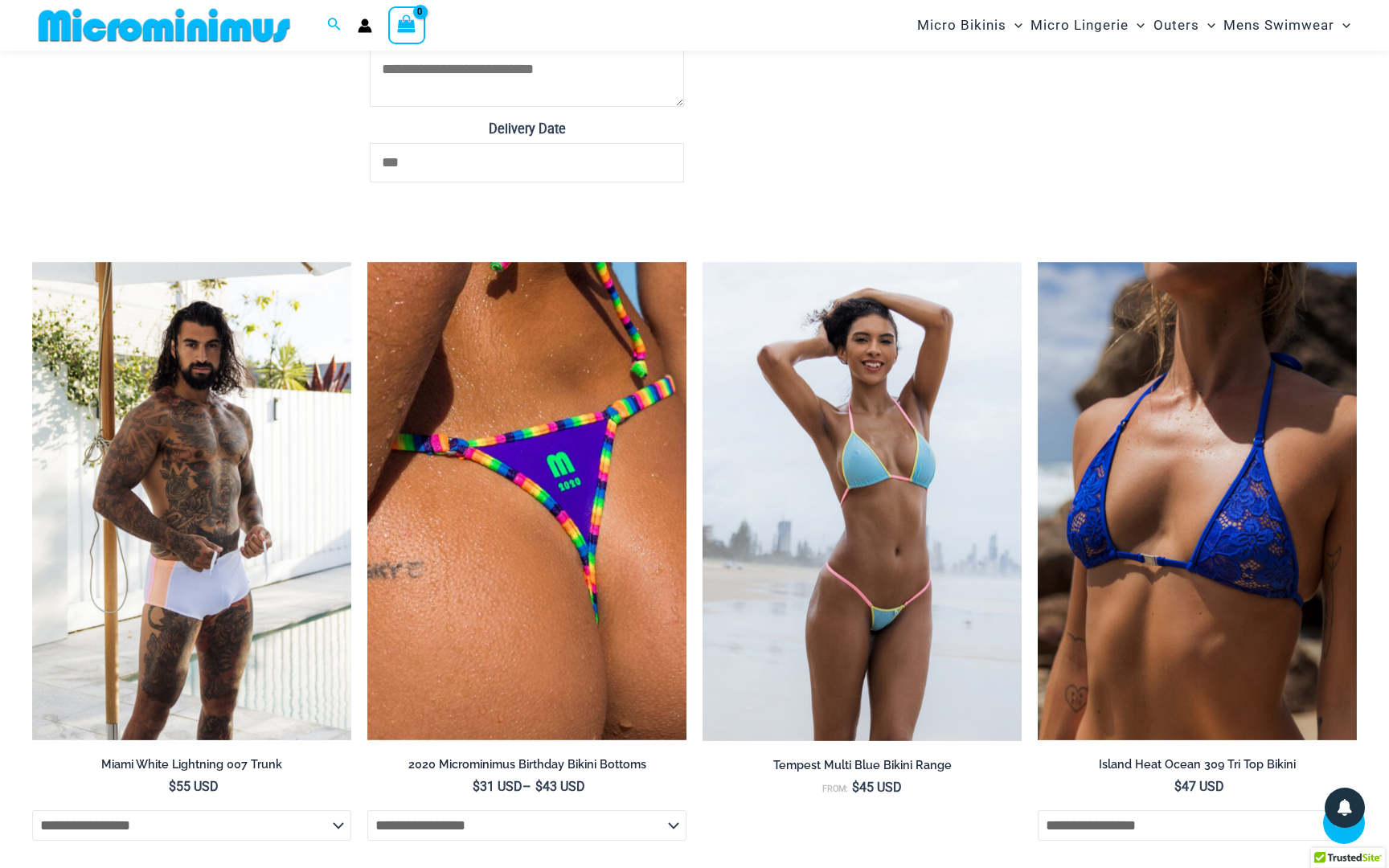
scroll to position [3046, 0]
